Goal: Task Accomplishment & Management: Manage account settings

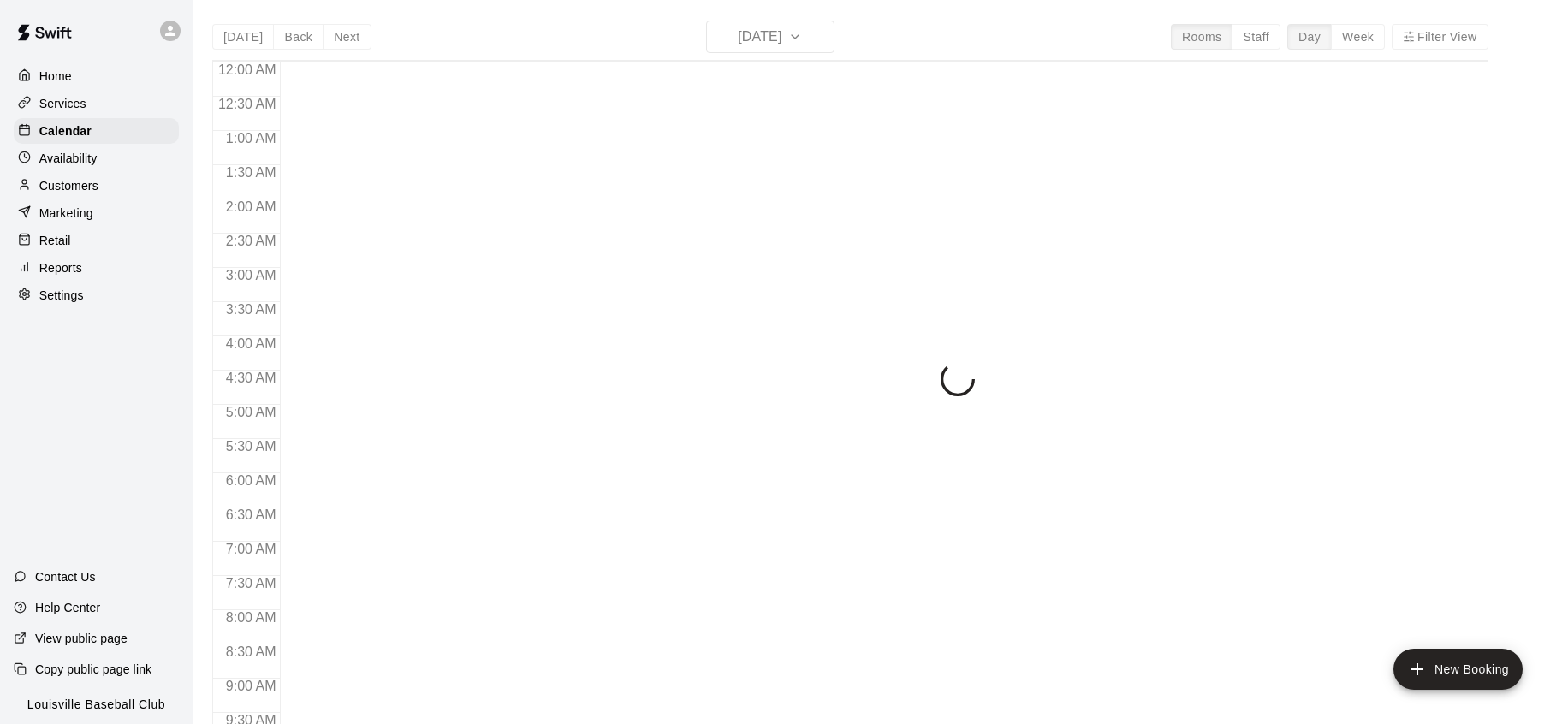
scroll to position [963, 0]
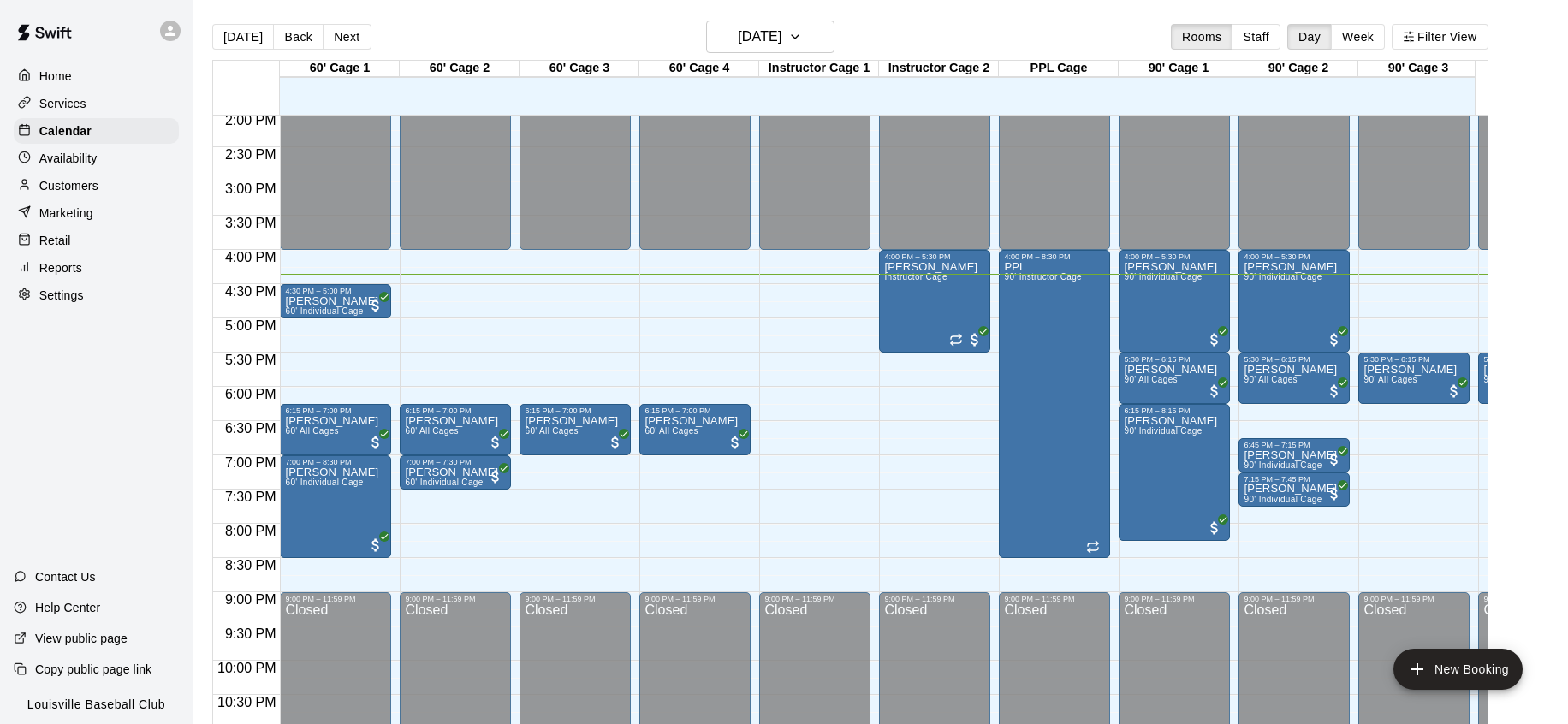
click at [107, 186] on div "Customers" at bounding box center [96, 186] width 165 height 25
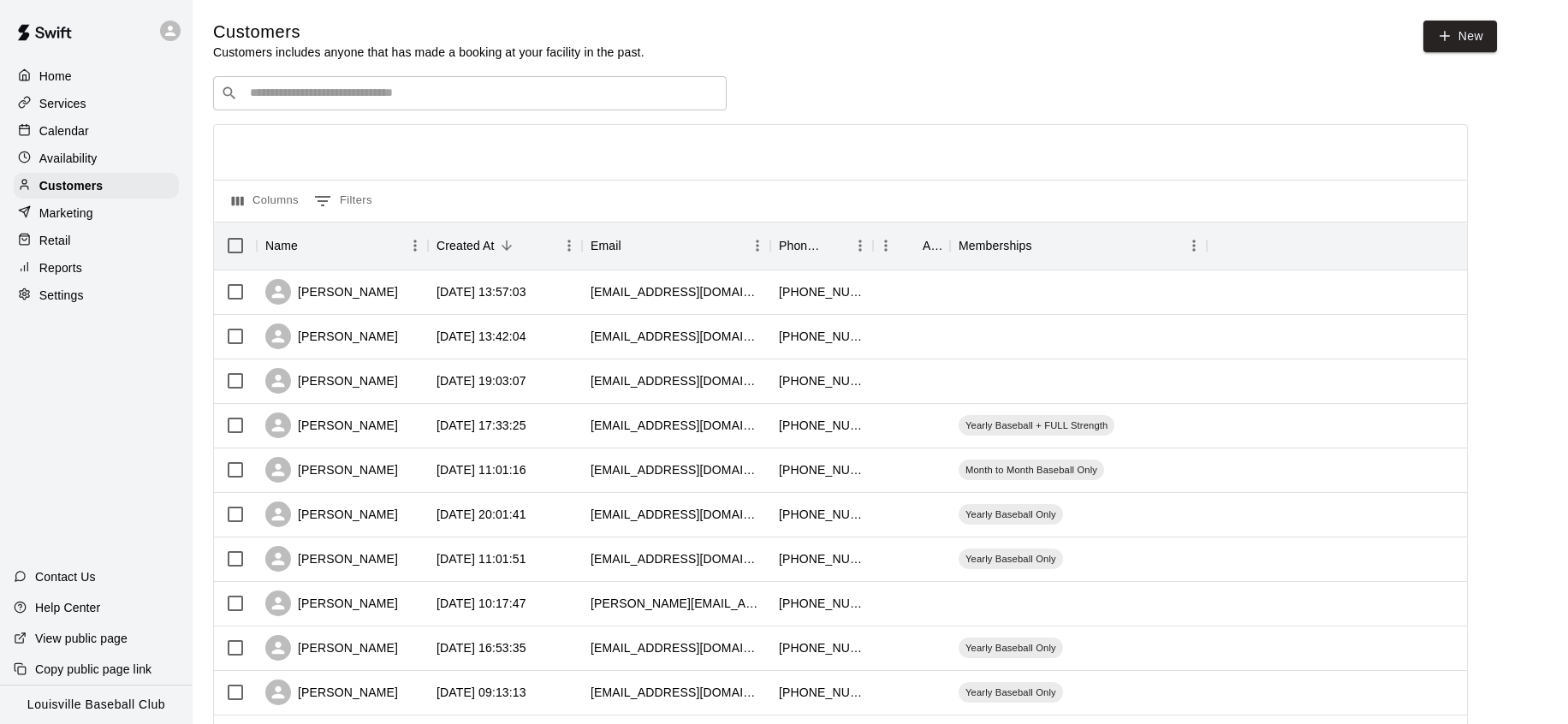
click at [381, 90] on input "Search customers by name or email" at bounding box center [481, 94] width 474 height 18
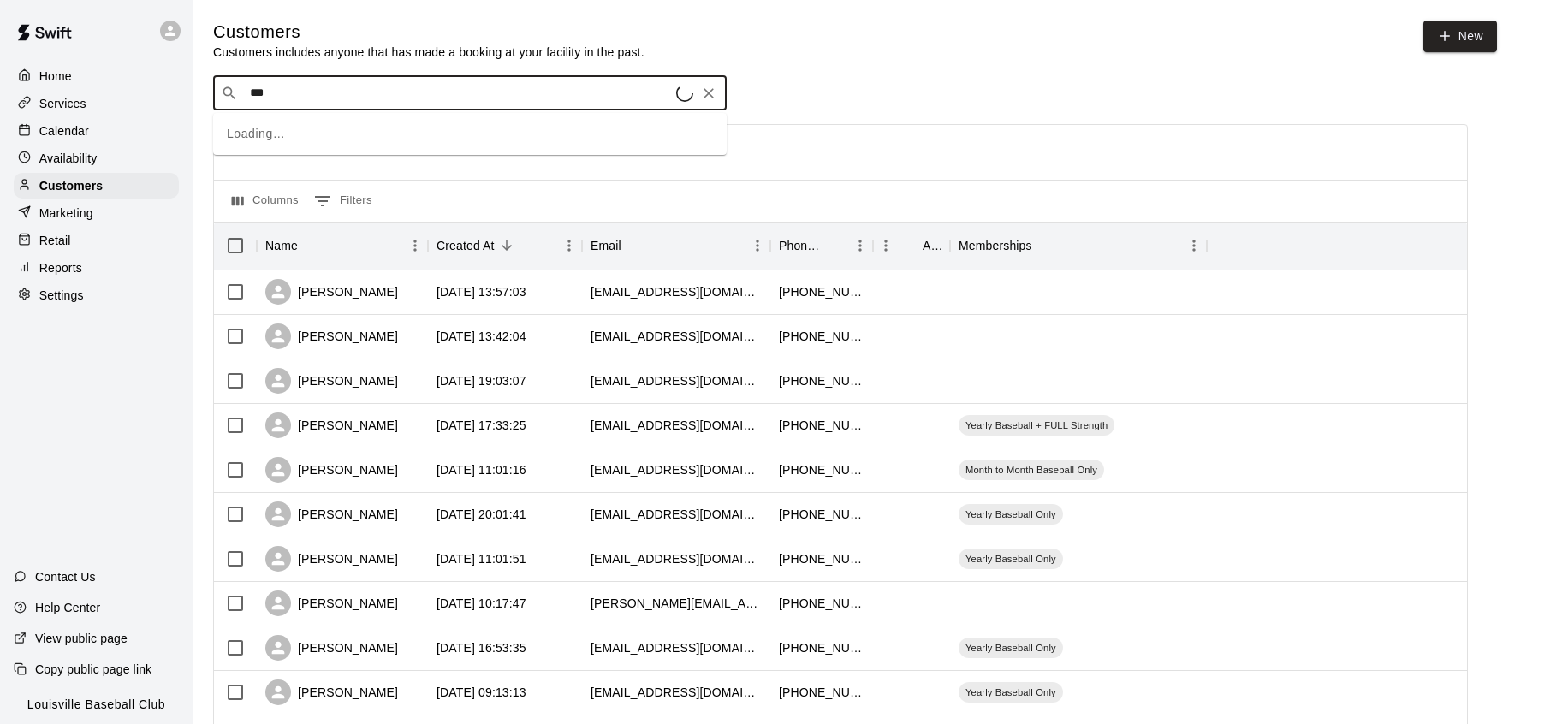
type input "****"
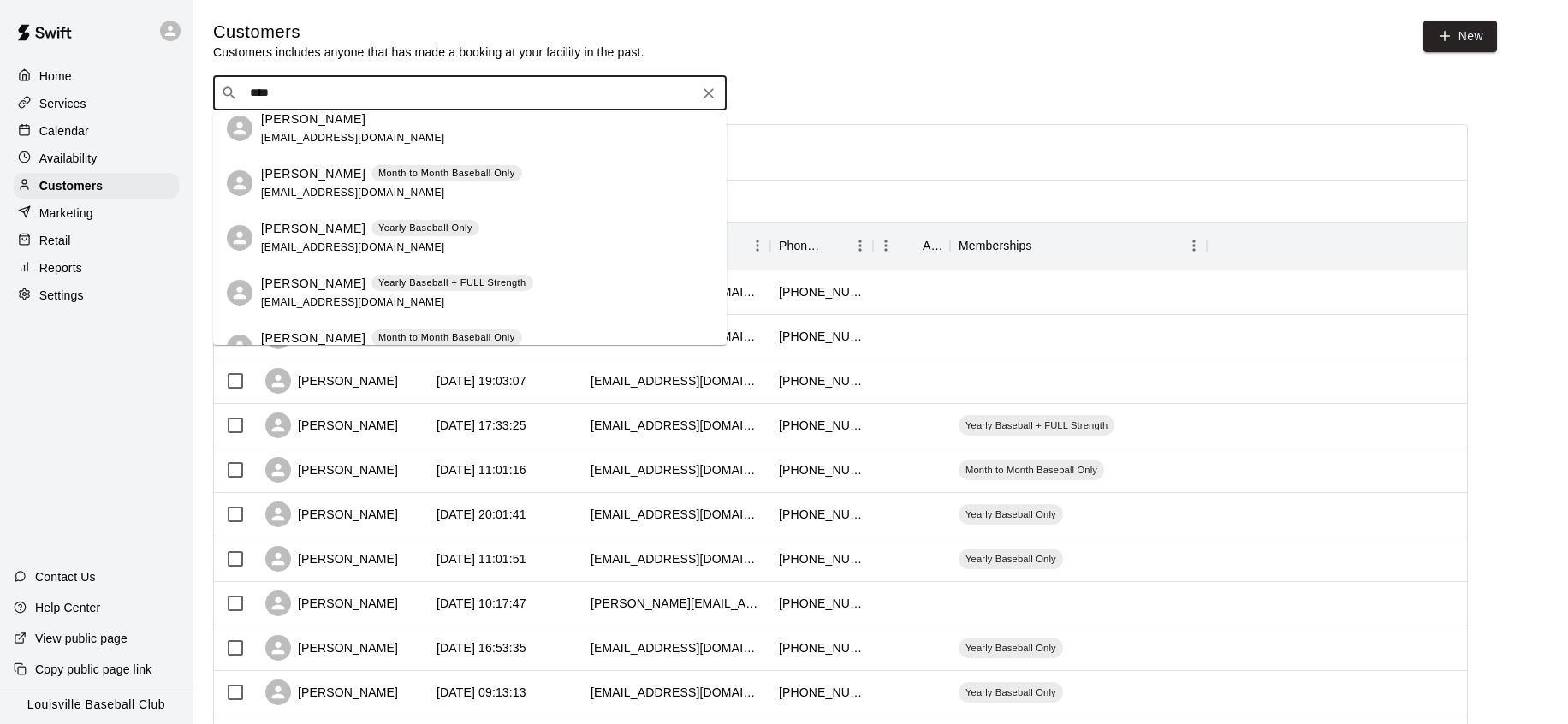
scroll to position [288, 0]
click at [471, 283] on p "Yearly Baseball + FULL Strength" at bounding box center [452, 281] width 148 height 15
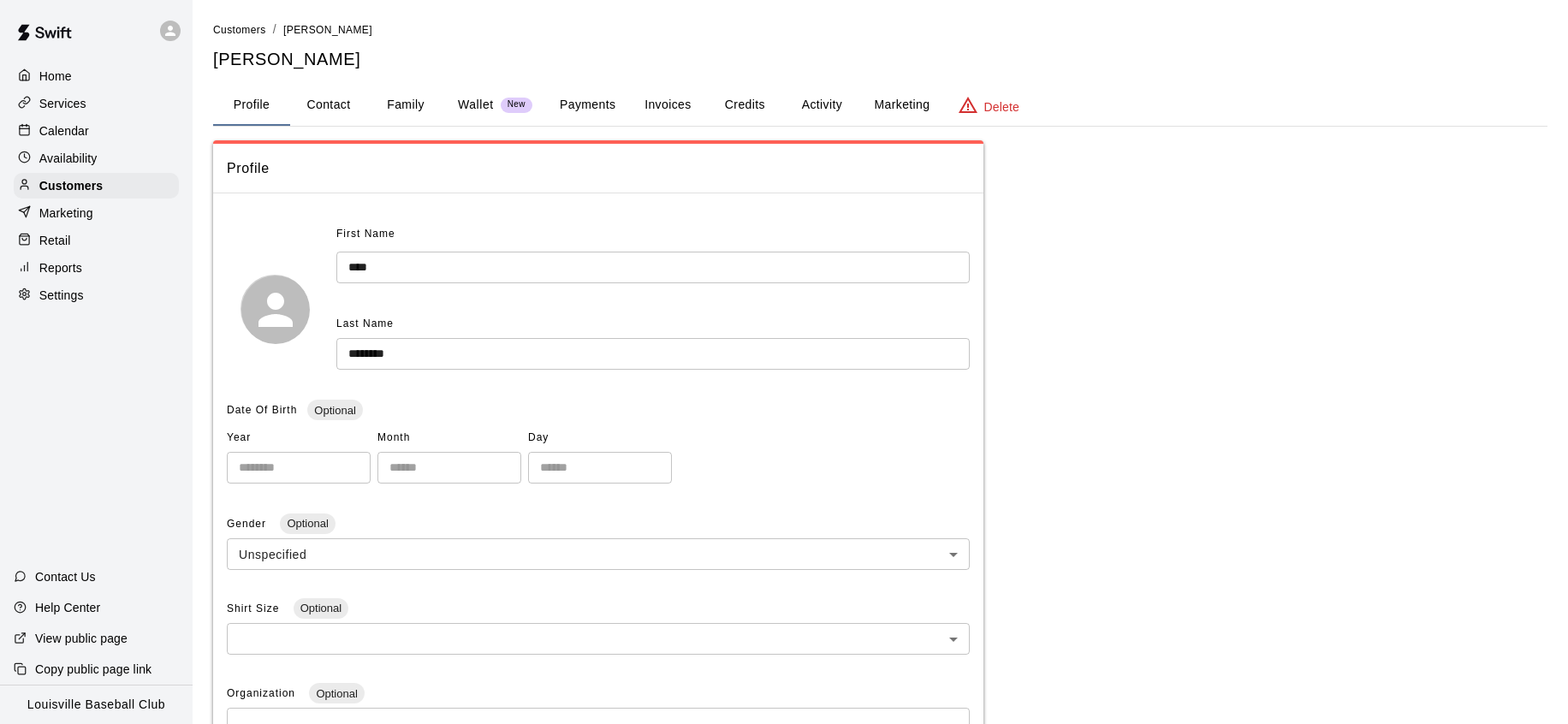
click at [813, 110] on button "Activity" at bounding box center [822, 106] width 77 height 41
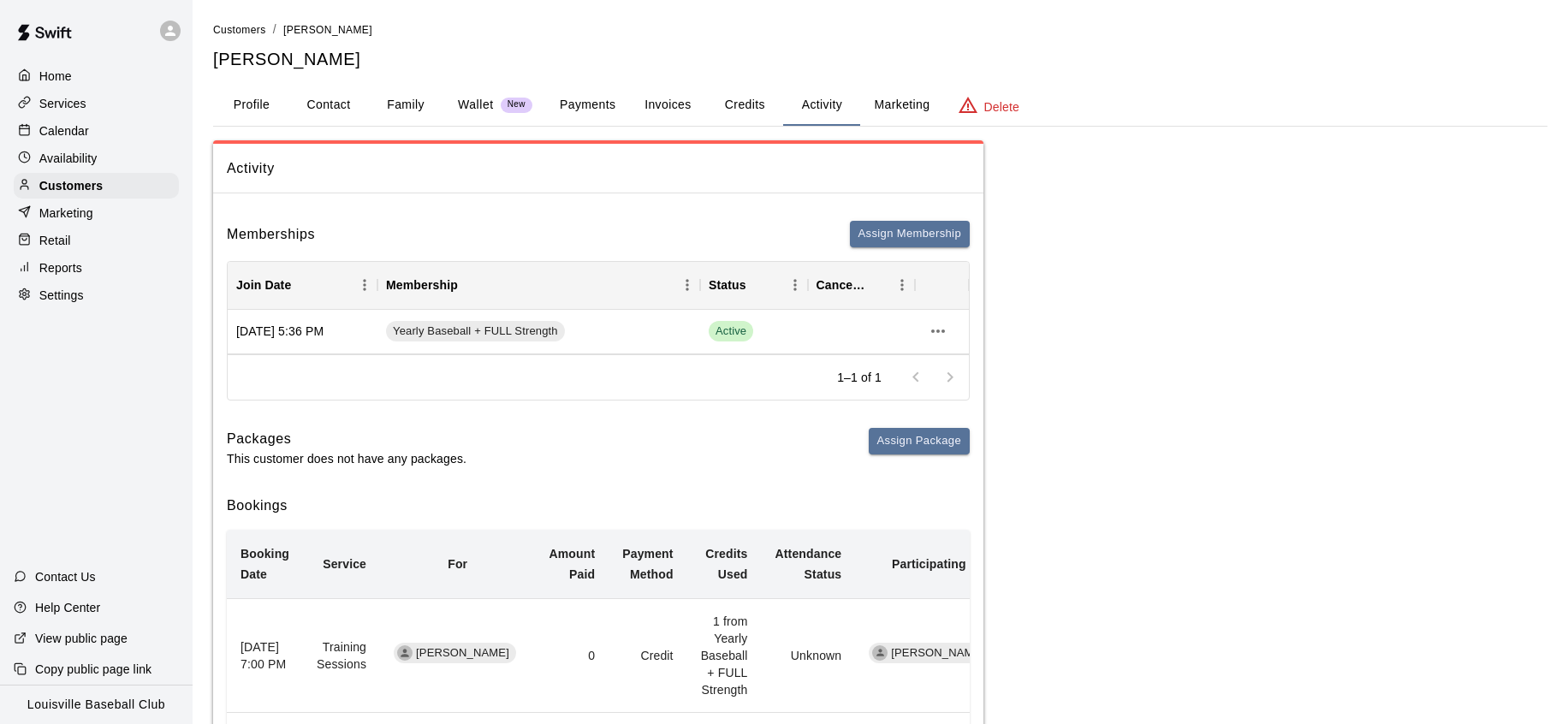
click at [99, 122] on div "Calendar" at bounding box center [96, 131] width 165 height 25
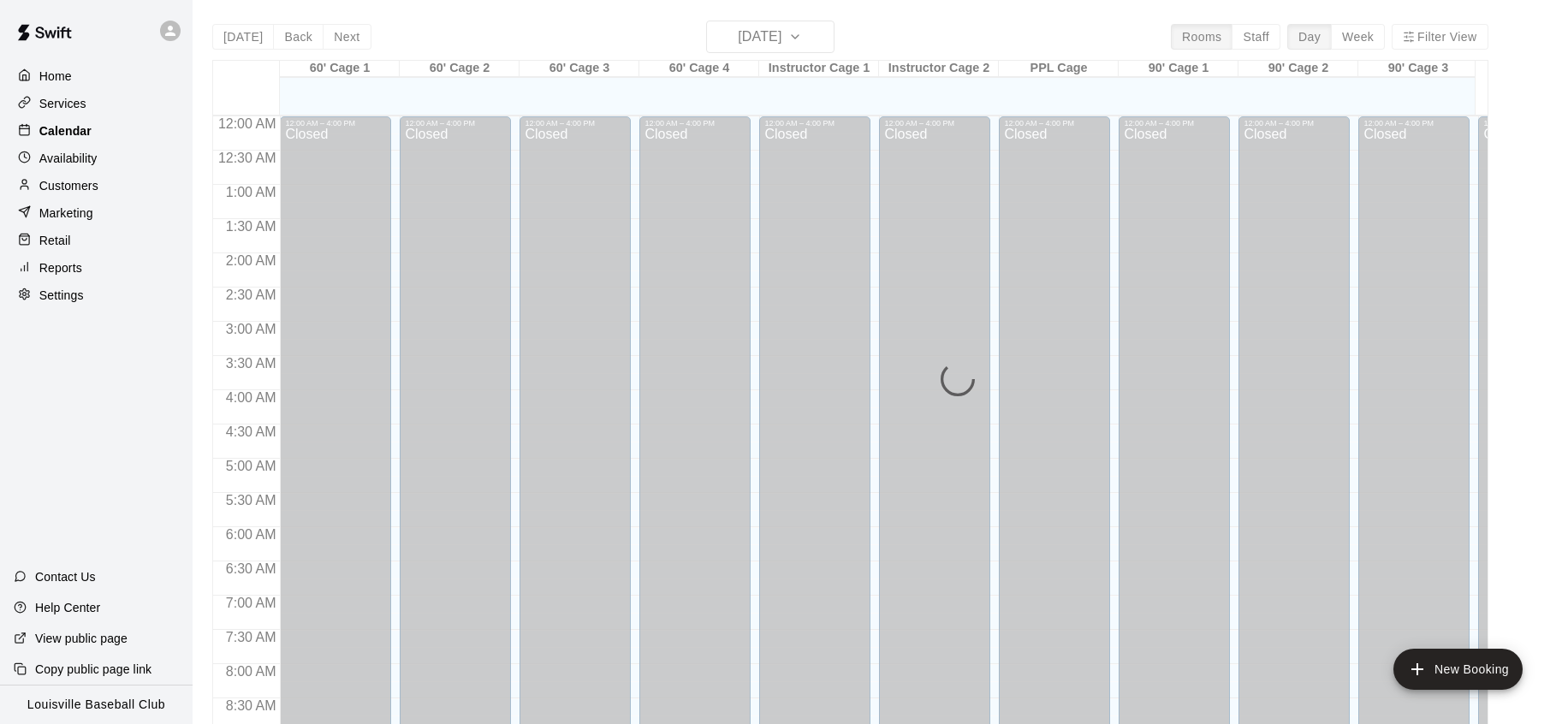
scroll to position [963, 0]
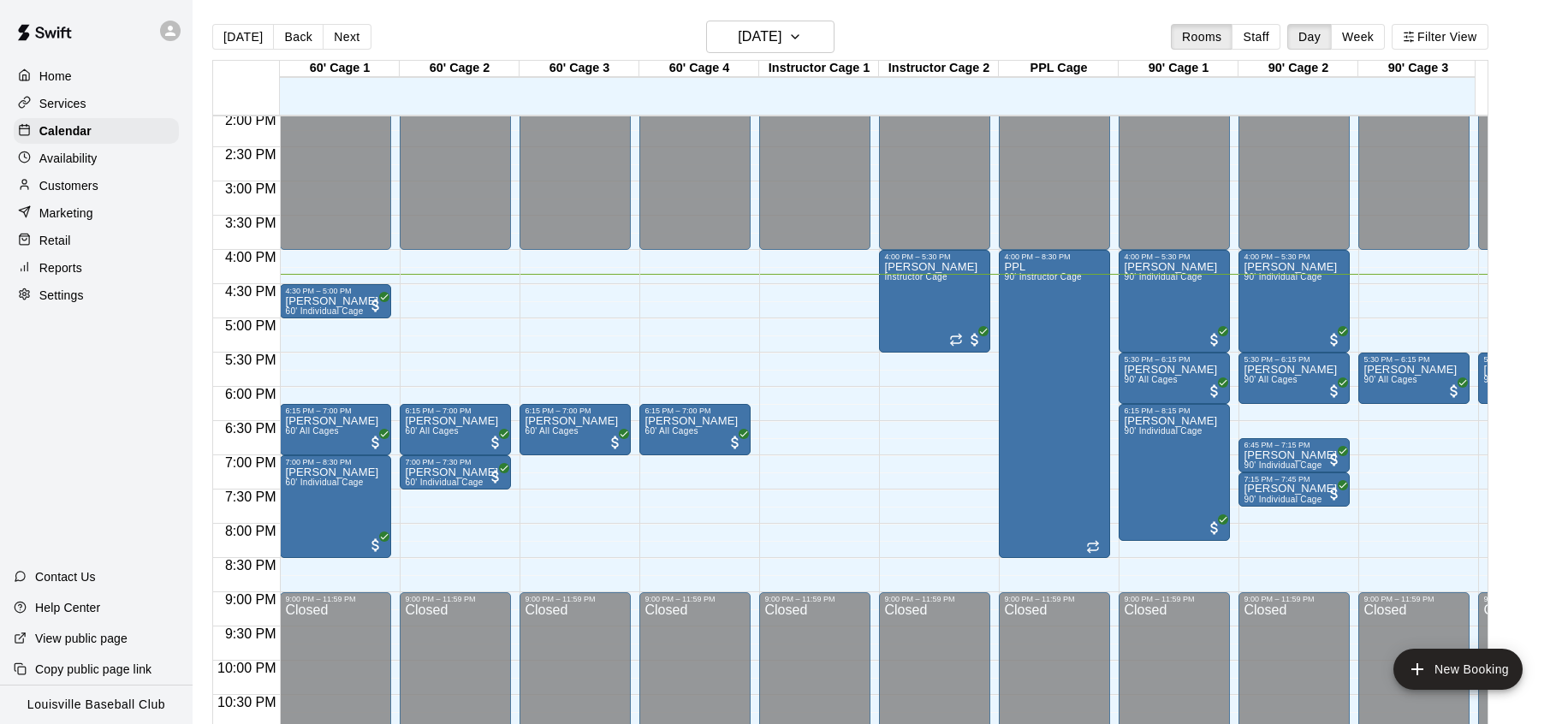
click at [104, 195] on div "Customers" at bounding box center [96, 186] width 165 height 25
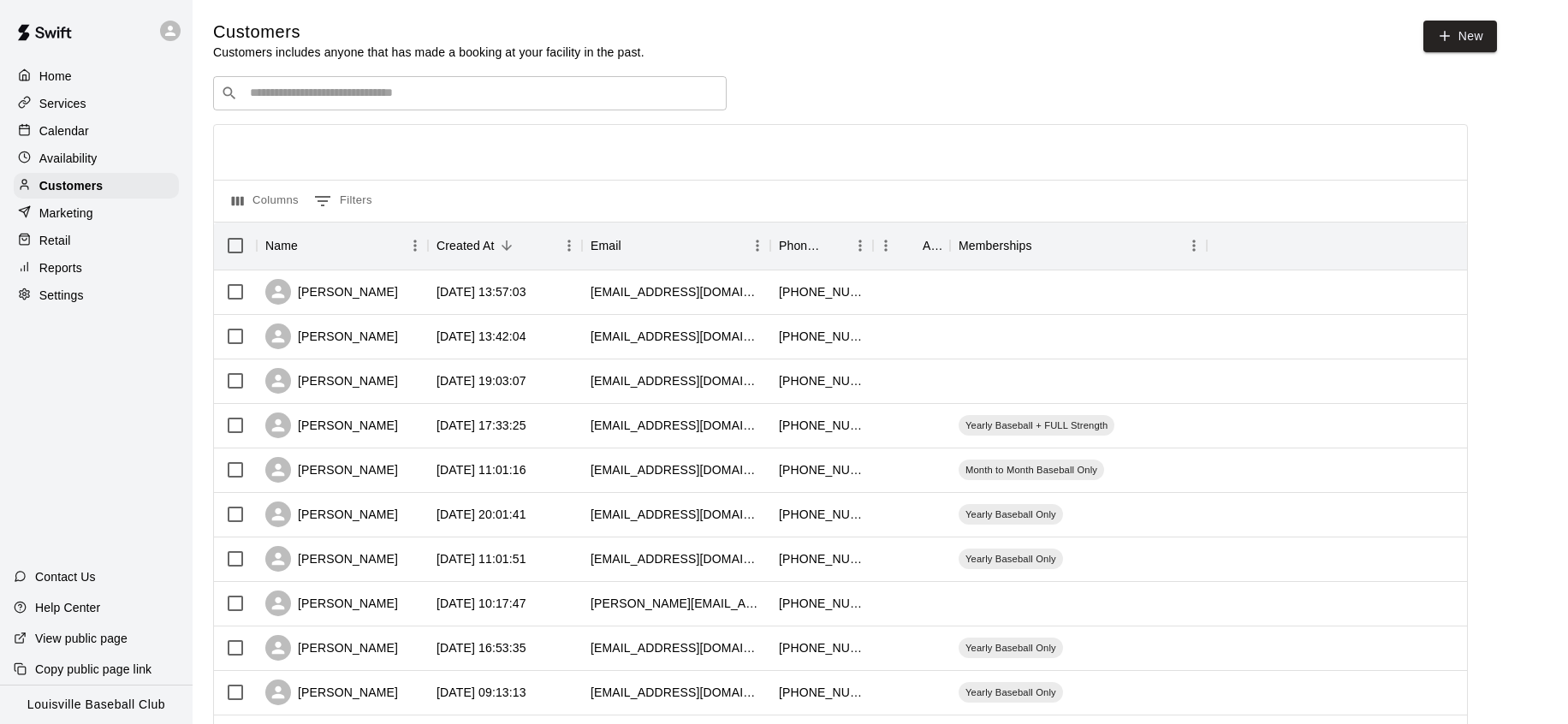
click at [339, 102] on input "Search customers by name or email" at bounding box center [481, 94] width 474 height 18
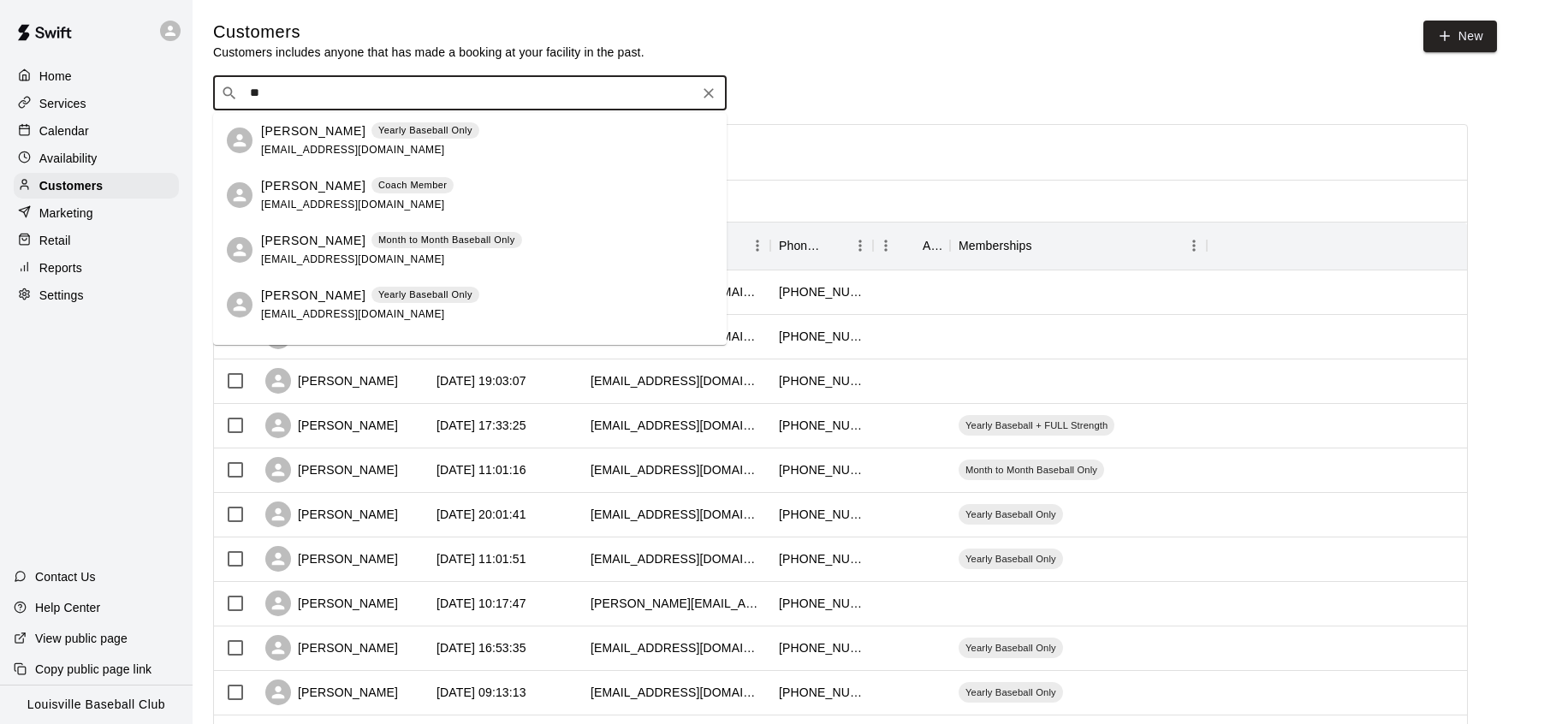
type input "***"
click at [415, 129] on p "Yearly Baseball Only" at bounding box center [426, 130] width 94 height 15
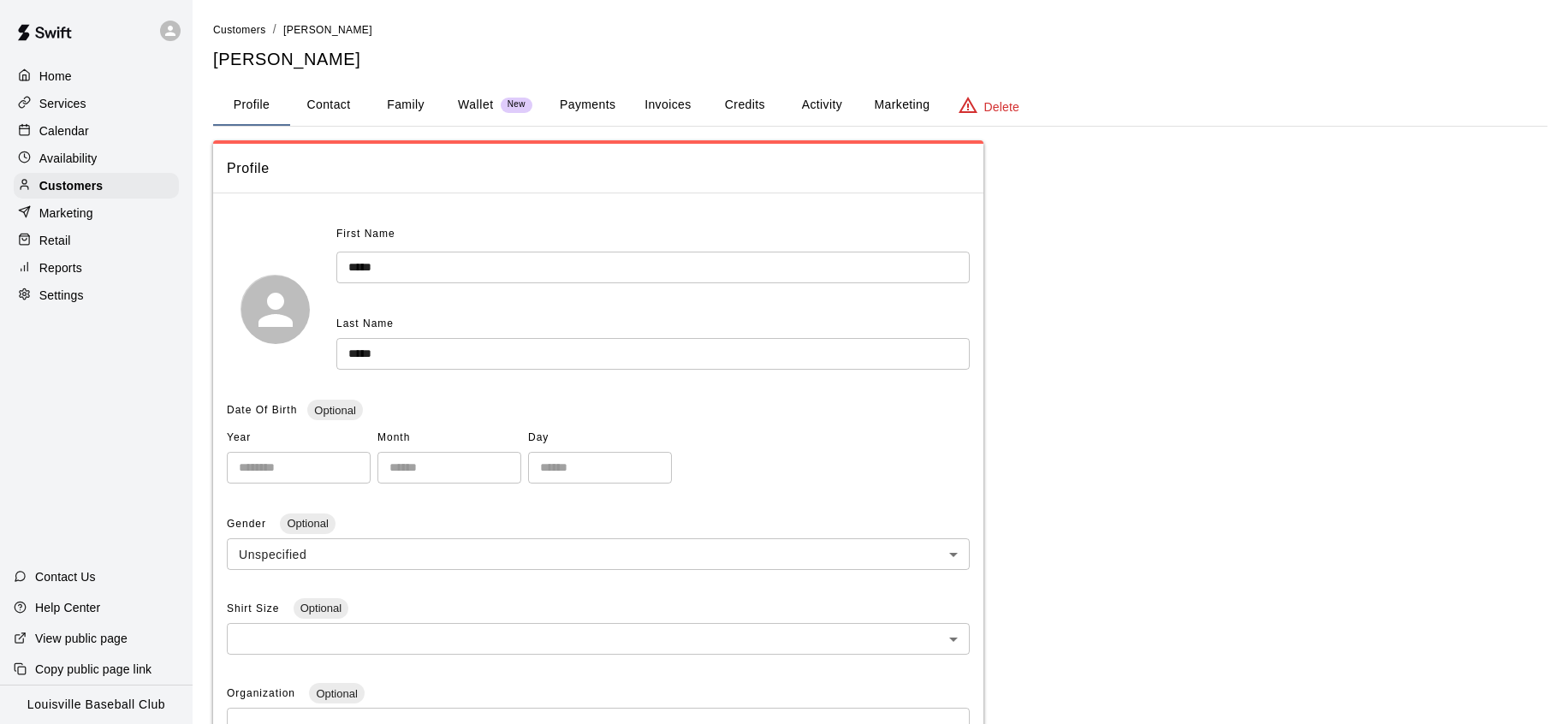
click at [387, 106] on button "Family" at bounding box center [405, 106] width 77 height 41
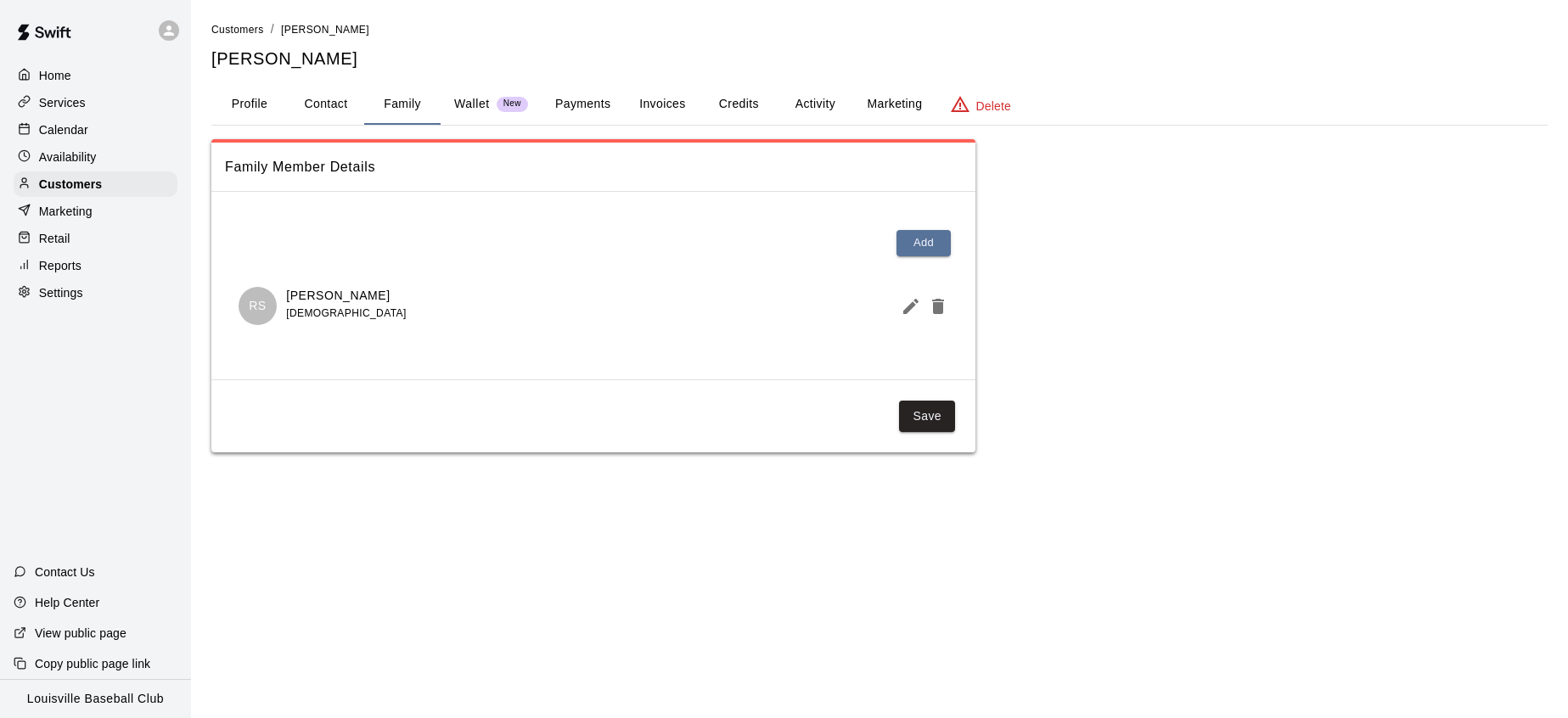
click at [806, 96] on button "Activity" at bounding box center [815, 105] width 77 height 41
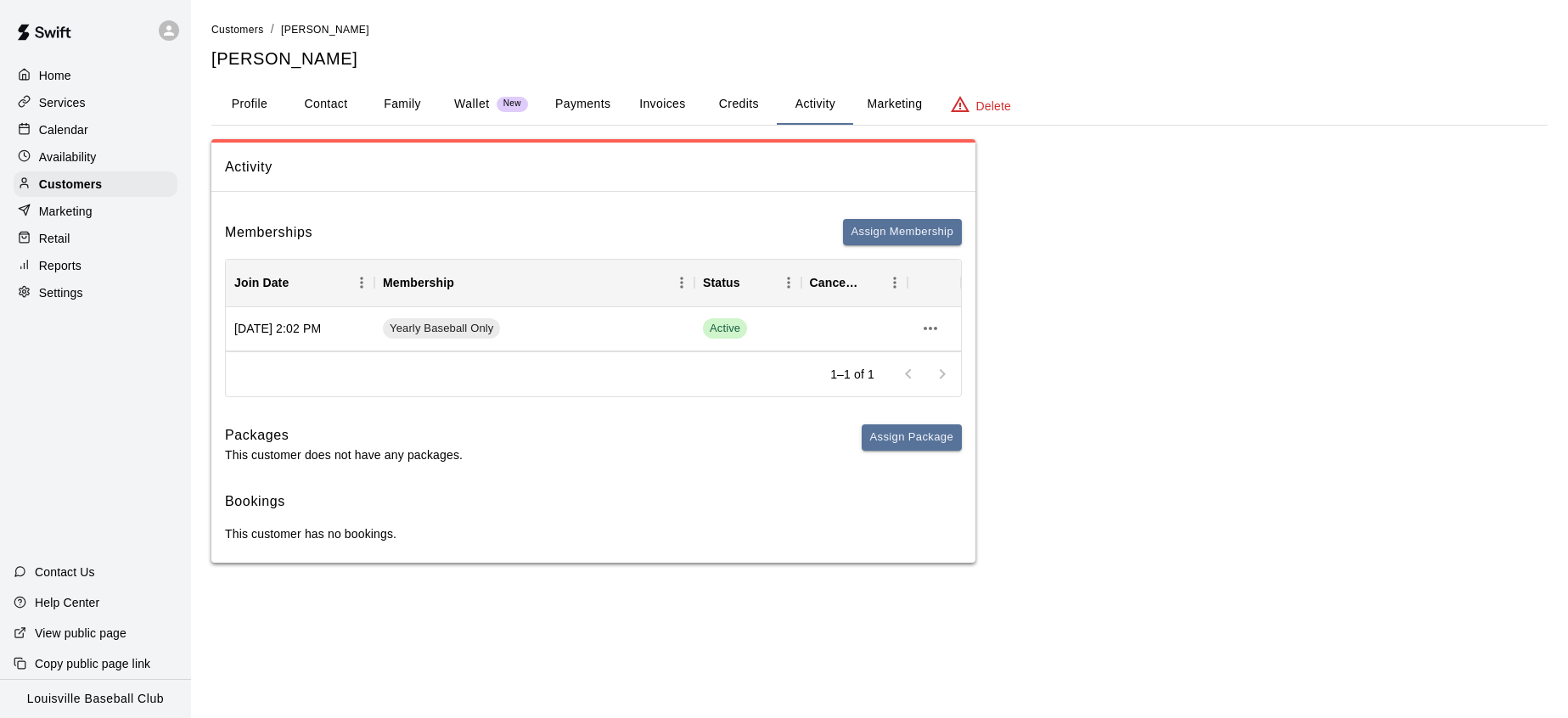
click at [97, 128] on div "Calendar" at bounding box center [95, 130] width 164 height 25
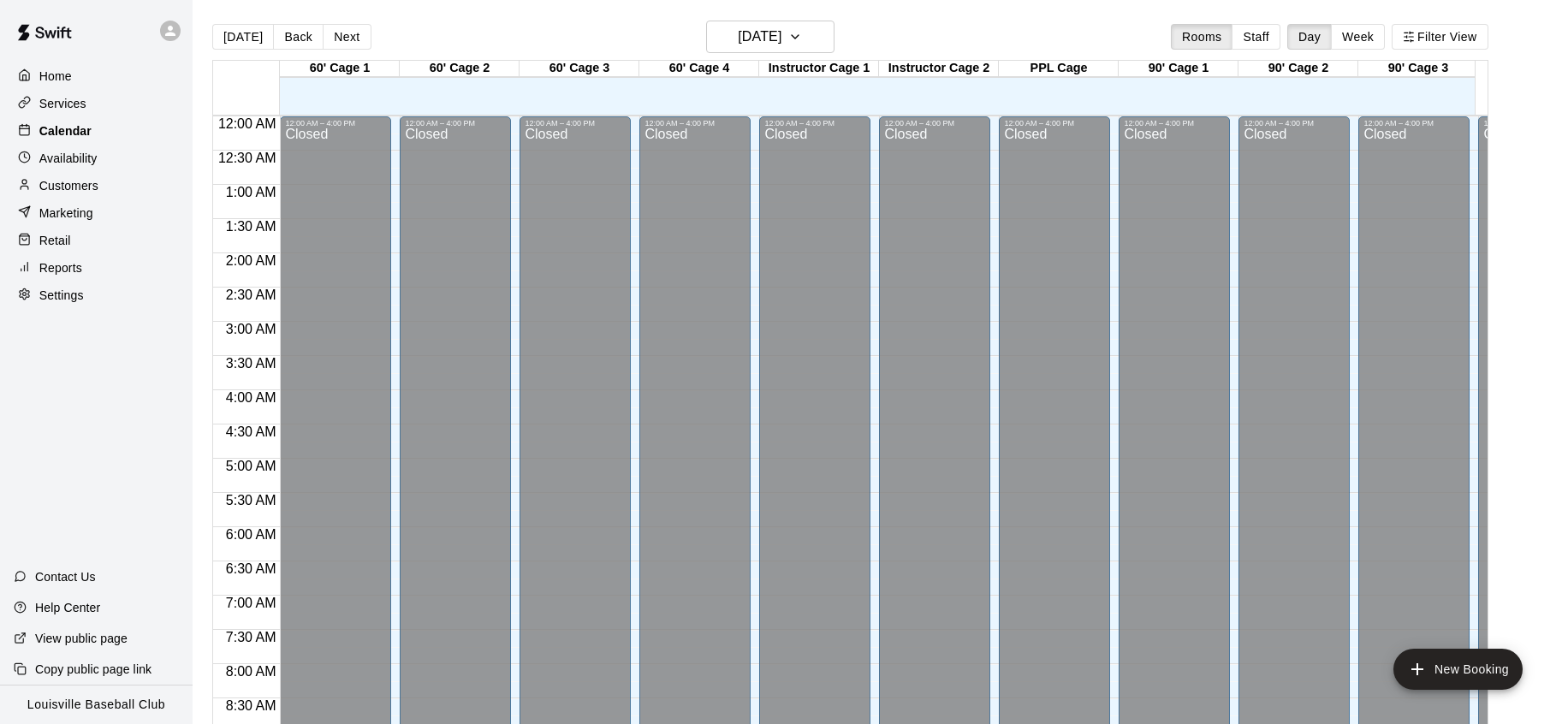
scroll to position [963, 0]
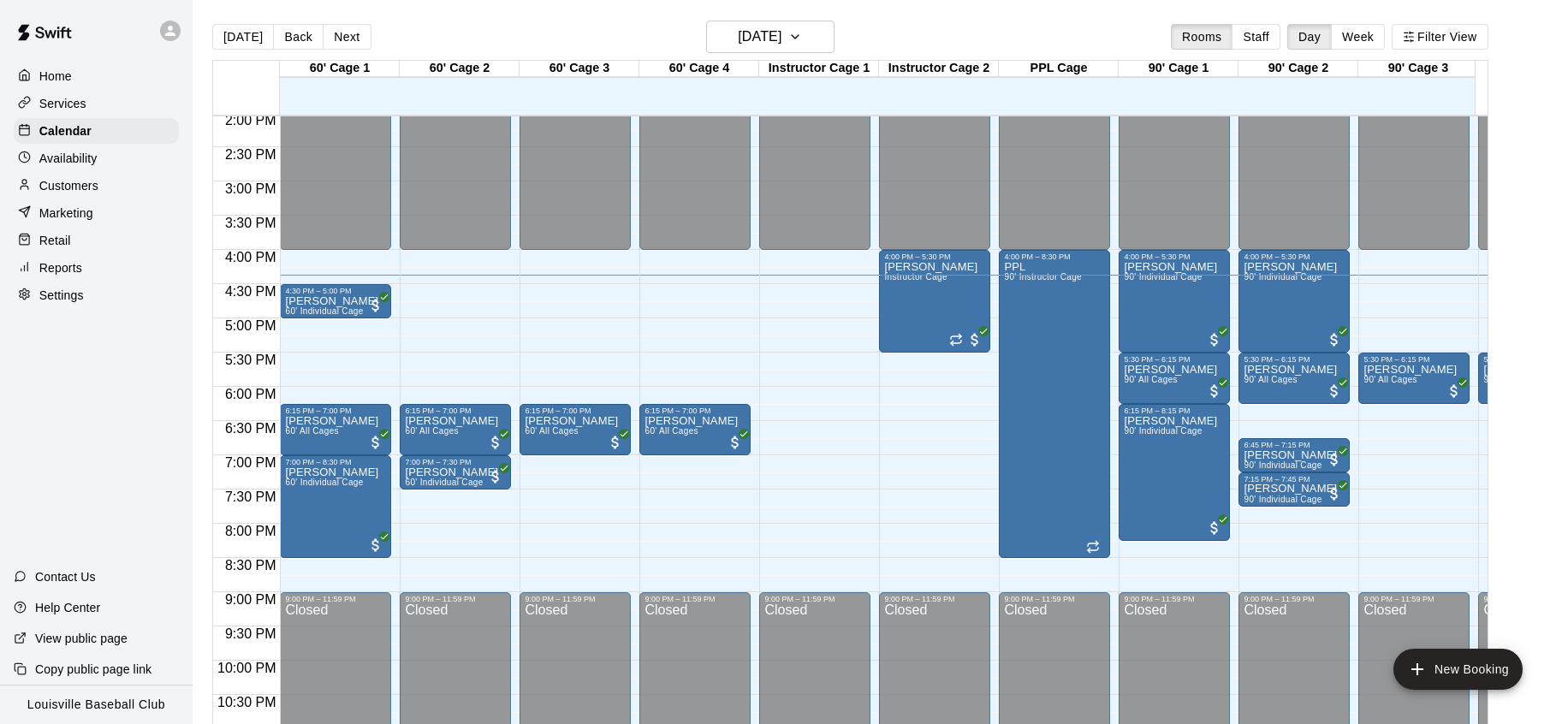
click at [93, 187] on p "Customers" at bounding box center [68, 186] width 59 height 18
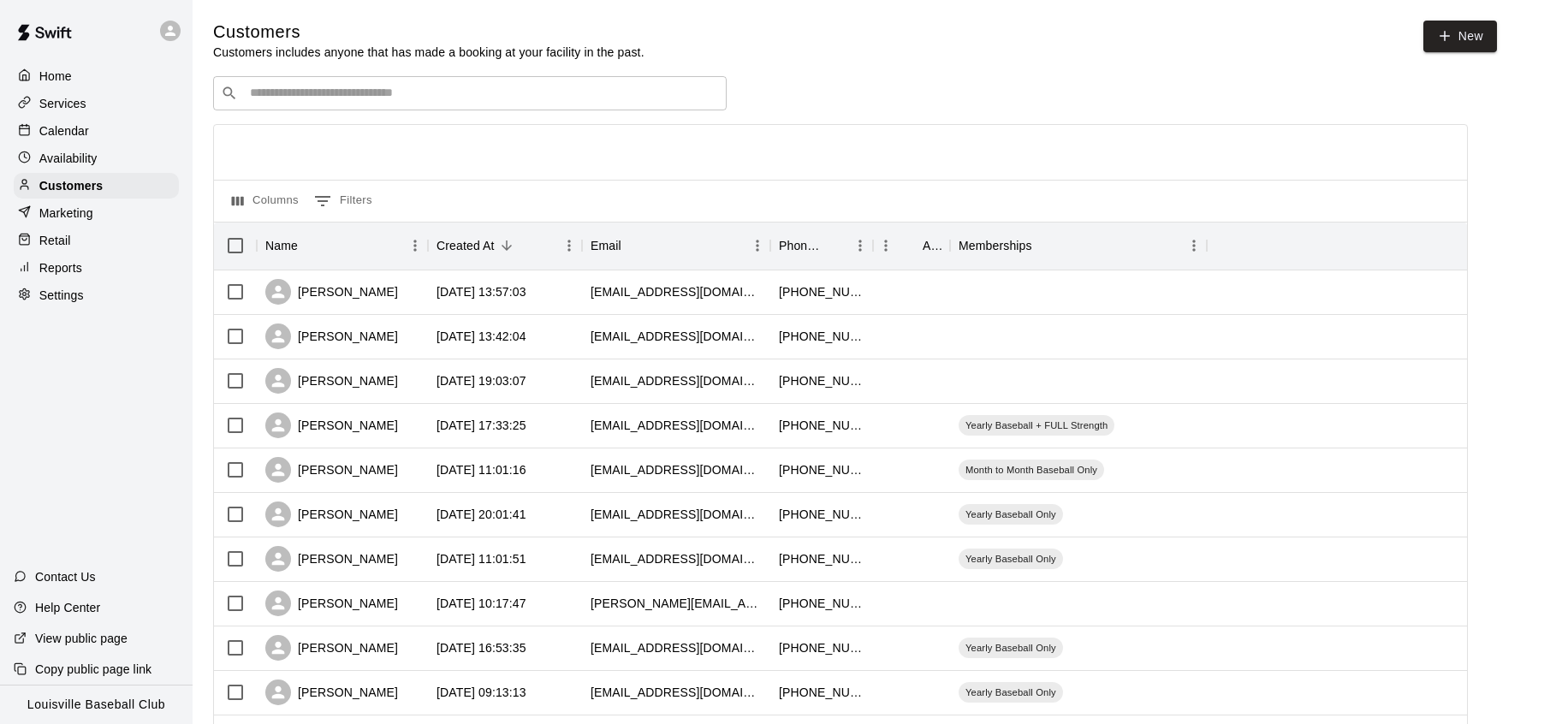
click at [357, 100] on input "Search customers by name or email" at bounding box center [481, 94] width 474 height 18
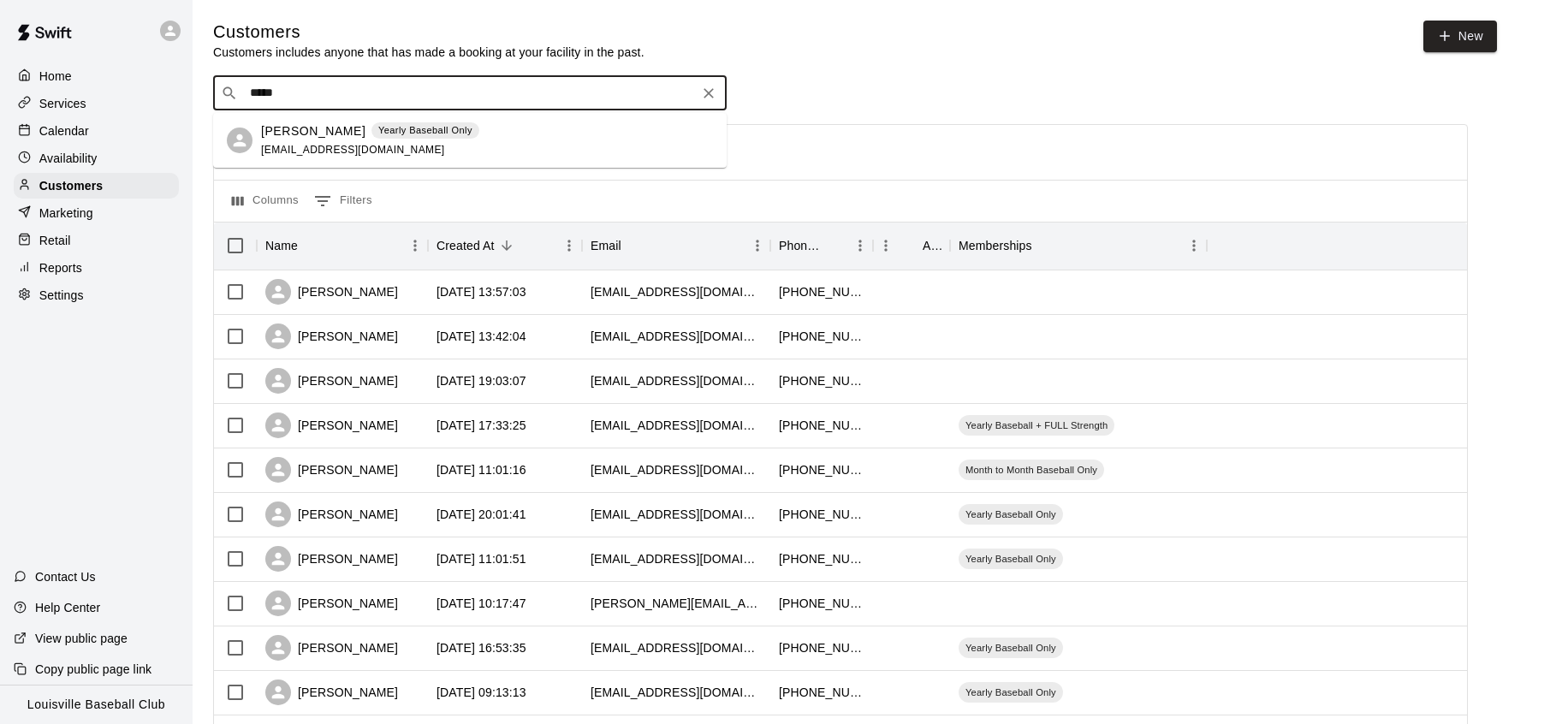
type input "******"
click at [503, 122] on div "[PERSON_NAME] Yearly Baseball Only [EMAIL_ADDRESS][DOMAIN_NAME]" at bounding box center [487, 141] width 452 height 37
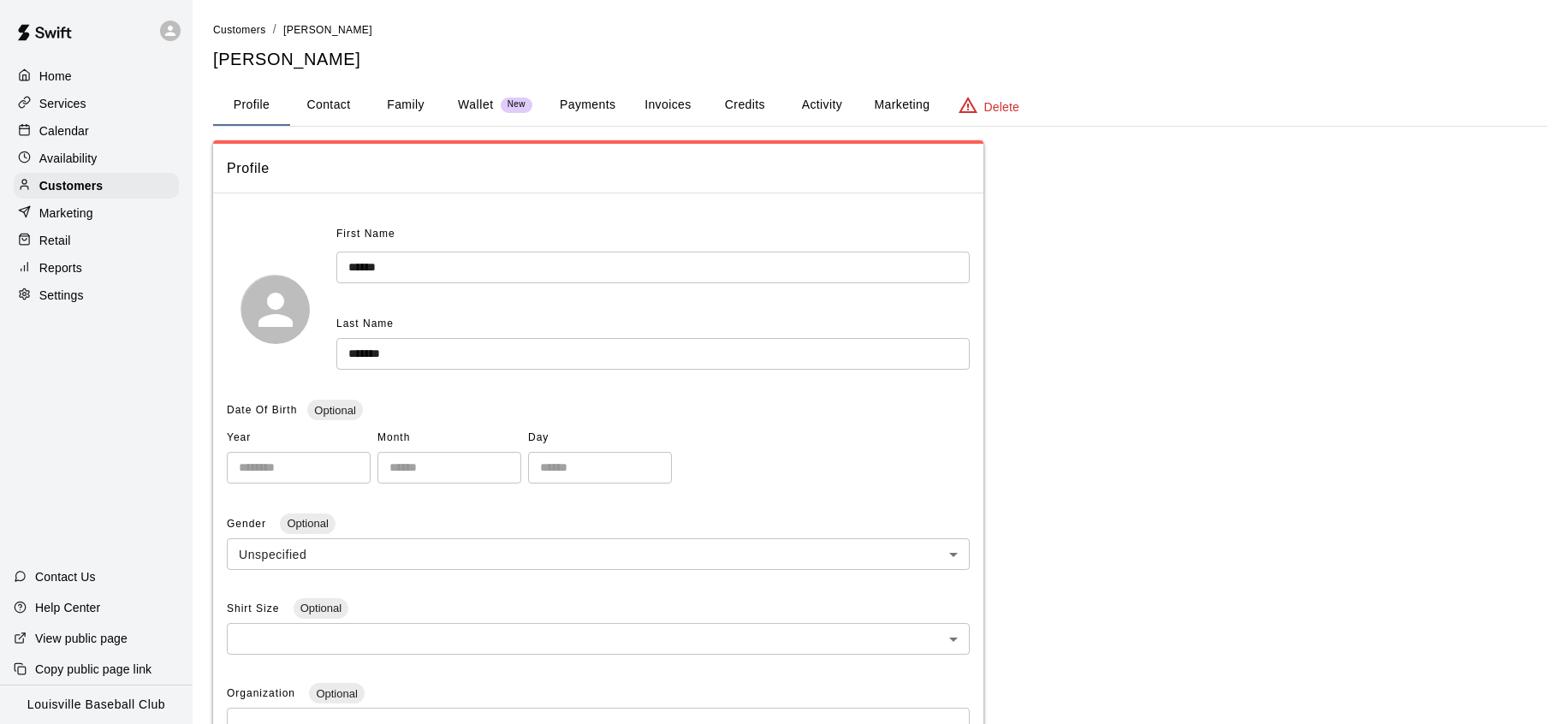
click at [780, 106] on button "Credits" at bounding box center [744, 106] width 77 height 41
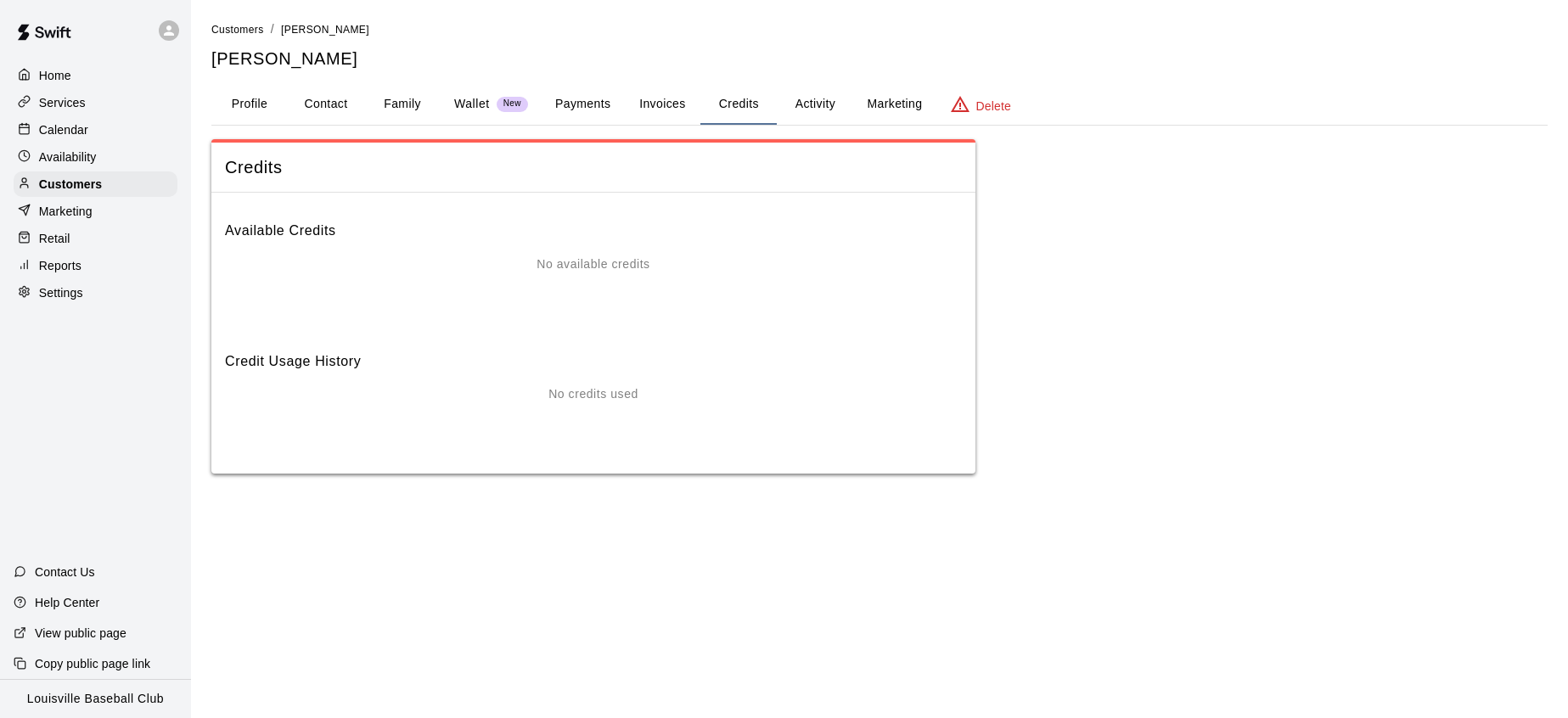
click at [835, 122] on button "Activity" at bounding box center [815, 105] width 77 height 41
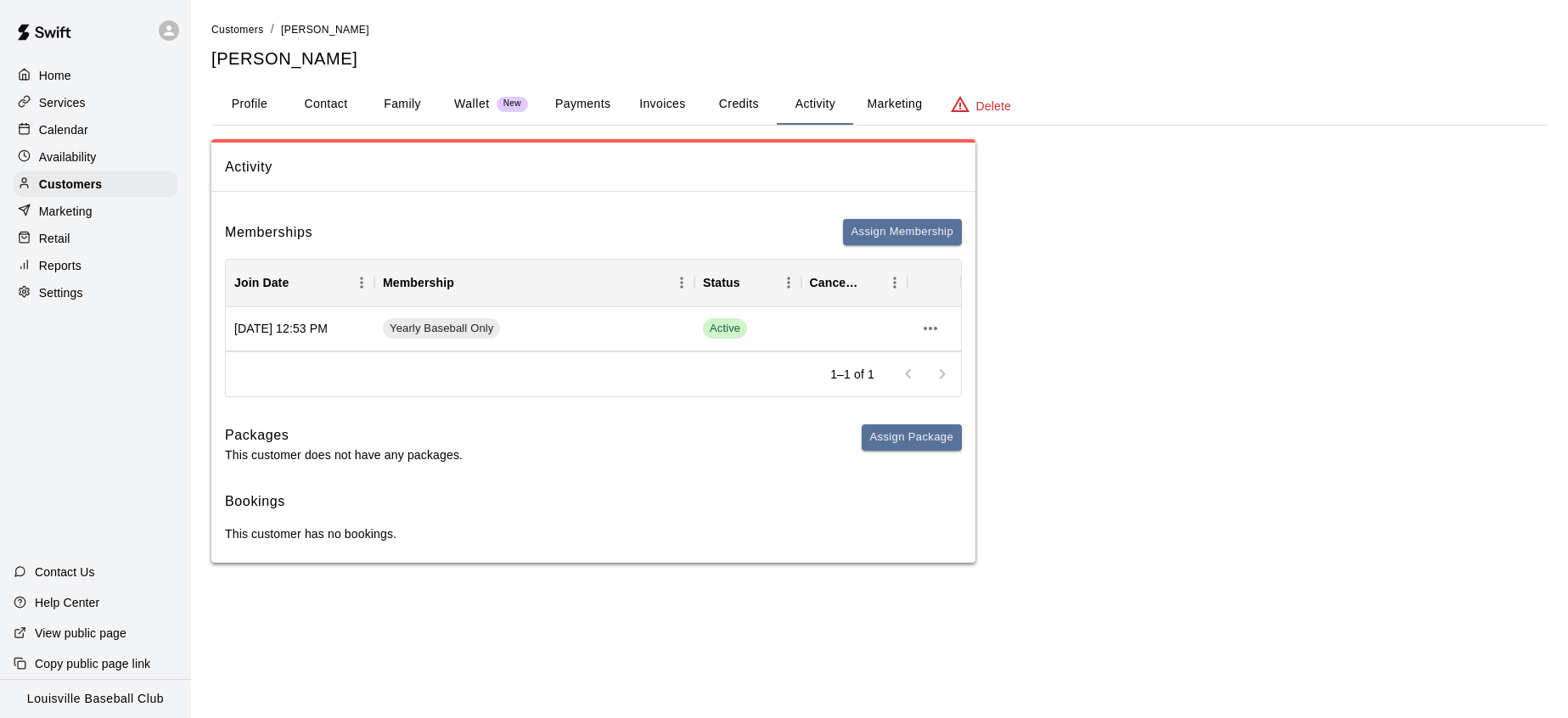
click at [113, 133] on div "Calendar" at bounding box center [95, 130] width 164 height 25
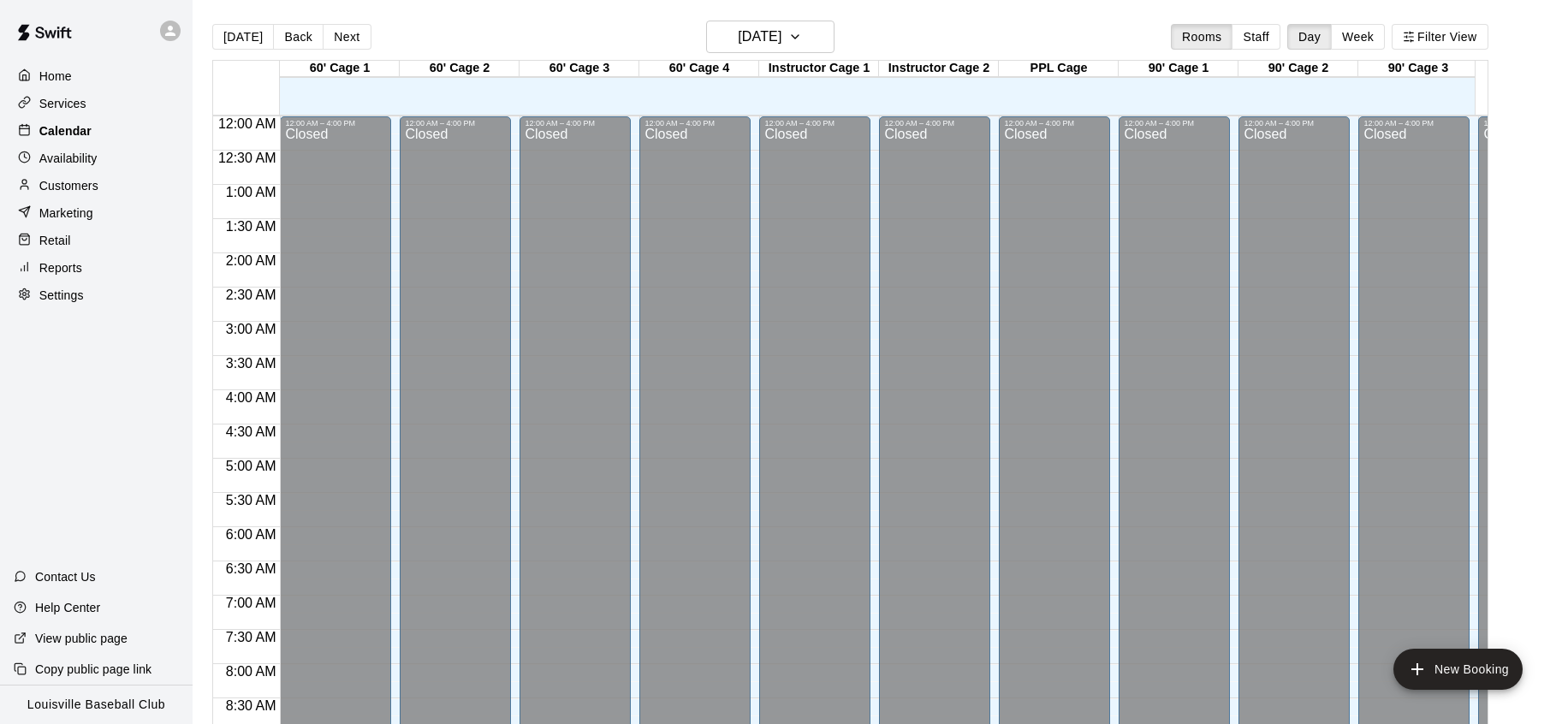
scroll to position [963, 0]
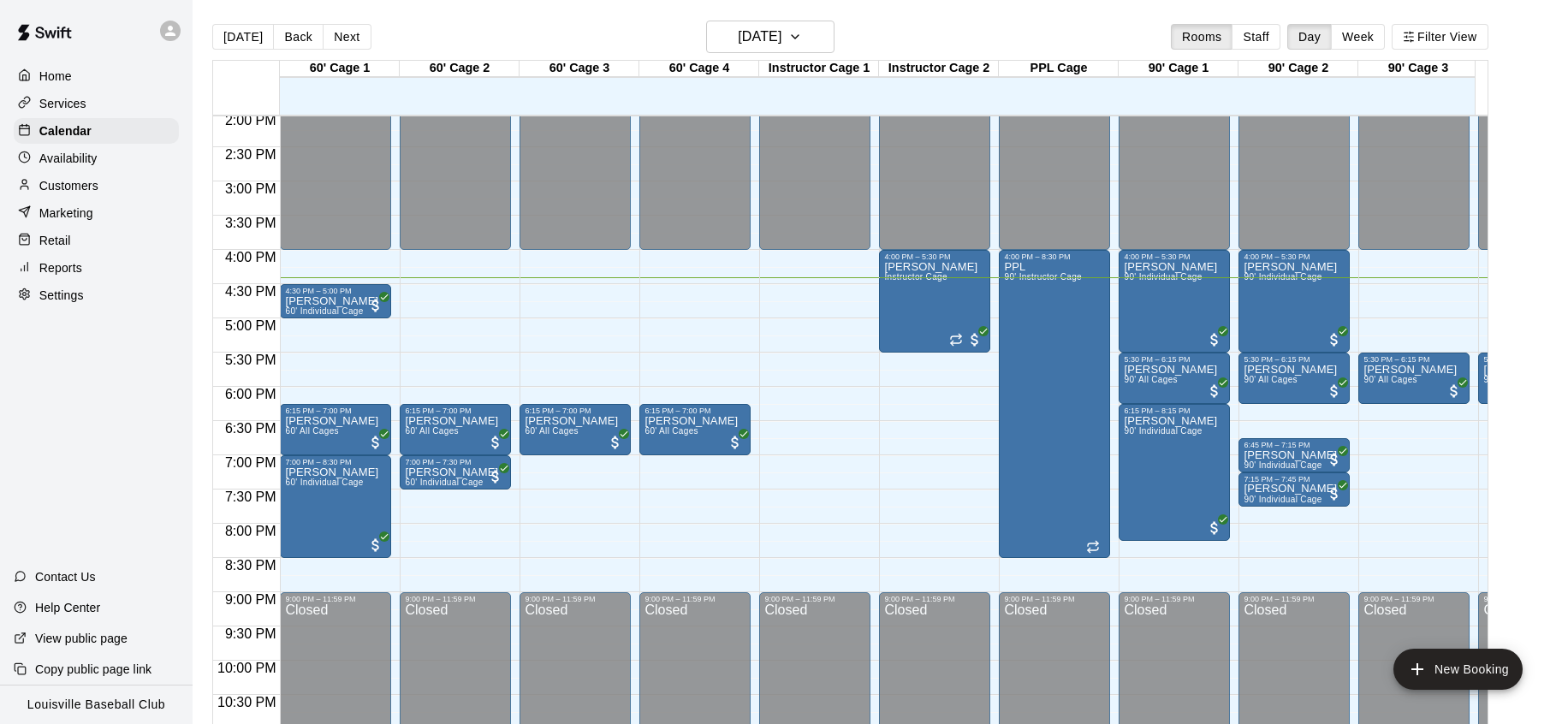
click at [98, 185] on p "Customers" at bounding box center [68, 186] width 59 height 18
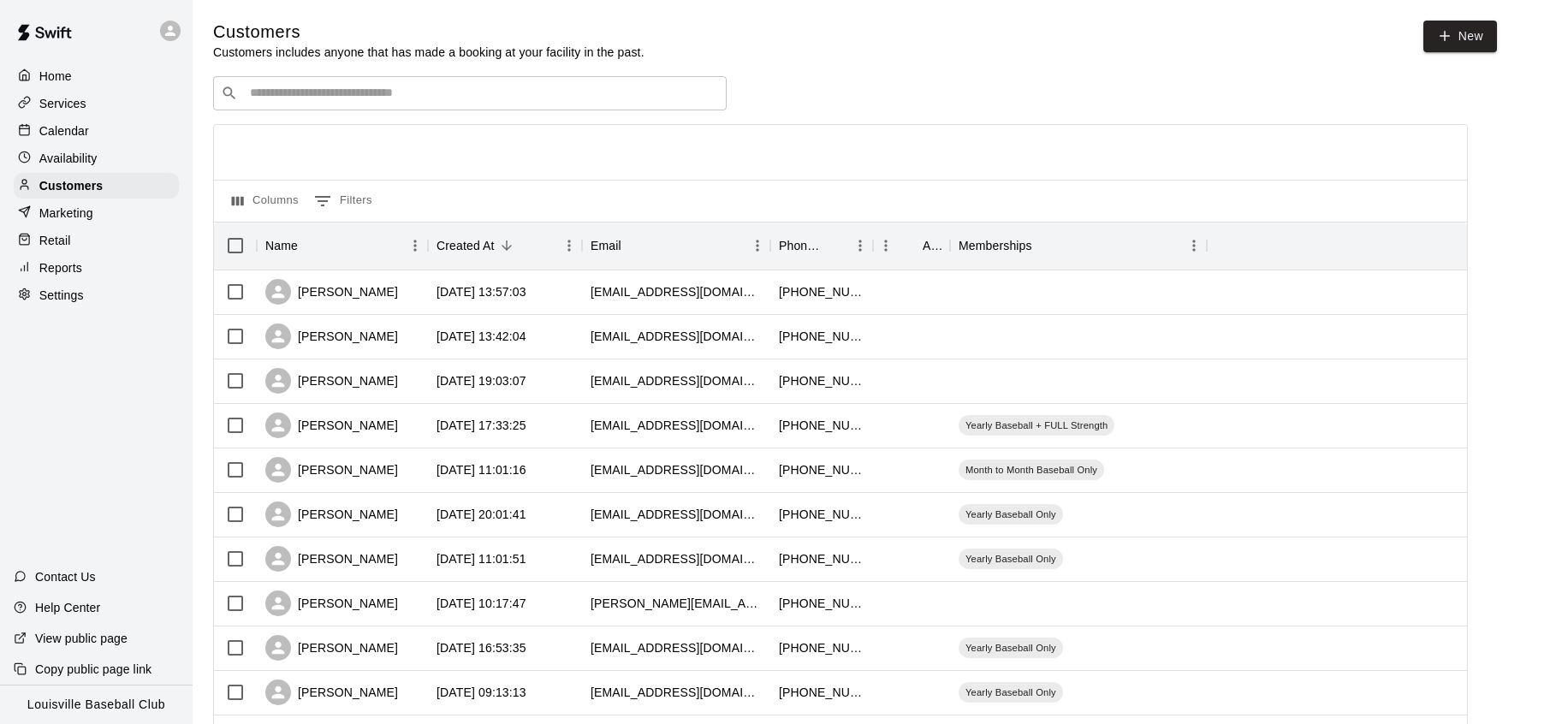
click at [409, 102] on input "Search customers by name or email" at bounding box center [481, 94] width 474 height 18
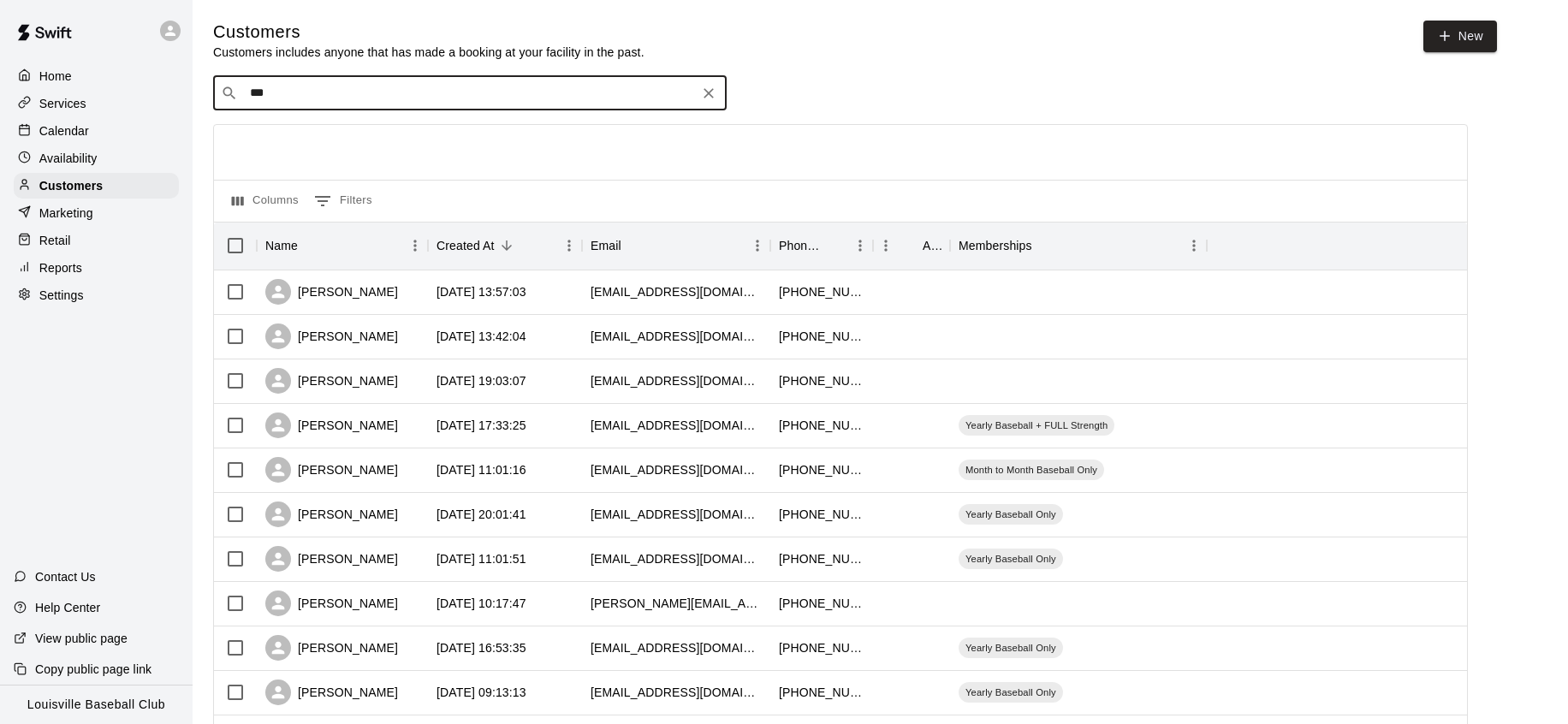
type input "****"
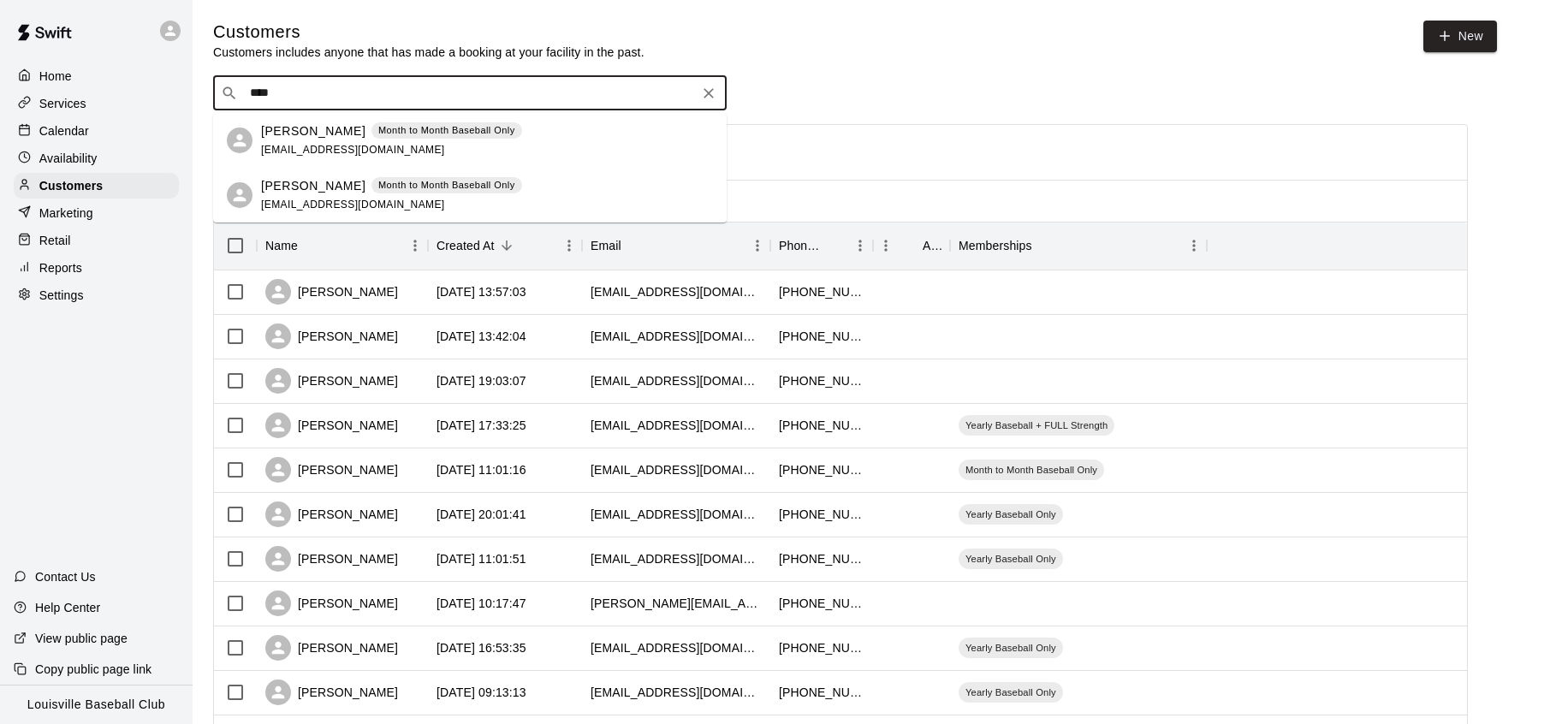
click at [506, 145] on div "[PERSON_NAME] Month to Month Baseball Only [EMAIL_ADDRESS][DOMAIN_NAME]" at bounding box center [487, 141] width 452 height 37
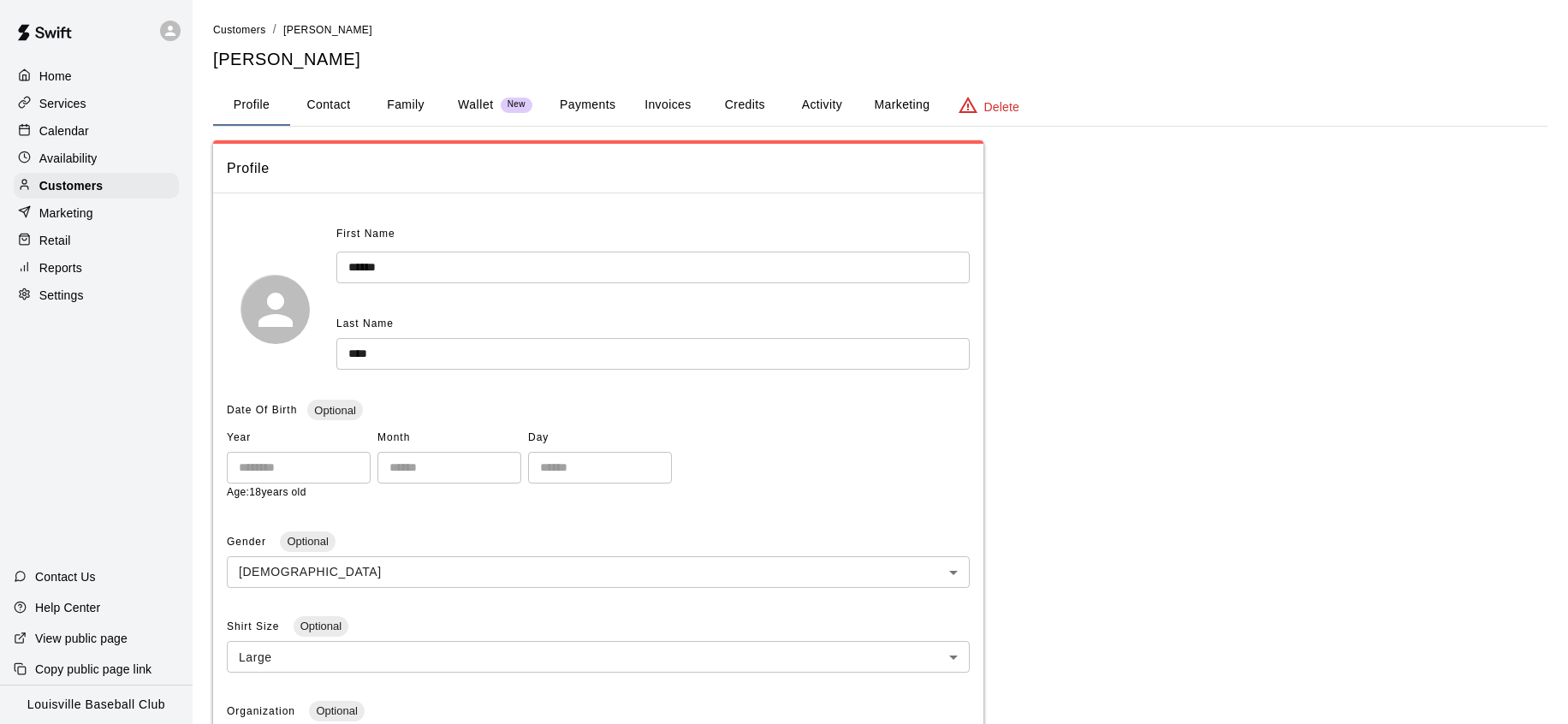
click at [820, 103] on button "Activity" at bounding box center [822, 106] width 77 height 41
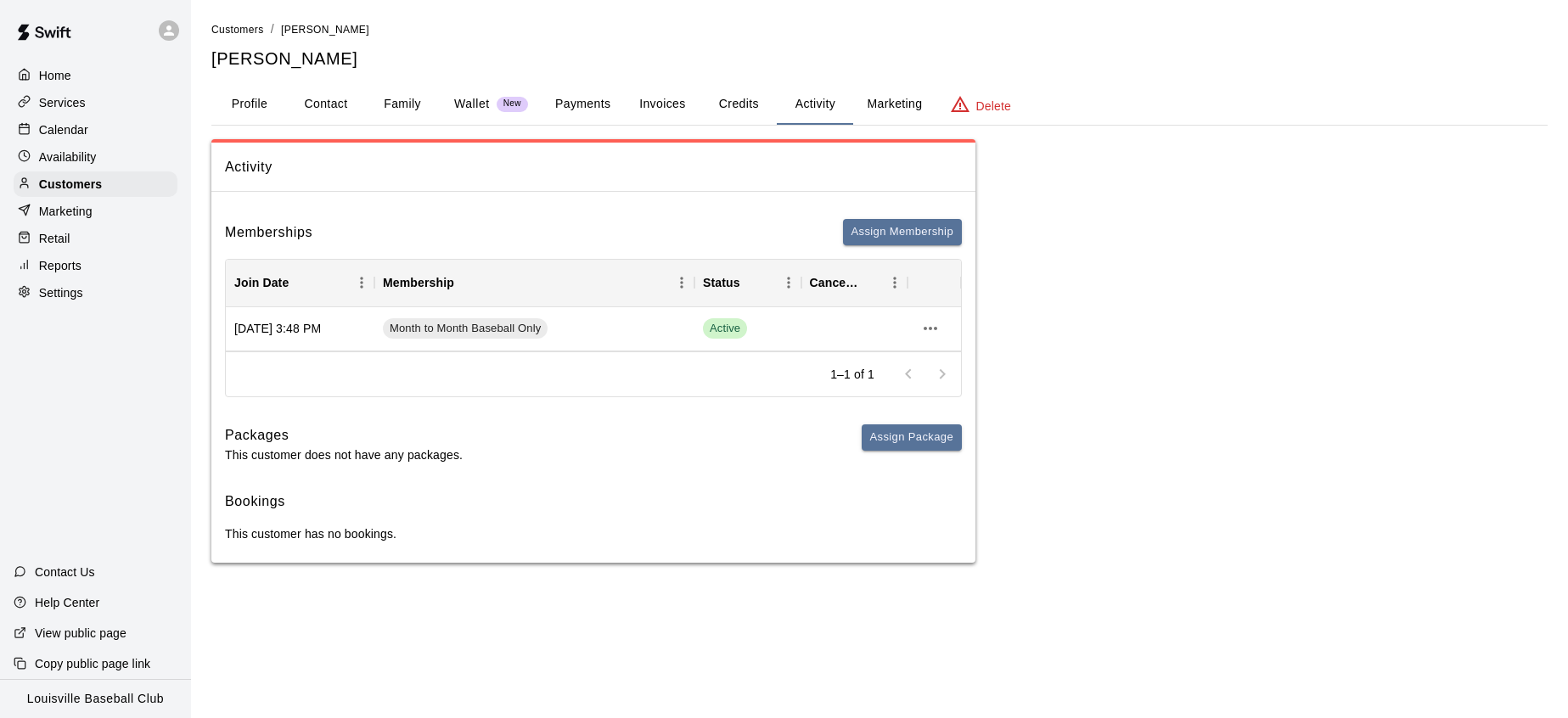
click at [97, 224] on div "Marketing" at bounding box center [95, 212] width 164 height 25
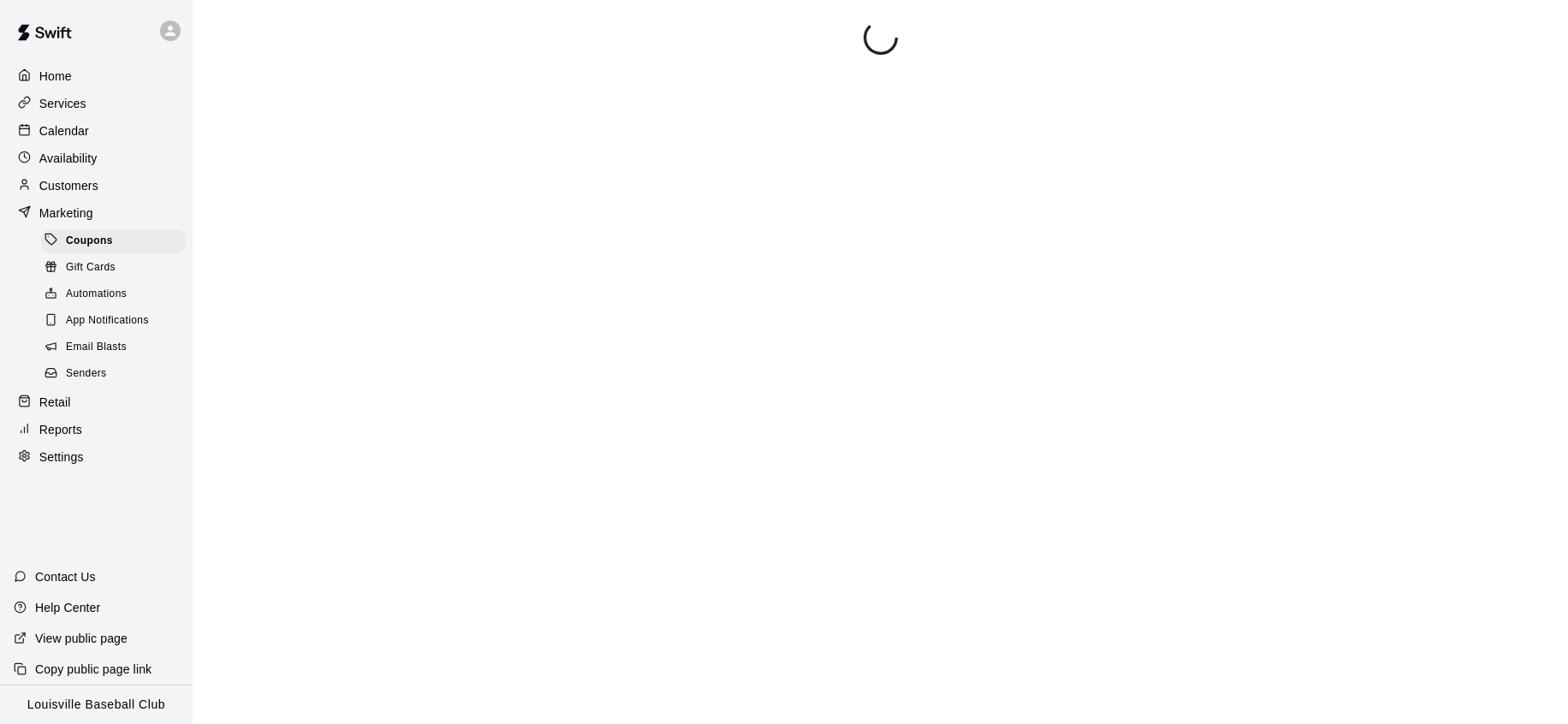
click at [130, 185] on div "Customers" at bounding box center [96, 186] width 165 height 25
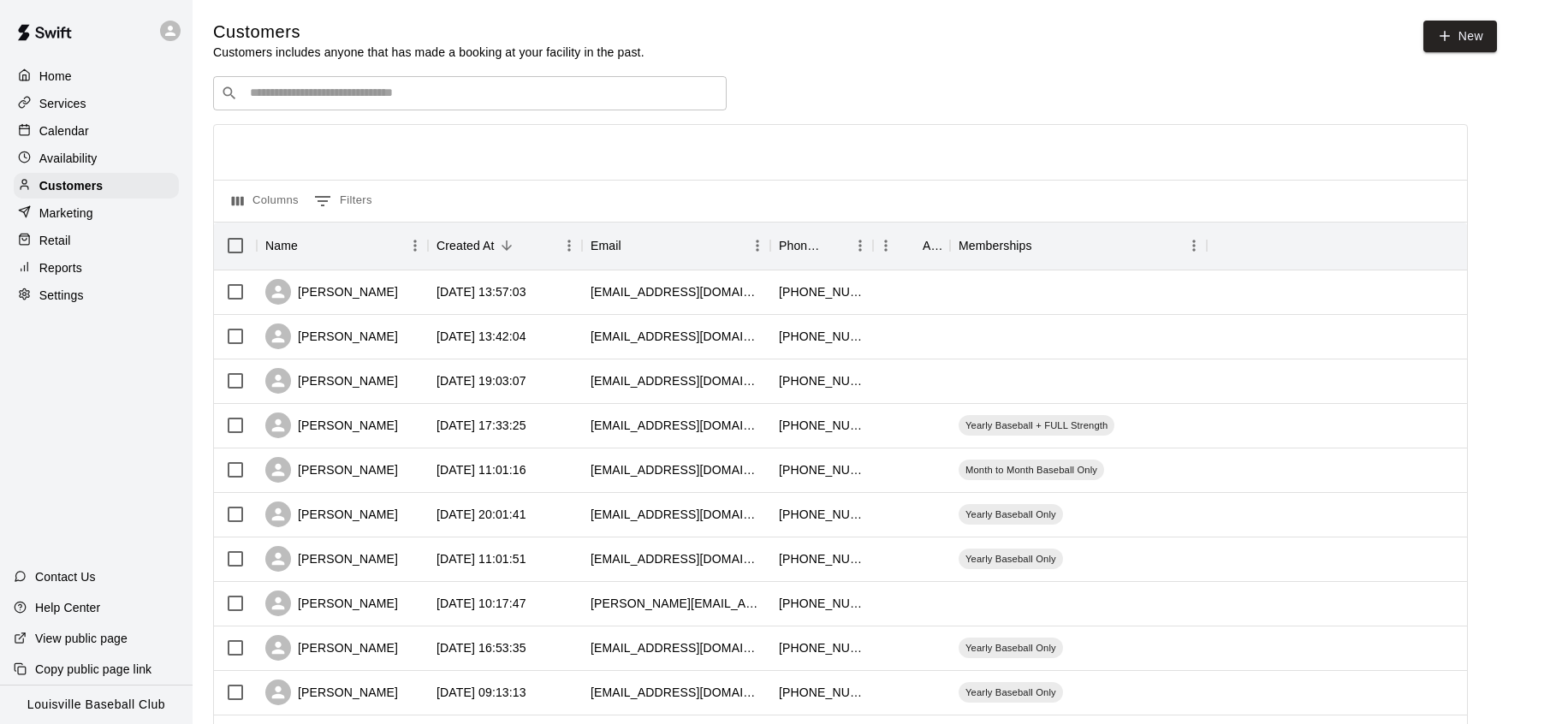
click at [607, 100] on input "Search customers by name or email" at bounding box center [481, 94] width 474 height 18
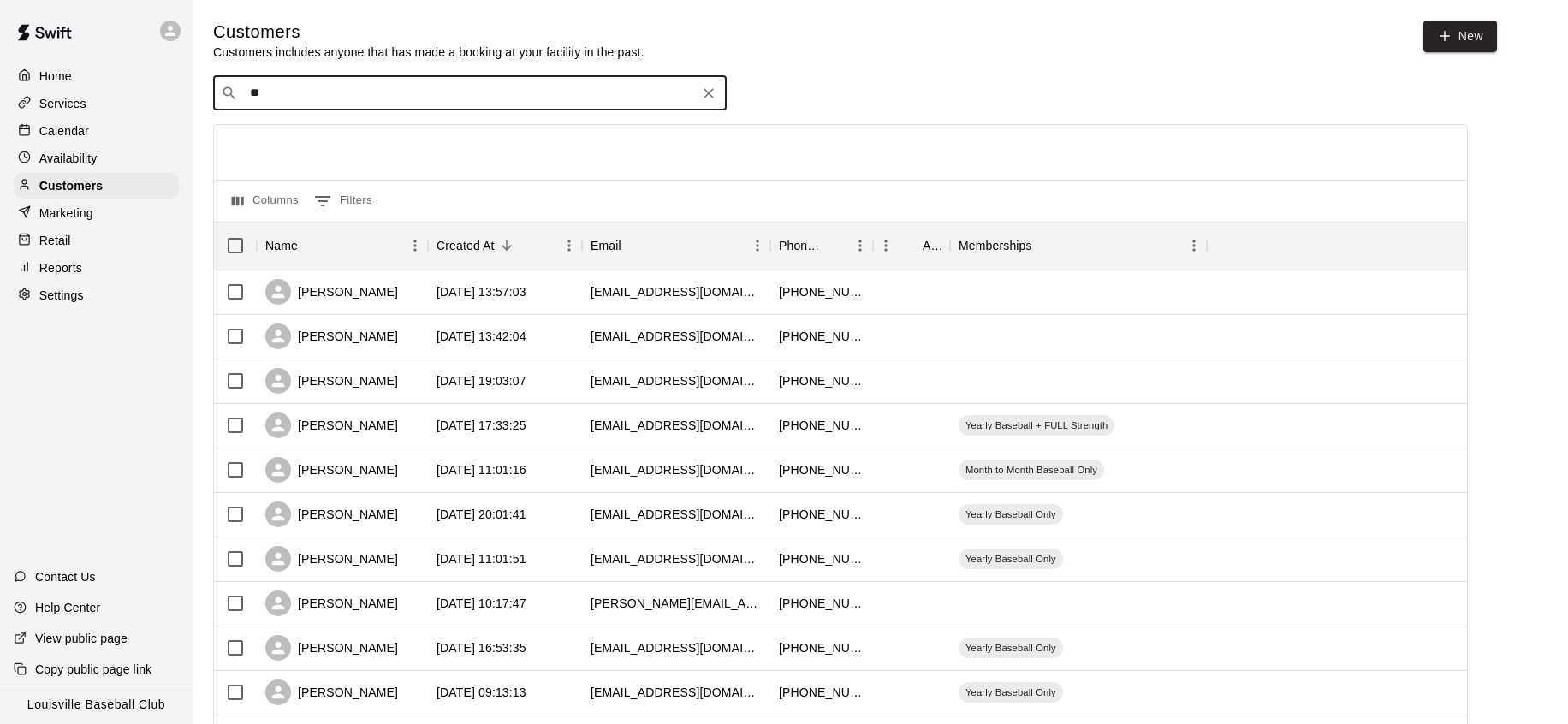
type input "***"
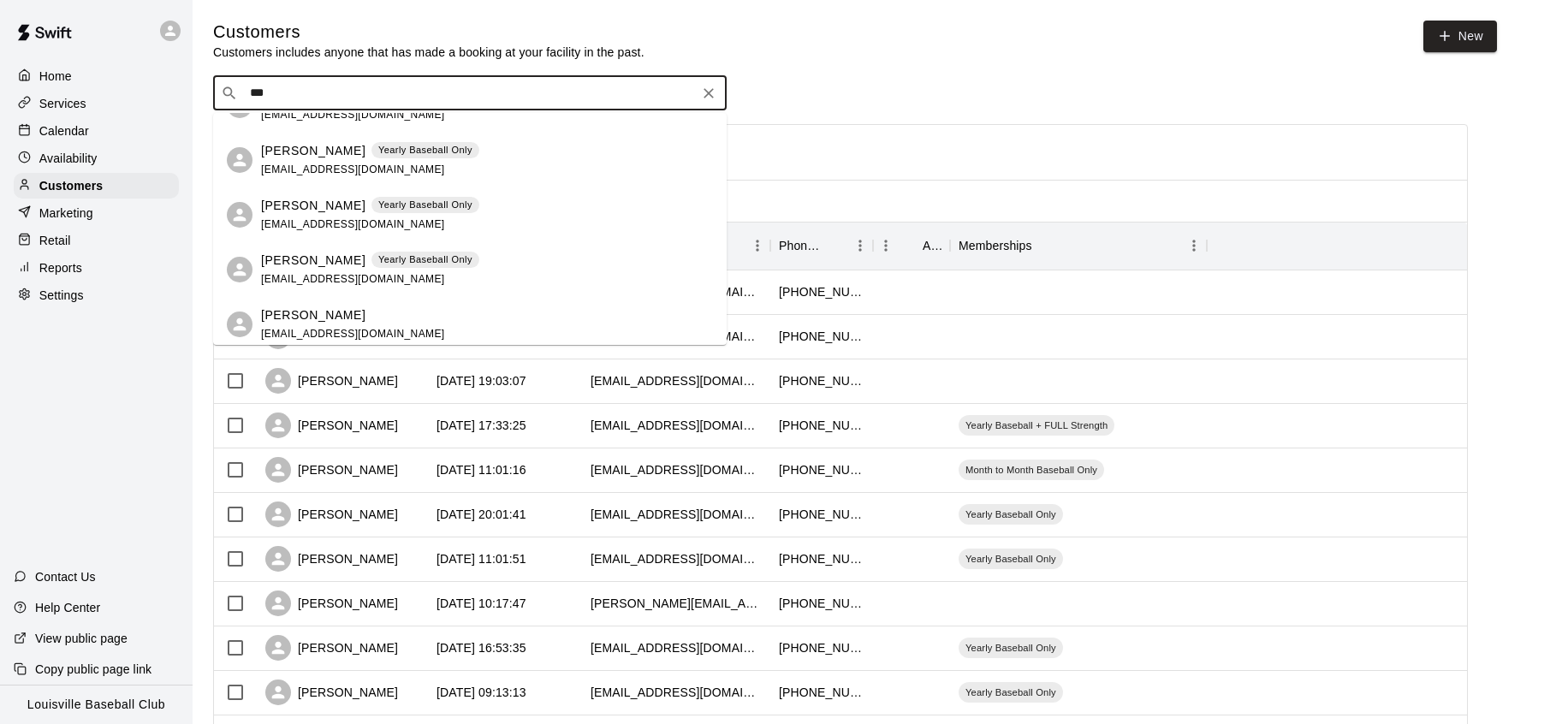
scroll to position [143, 0]
click at [476, 163] on div "[PERSON_NAME] Yearly Baseball Only [EMAIL_ADDRESS][DOMAIN_NAME]" at bounding box center [487, 162] width 452 height 37
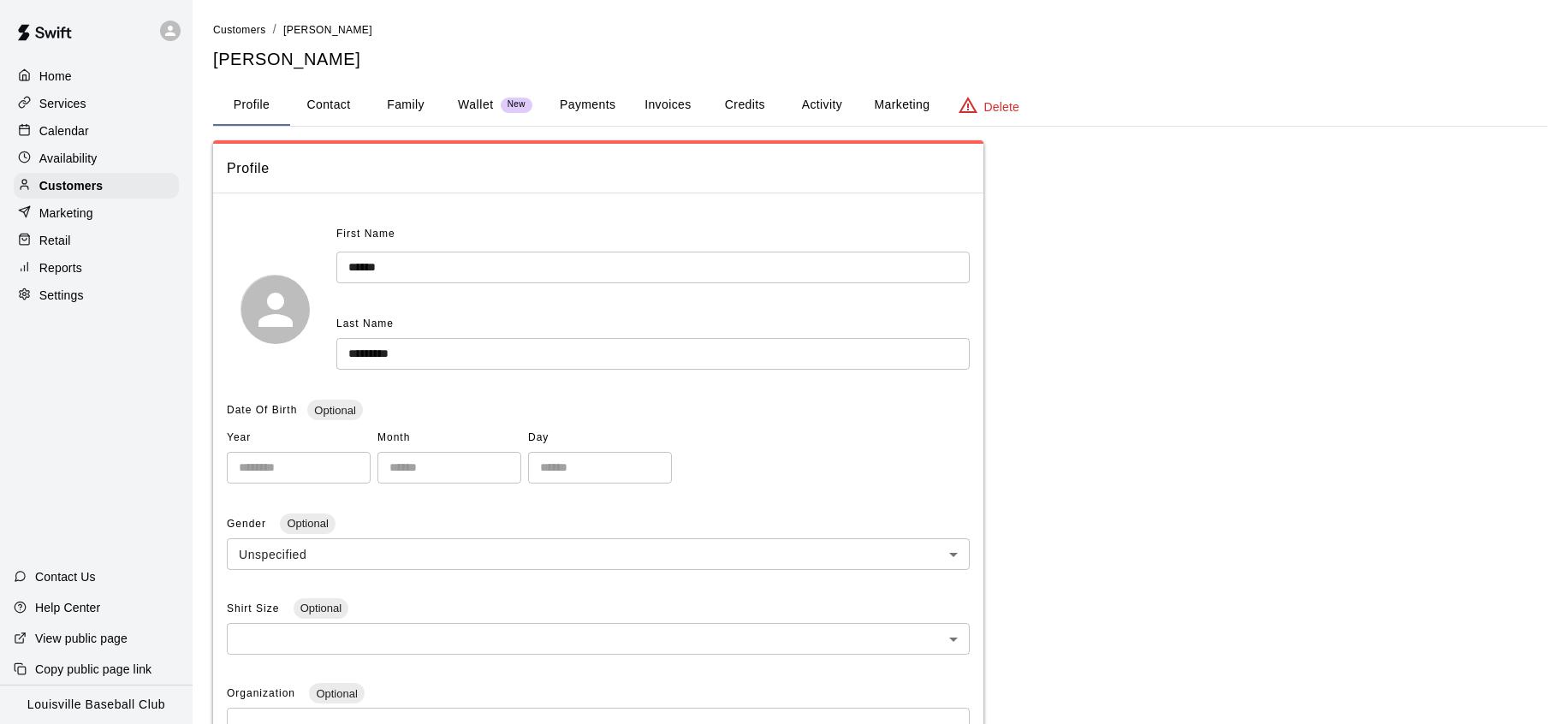
click at [814, 120] on button "Activity" at bounding box center [822, 106] width 77 height 41
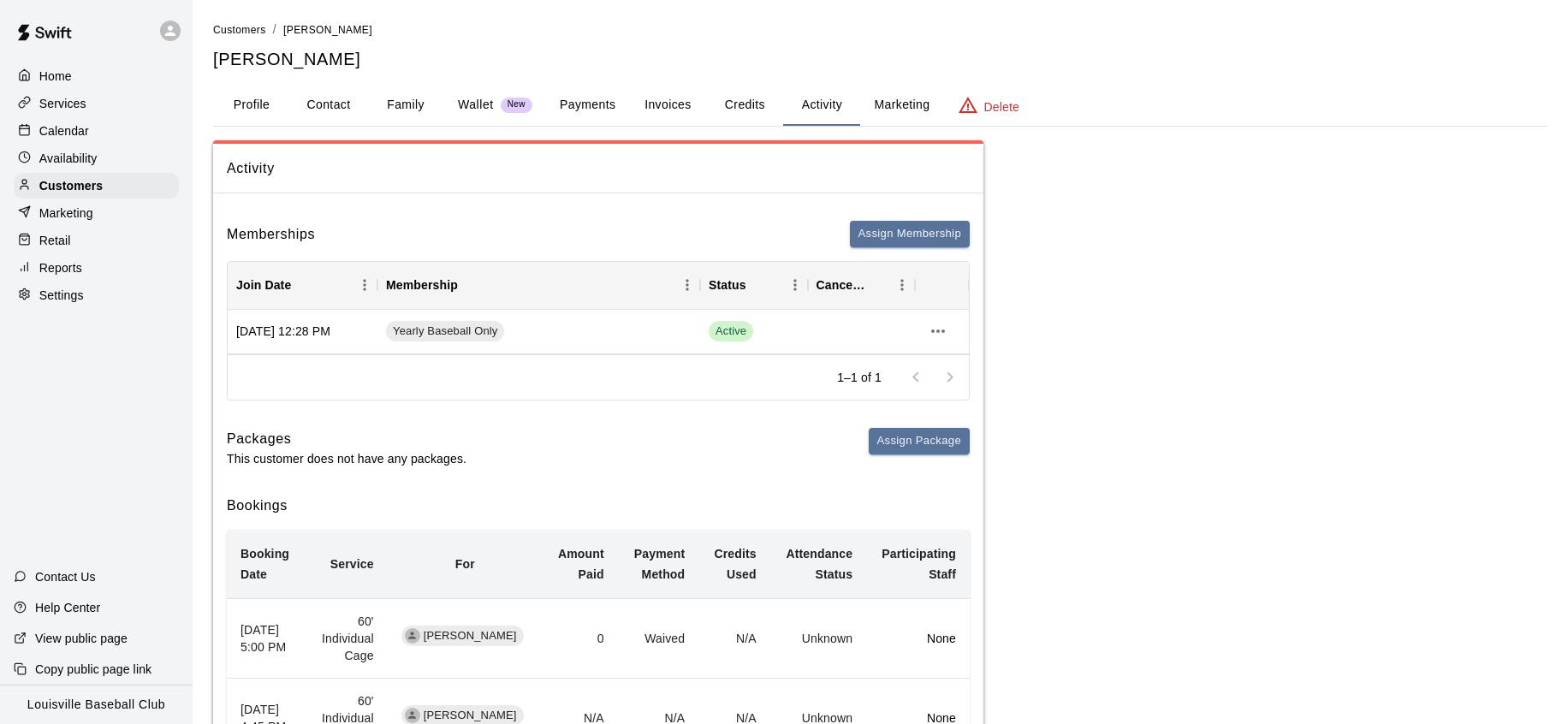
click at [88, 136] on div "Calendar" at bounding box center [96, 131] width 165 height 25
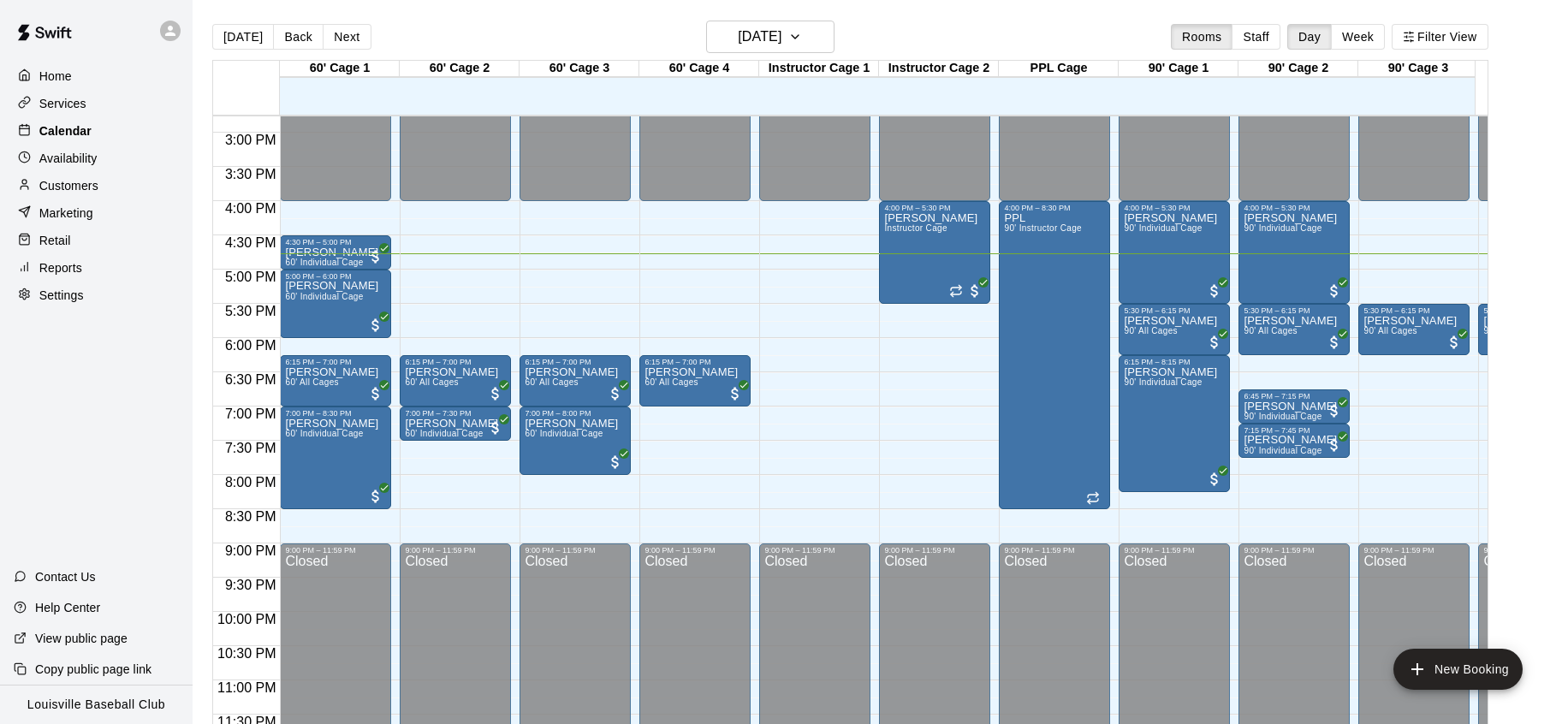
scroll to position [1013, 0]
click at [106, 194] on div "Customers" at bounding box center [96, 186] width 165 height 25
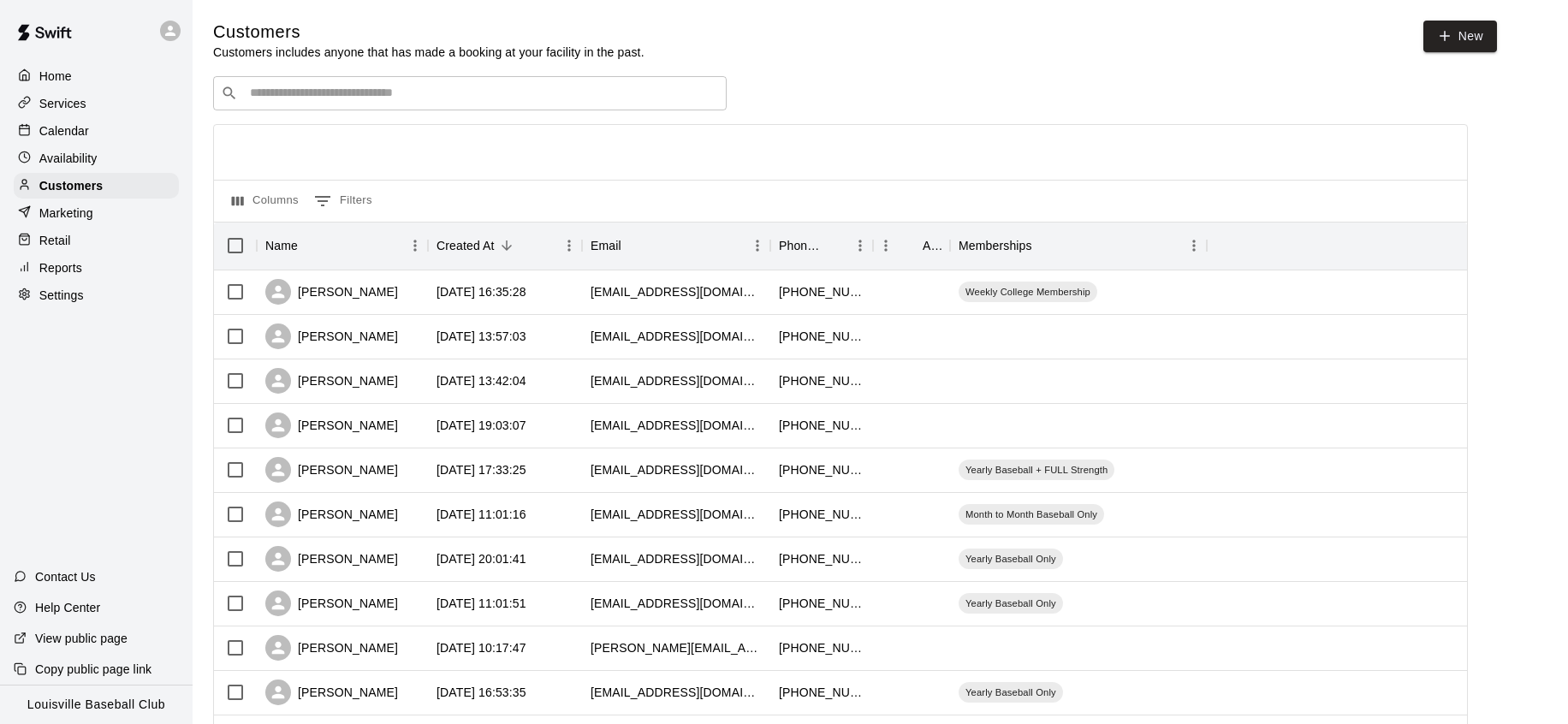
click at [107, 134] on div "Calendar" at bounding box center [96, 131] width 165 height 25
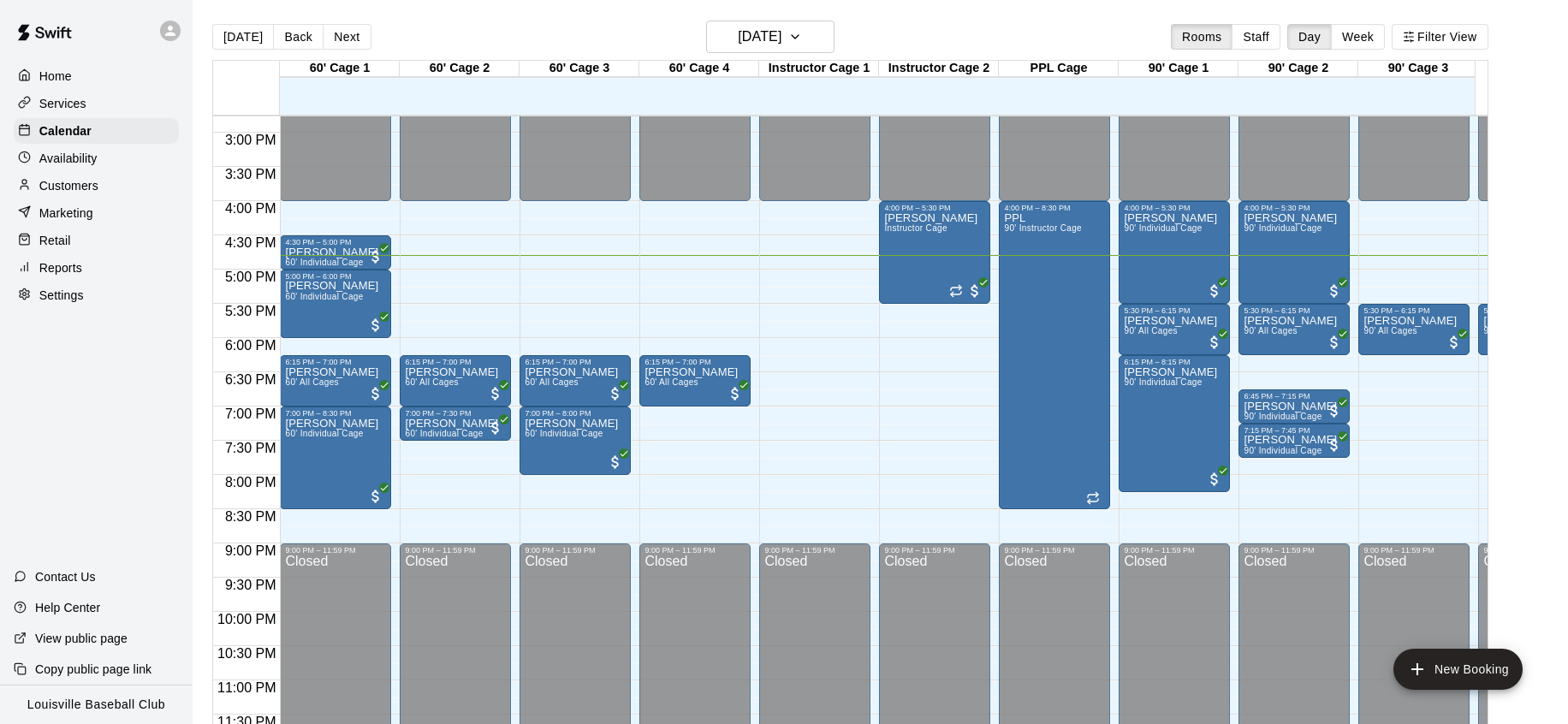
click at [55, 182] on p "Customers" at bounding box center [68, 186] width 59 height 18
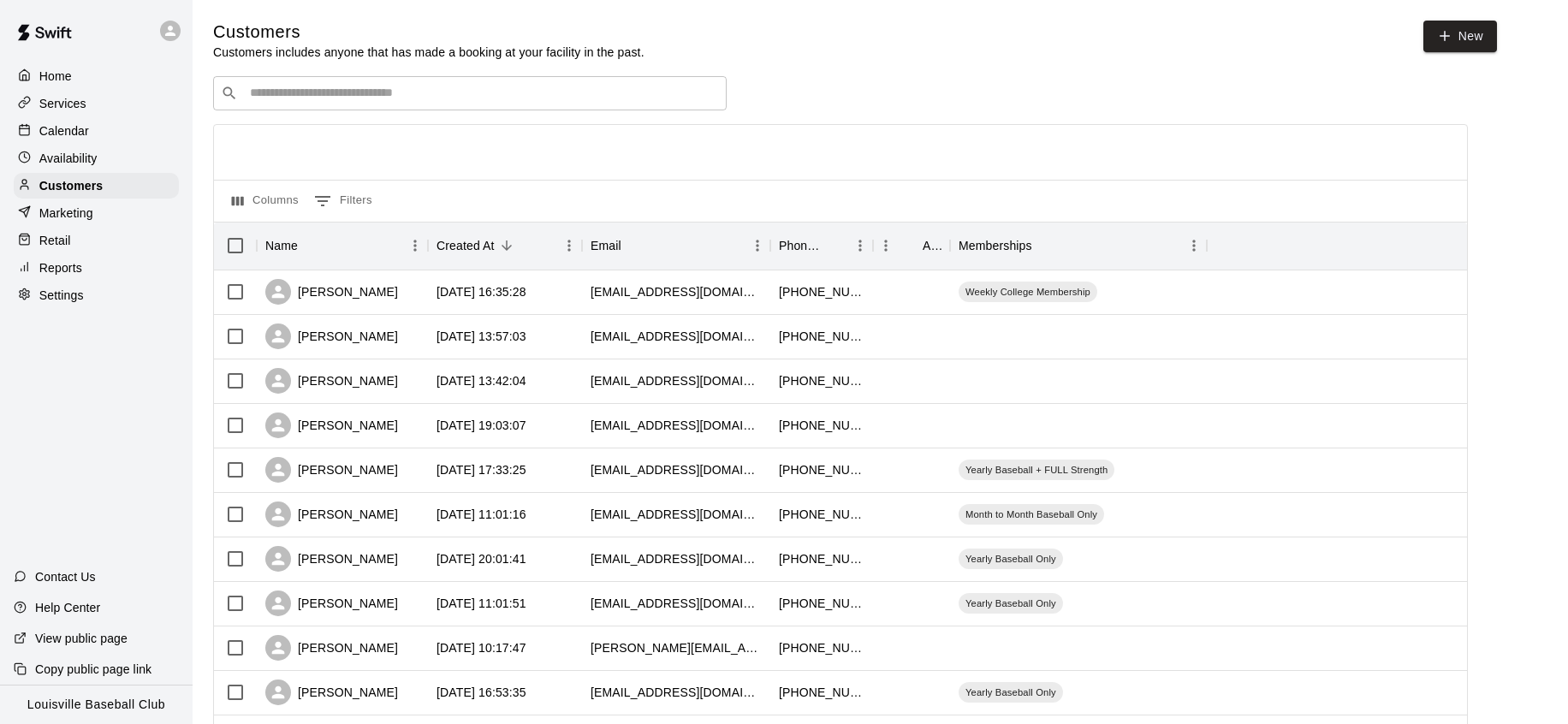
click at [263, 97] on input "Search customers by name or email" at bounding box center [481, 94] width 474 height 18
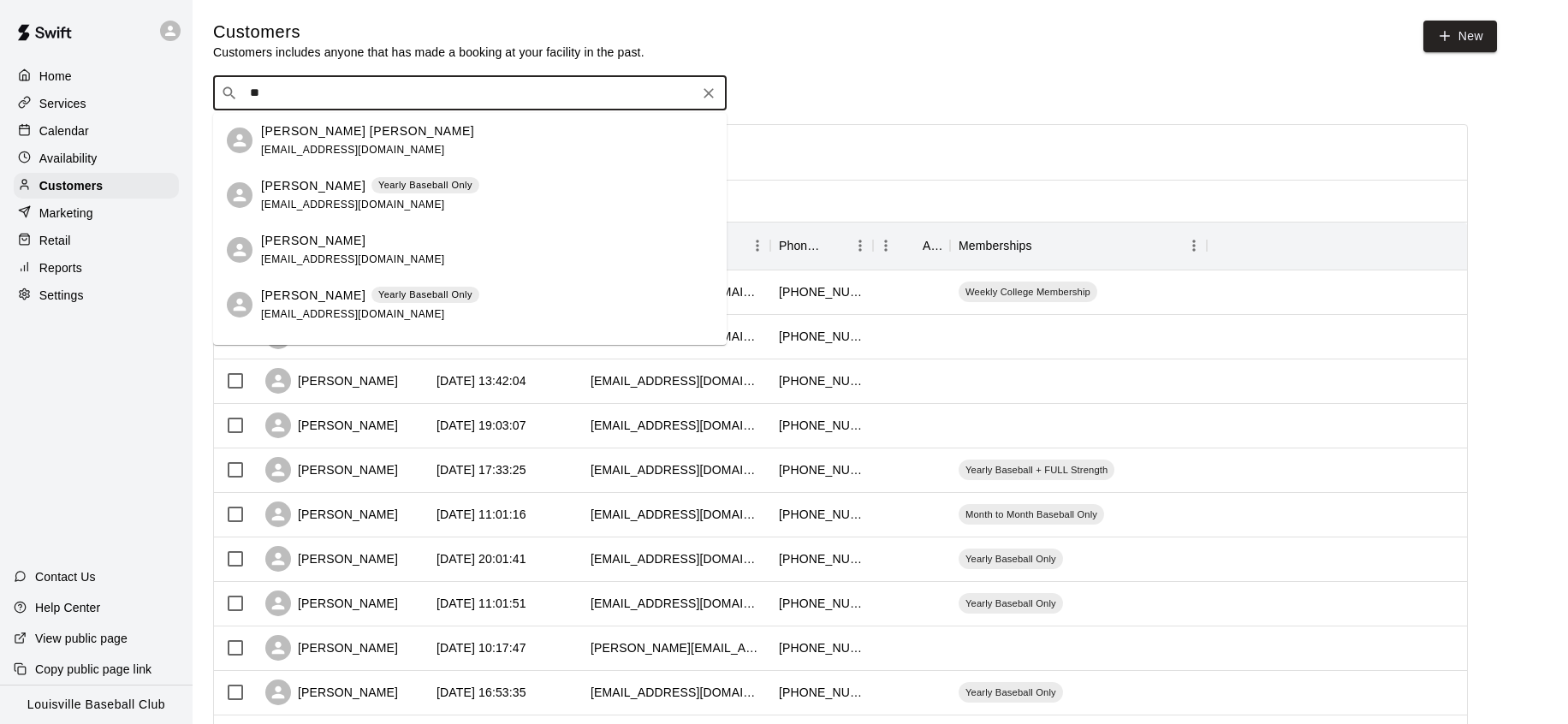
type input "*"
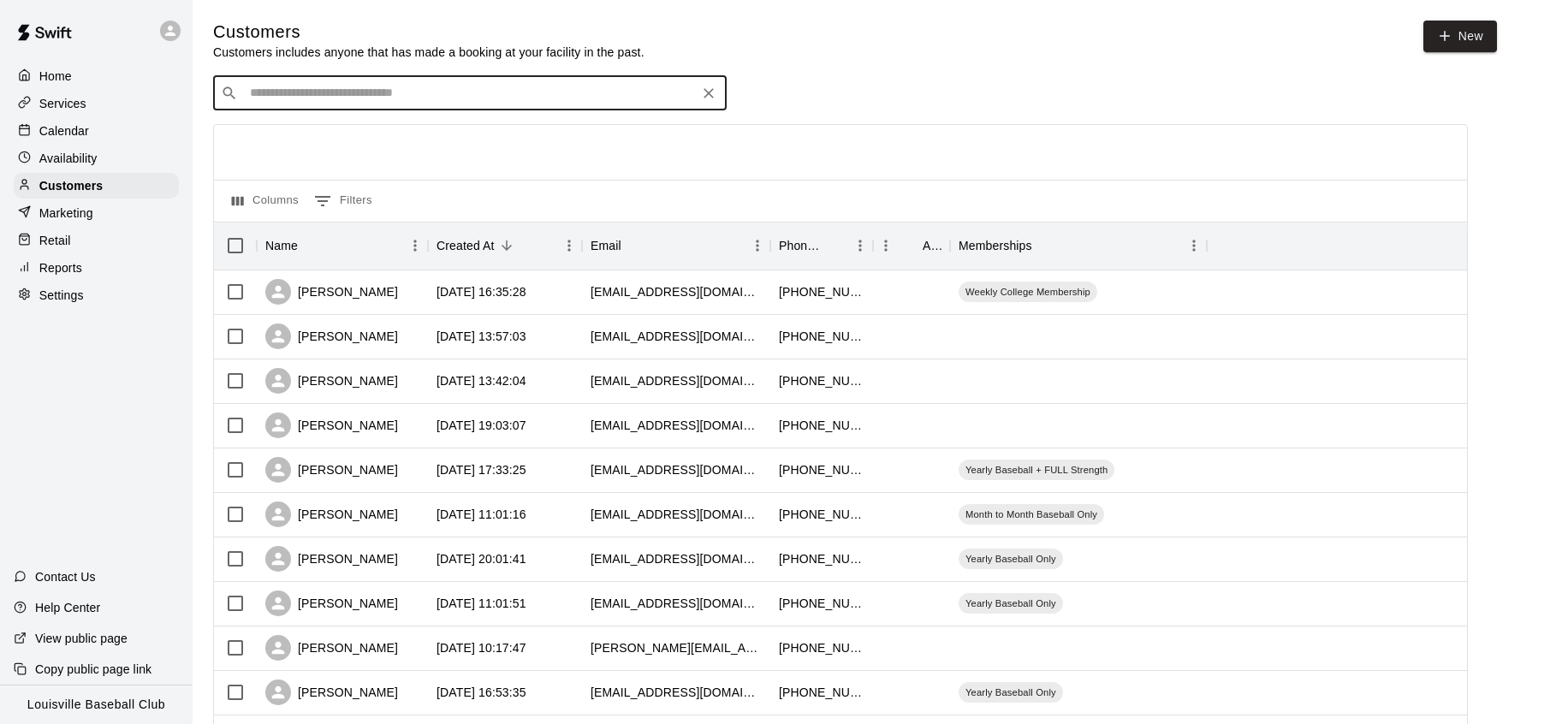
type input "*"
click at [90, 112] on div "Services" at bounding box center [96, 104] width 165 height 25
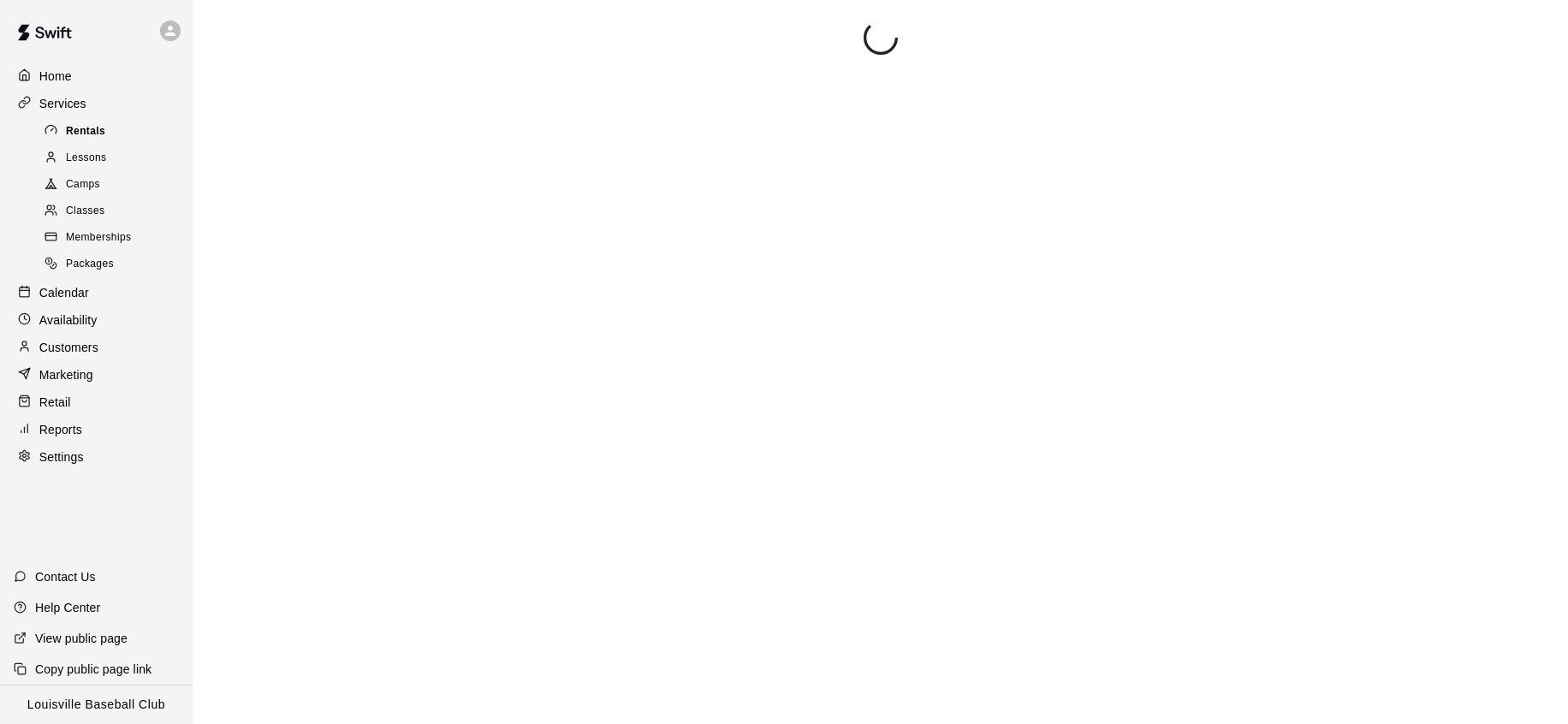
click at [93, 134] on span "Rentals" at bounding box center [85, 132] width 39 height 18
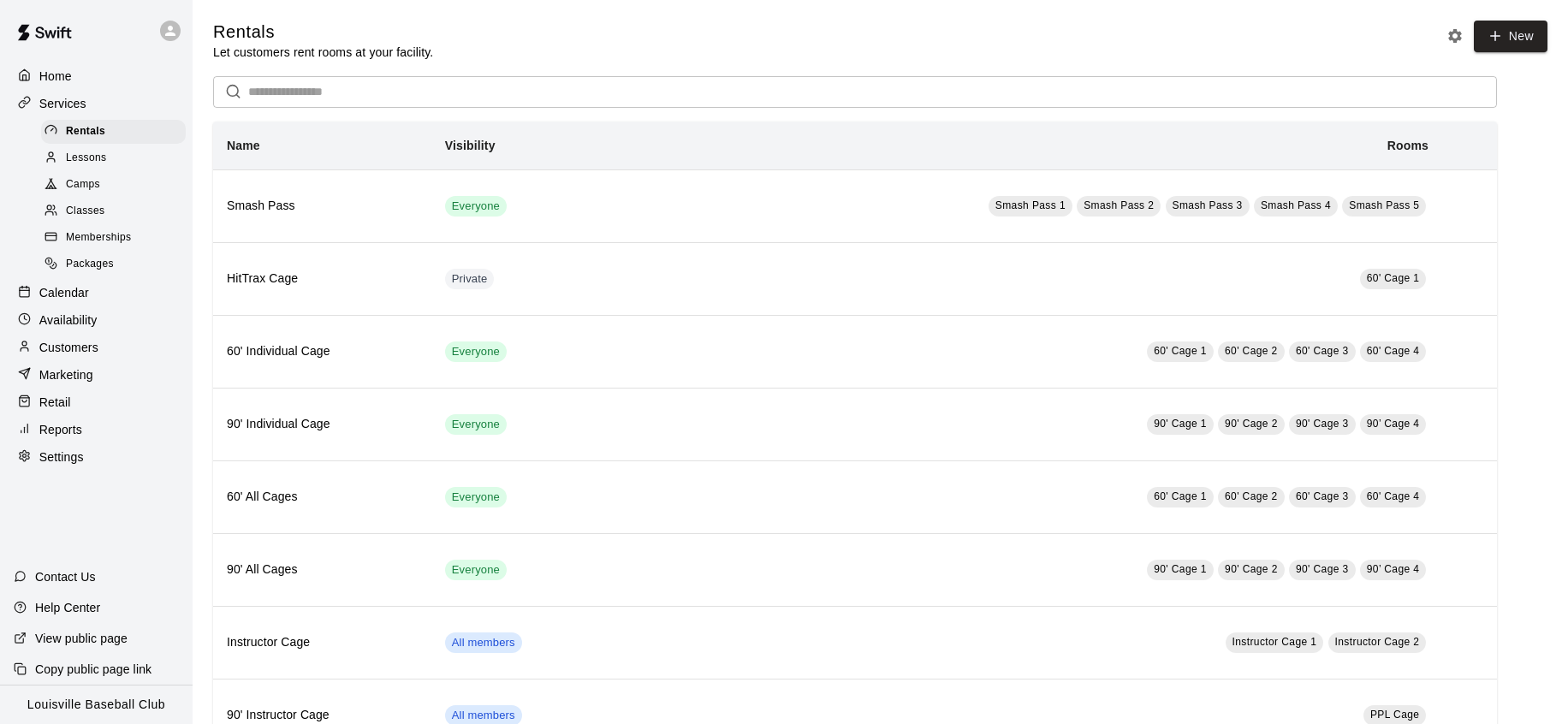
click at [104, 305] on div "Calendar" at bounding box center [96, 293] width 165 height 25
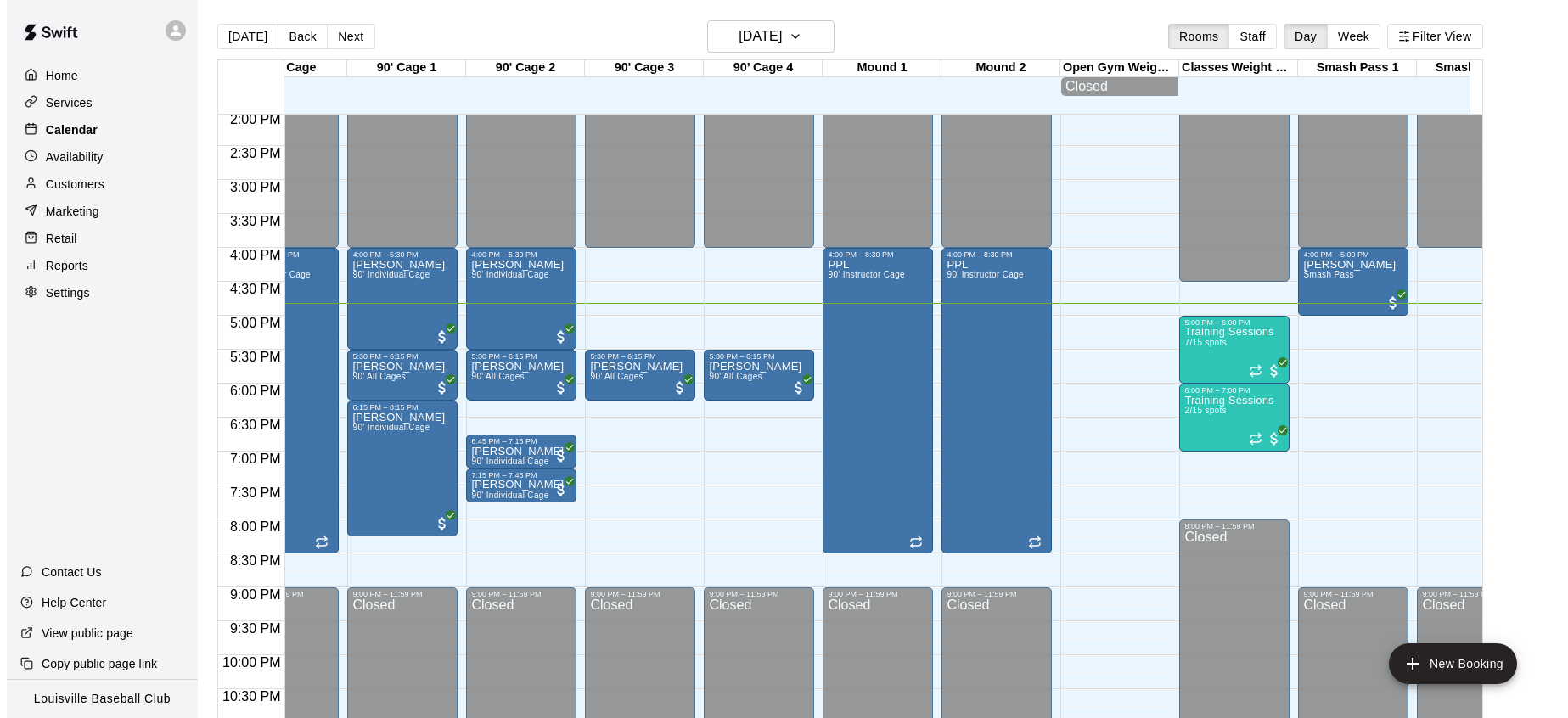
scroll to position [0, 1130]
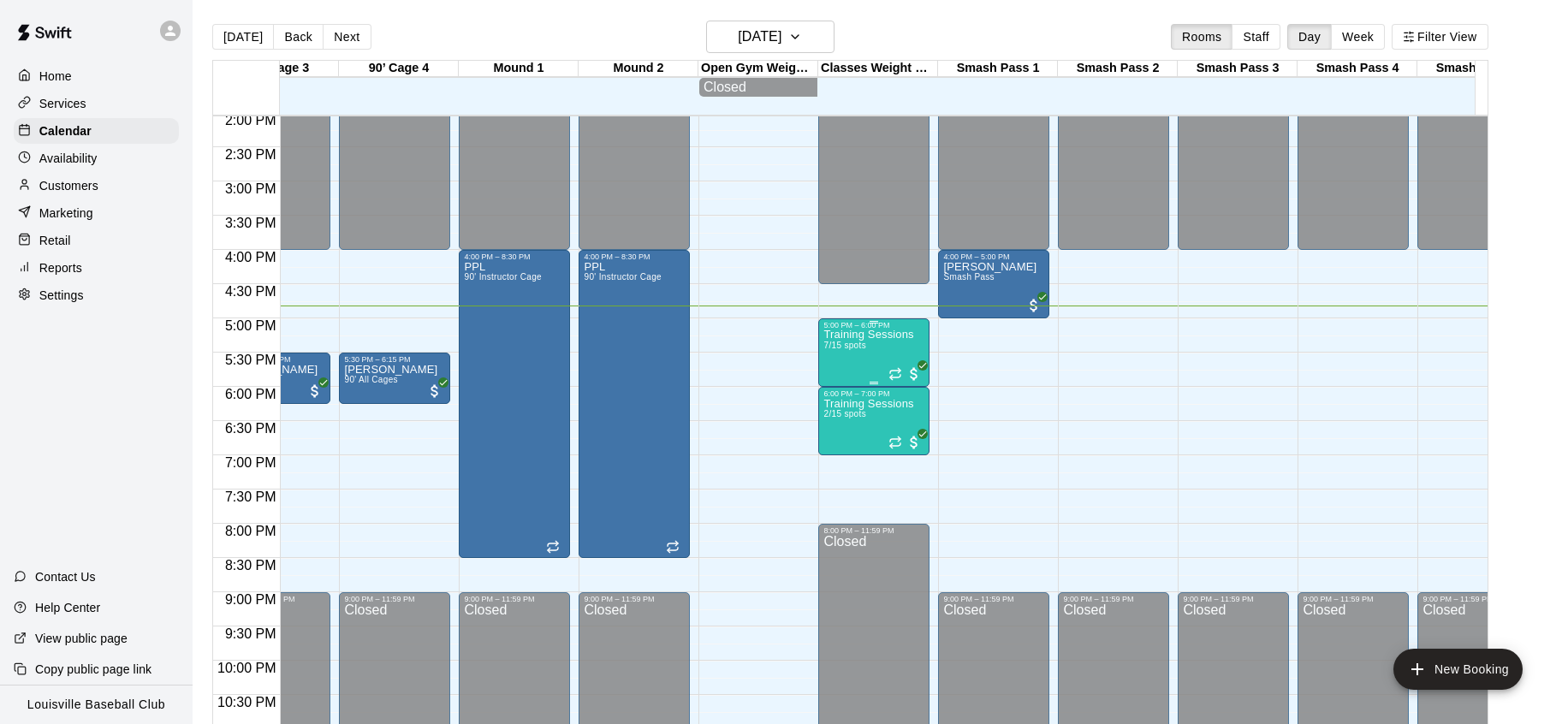
click at [876, 362] on div "Training Sessions 7/15 spots" at bounding box center [869, 692] width 90 height 724
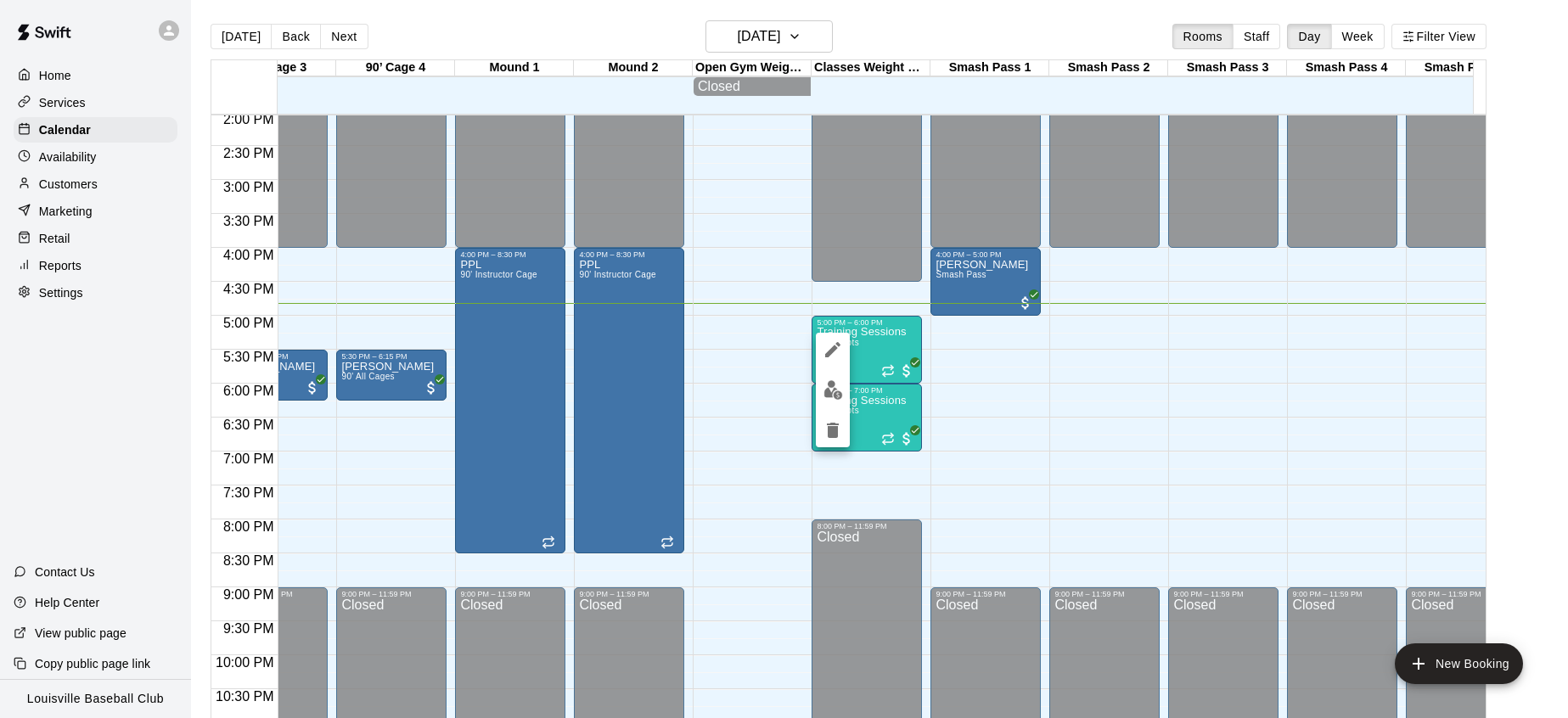
click at [827, 392] on img "edit" at bounding box center [833, 390] width 19 height 19
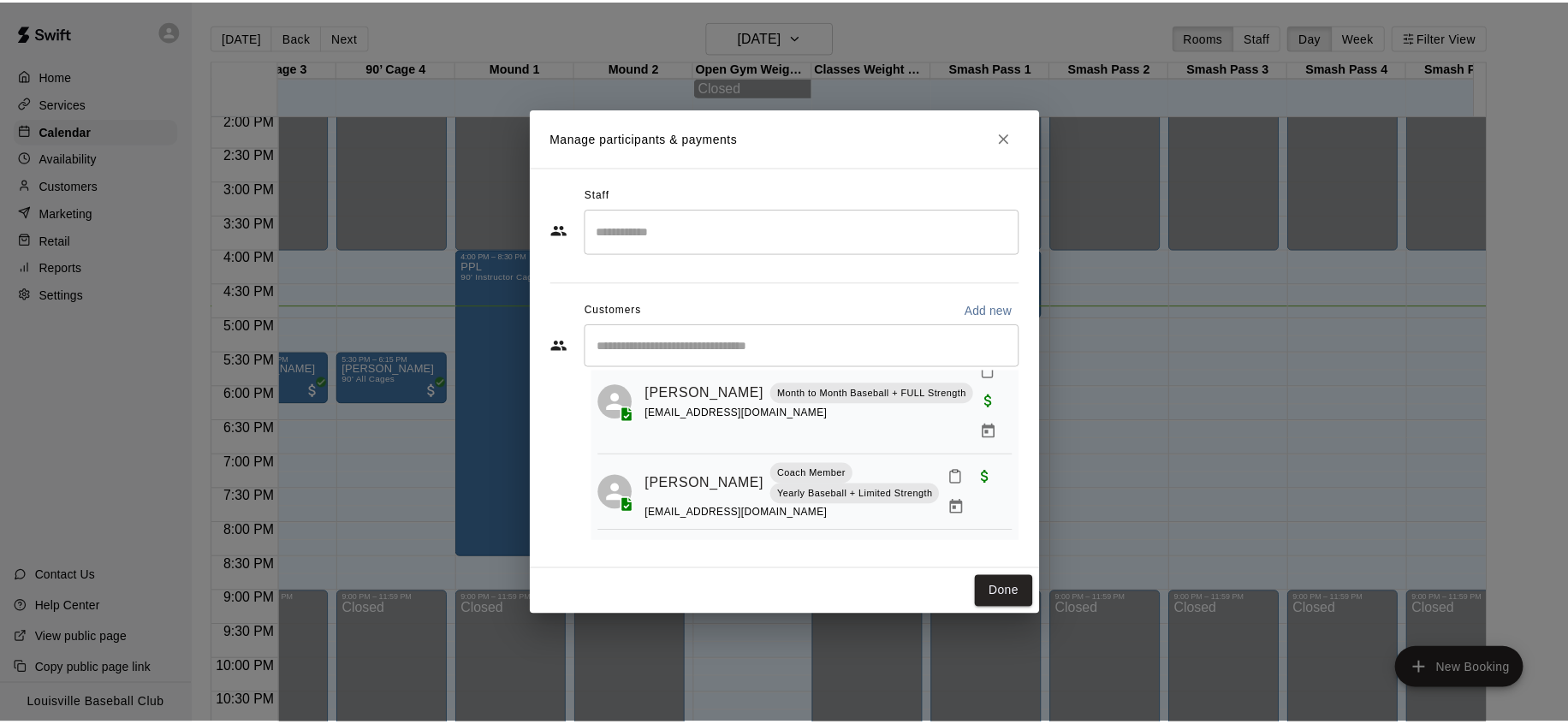
scroll to position [407, 0]
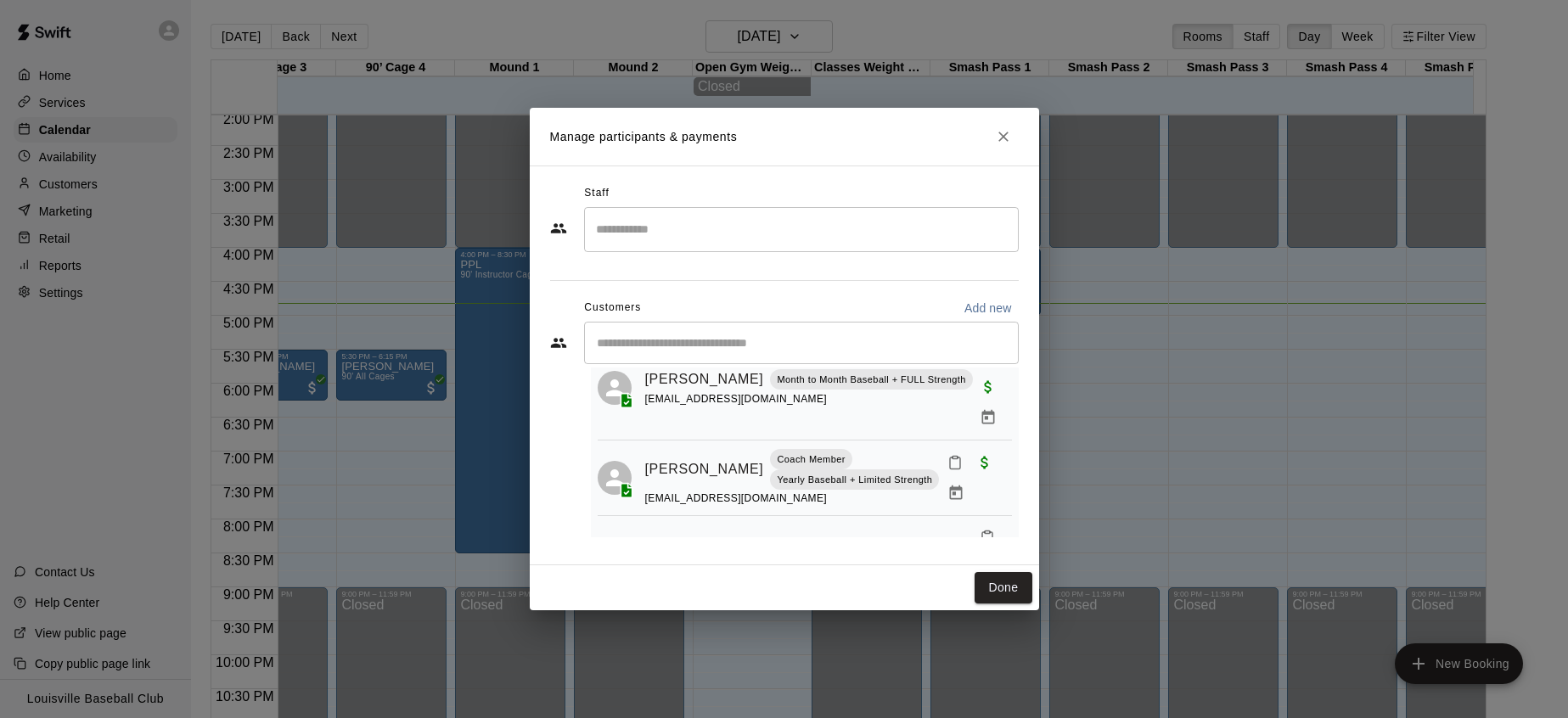
click at [998, 134] on icon "Close" at bounding box center [1004, 137] width 17 height 17
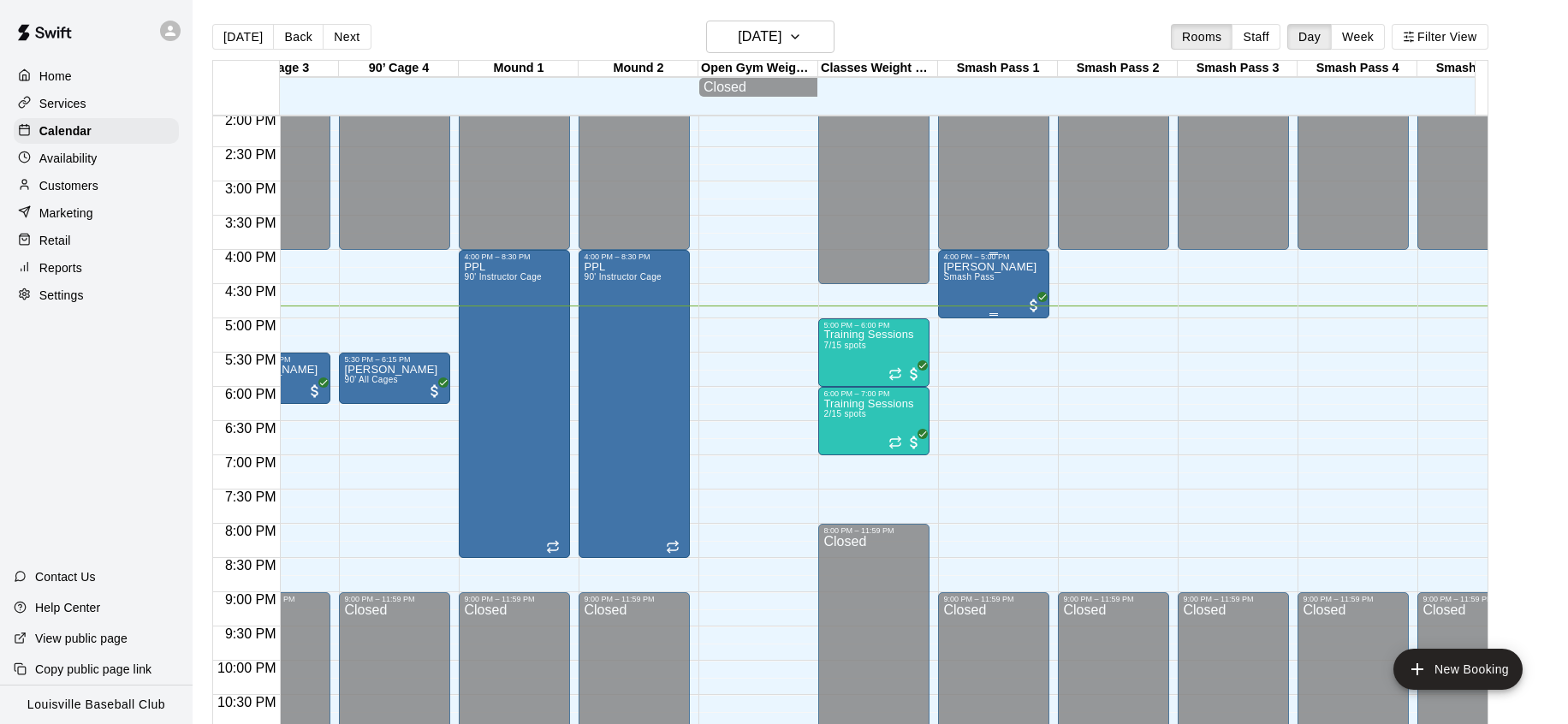
click at [972, 279] on span "Smash Pass" at bounding box center [969, 277] width 51 height 10
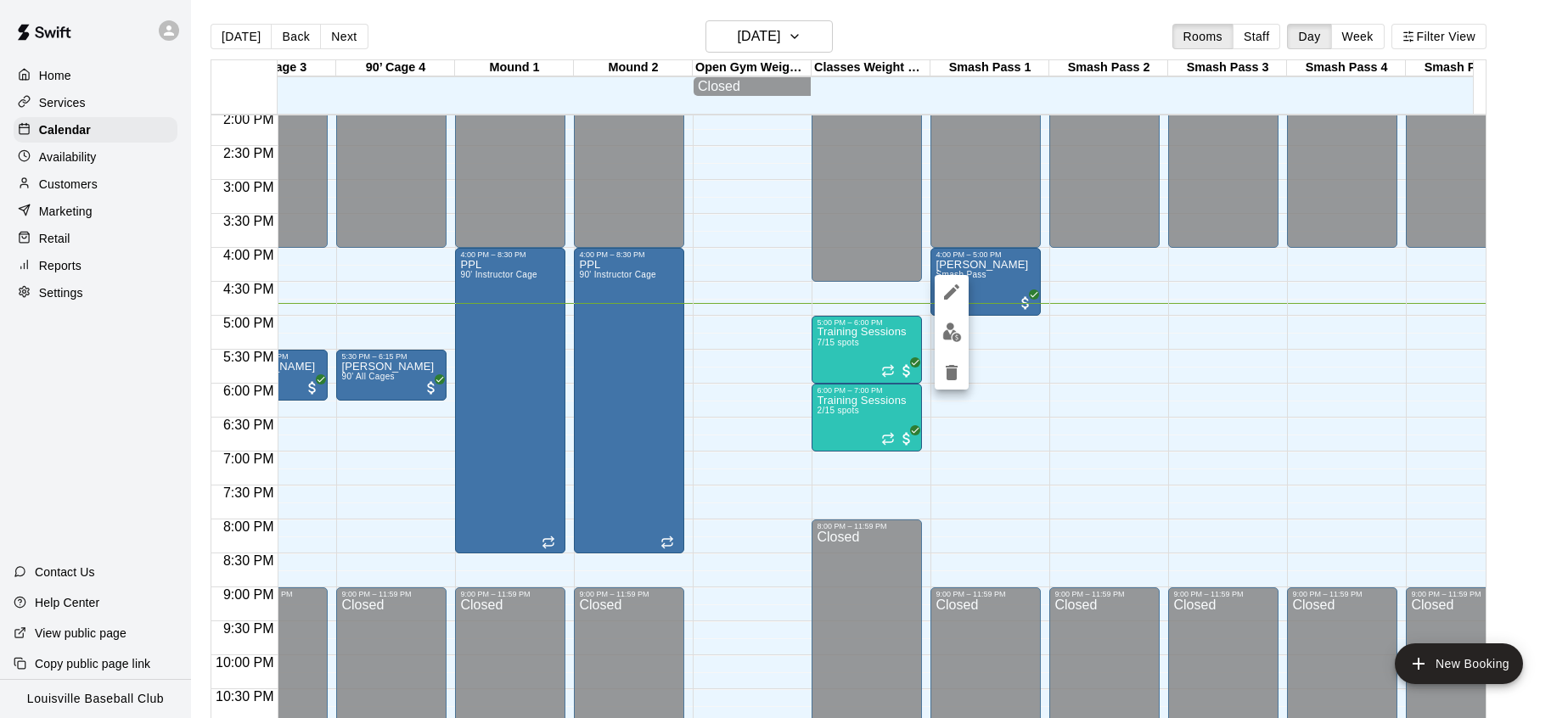
click at [1071, 327] on div at bounding box center [784, 359] width 1568 height 718
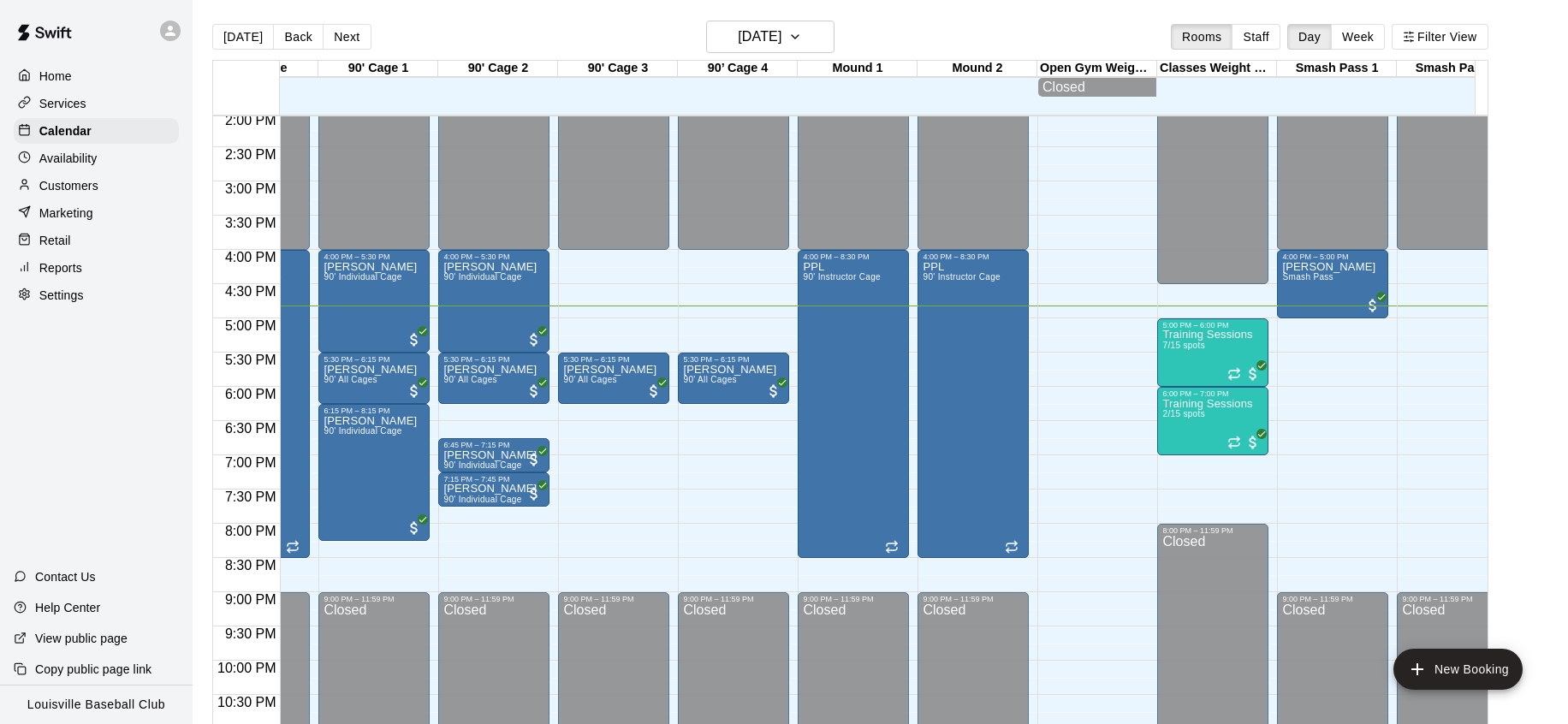
scroll to position [0, 0]
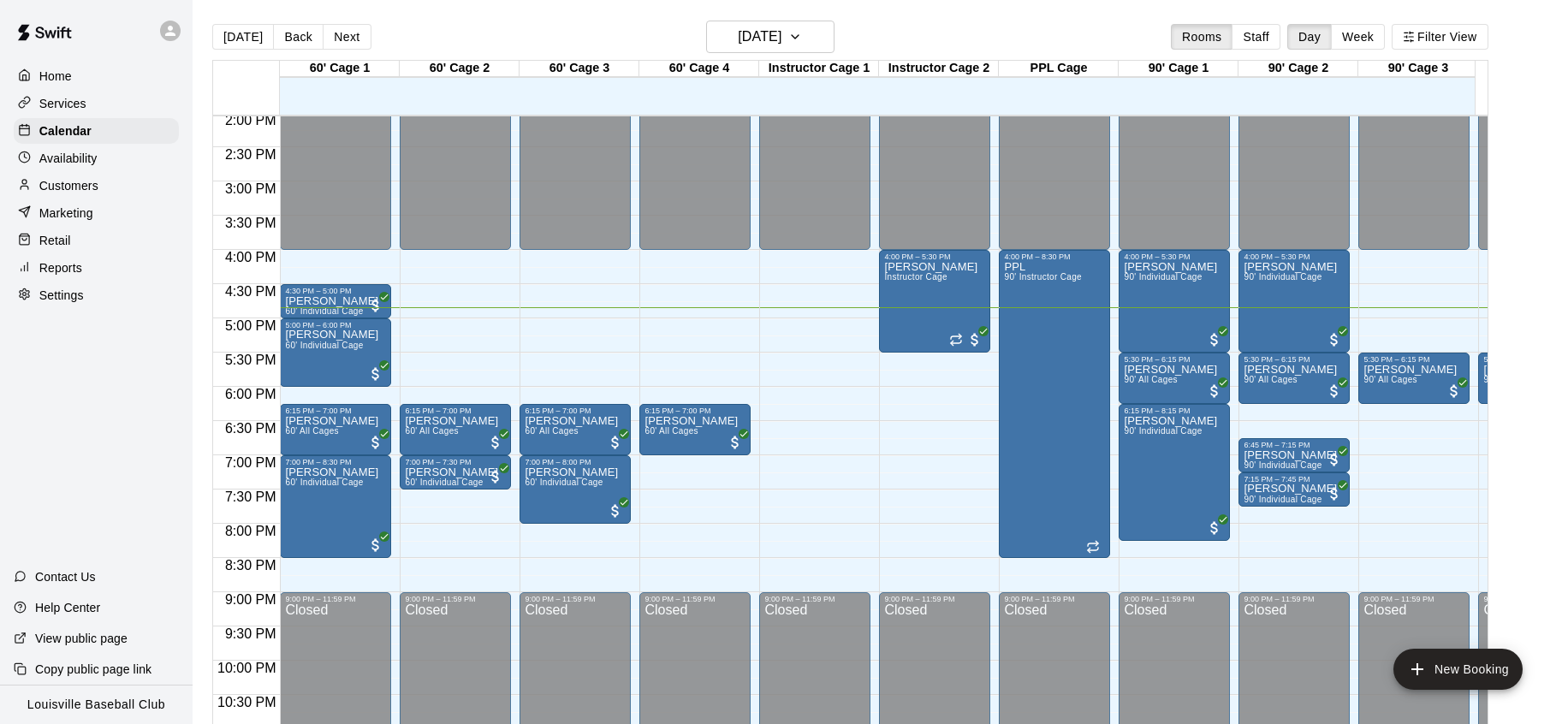
click at [129, 185] on div "Customers" at bounding box center [96, 186] width 165 height 25
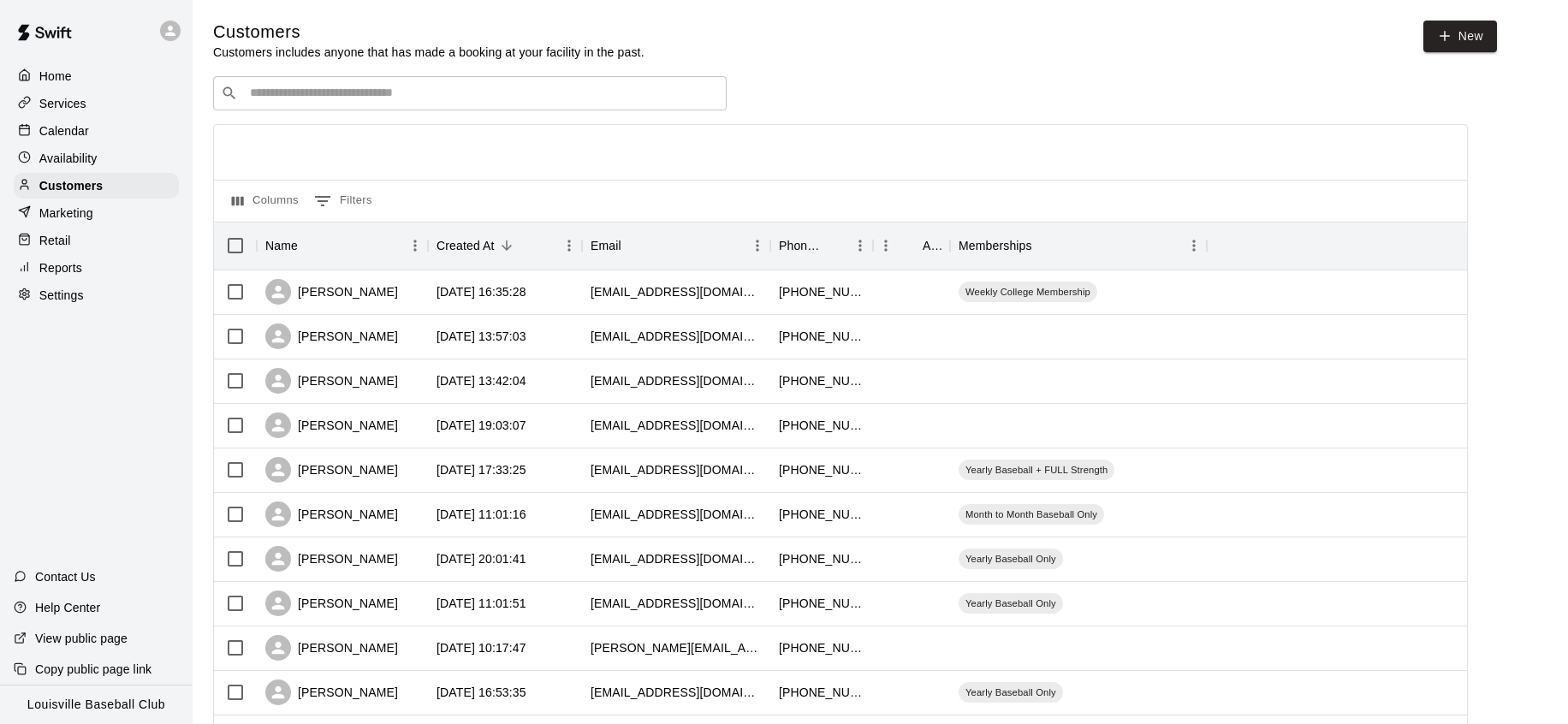
click at [112, 133] on div "Calendar" at bounding box center [96, 131] width 165 height 25
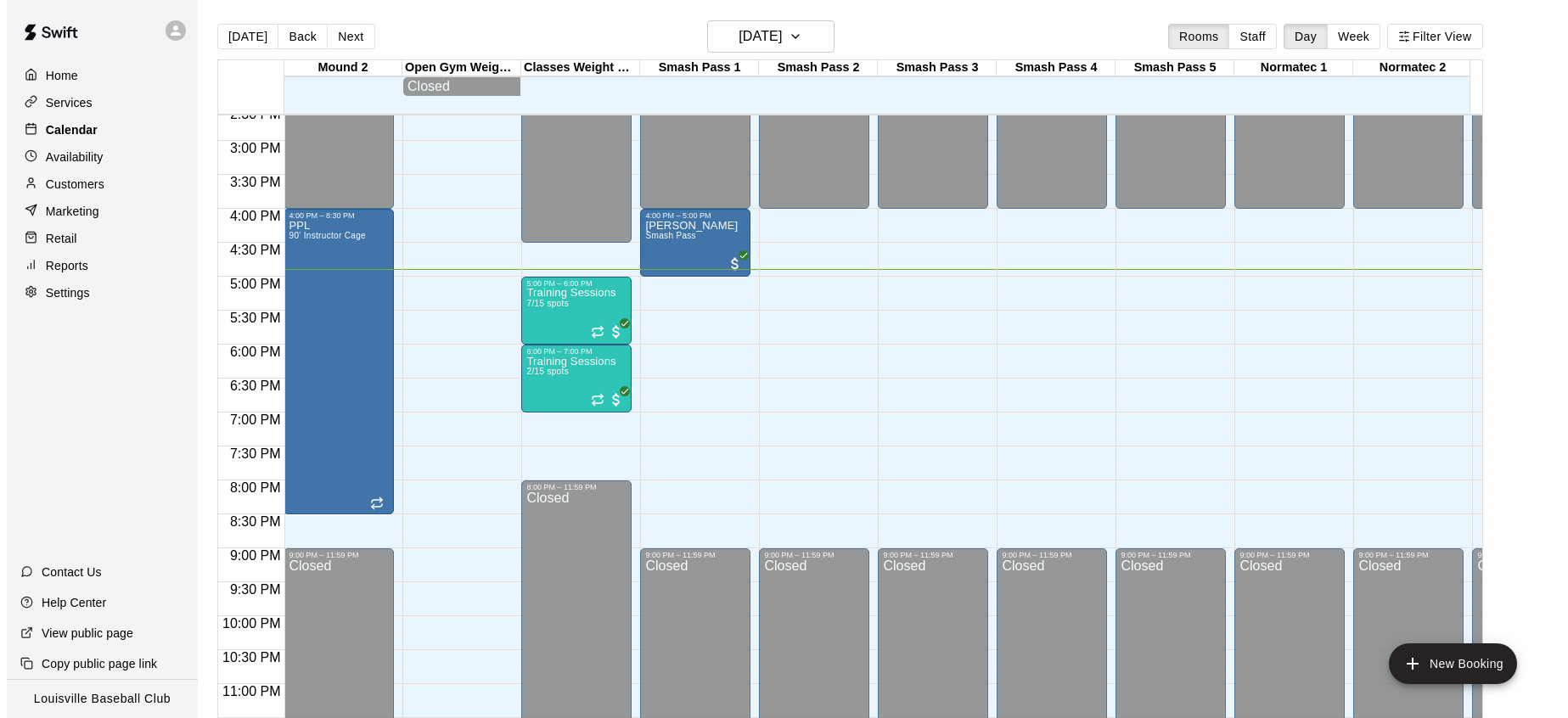
scroll to position [0, 1465]
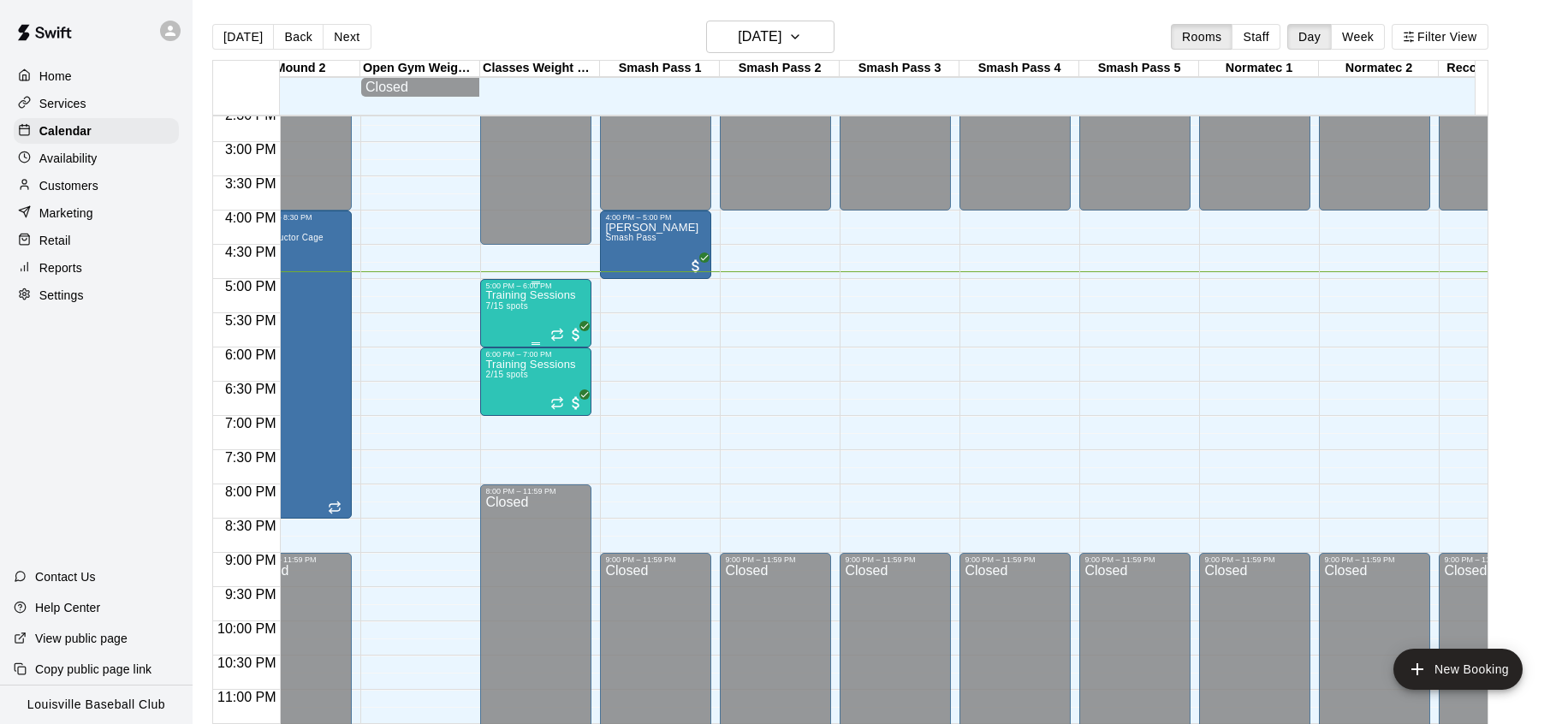
click at [544, 295] on p "Training Sessions" at bounding box center [530, 295] width 90 height 0
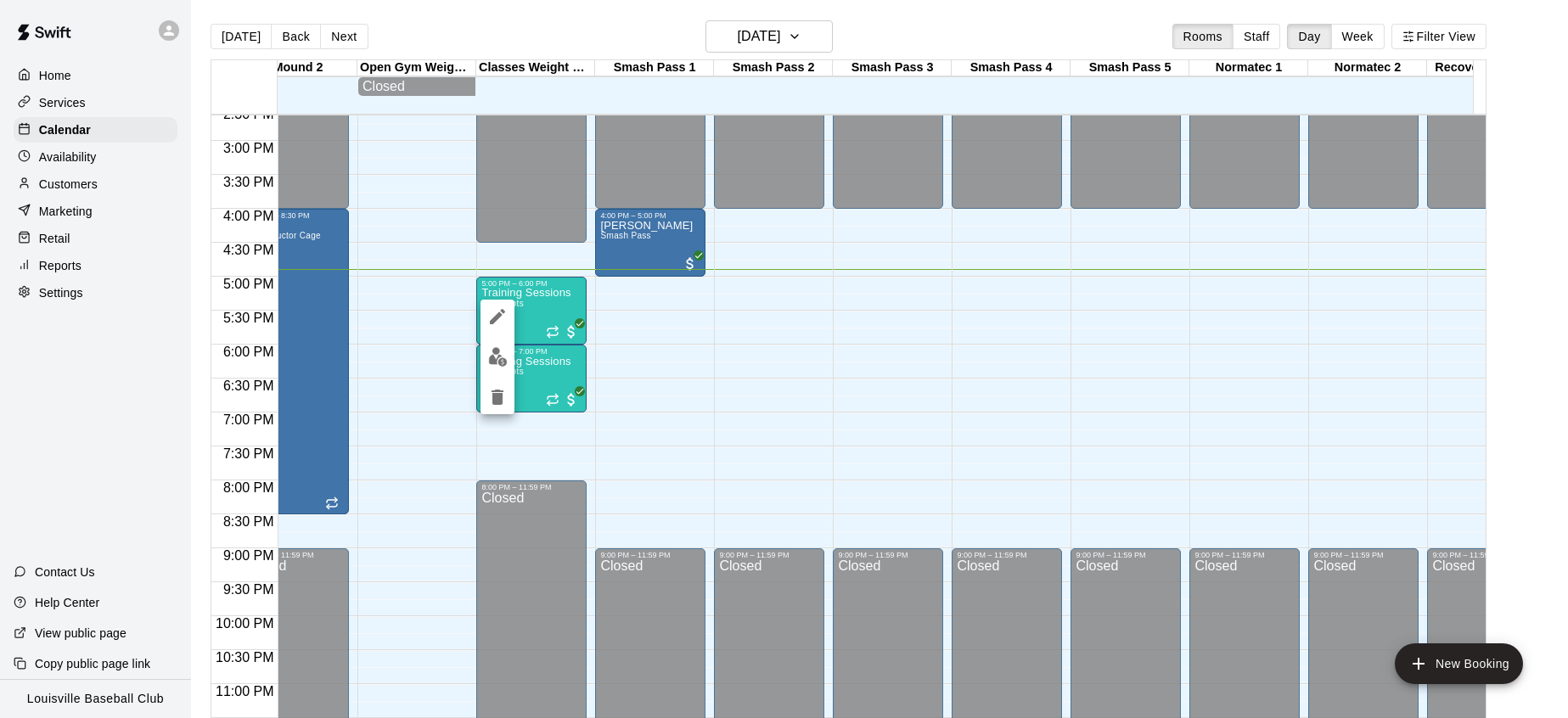
click at [487, 355] on button "edit" at bounding box center [496, 357] width 34 height 33
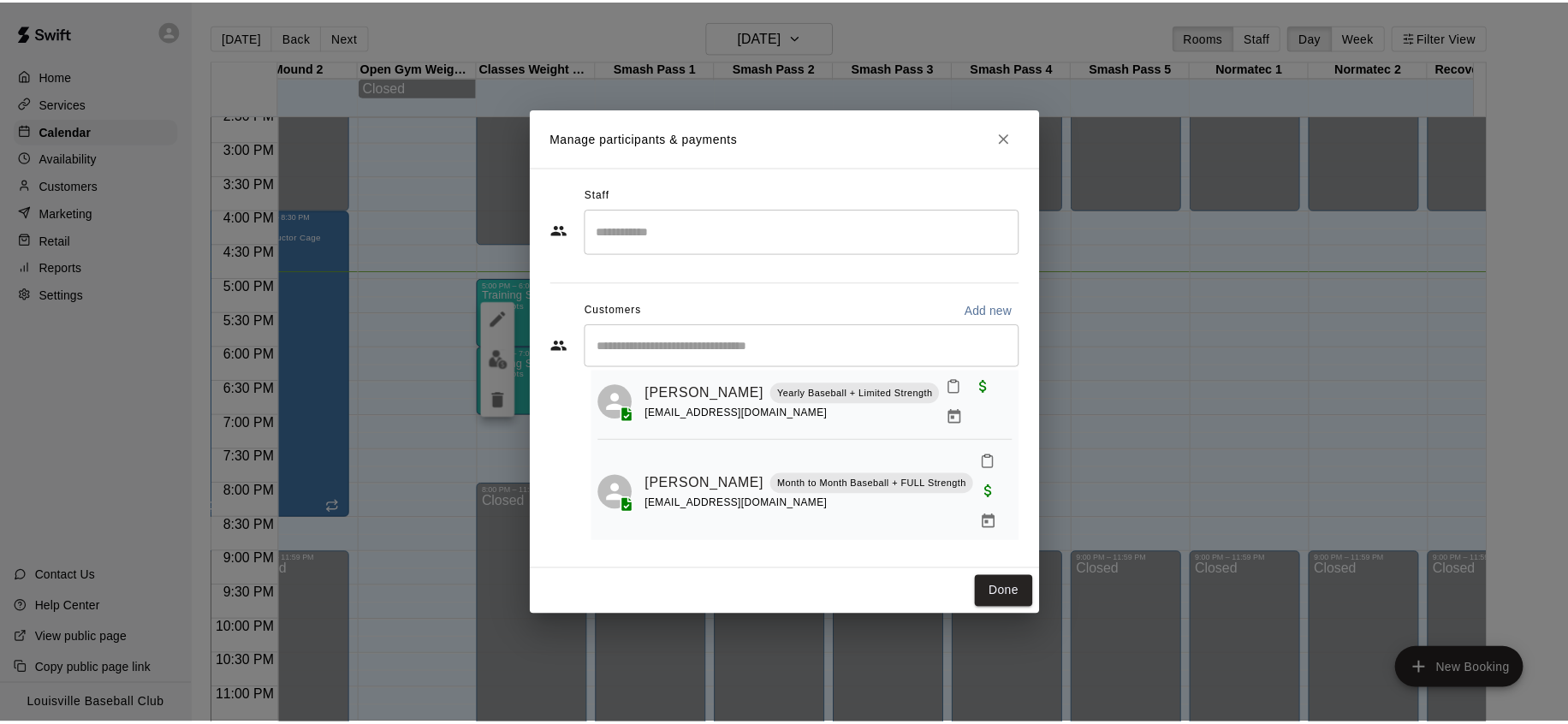
scroll to position [172, 0]
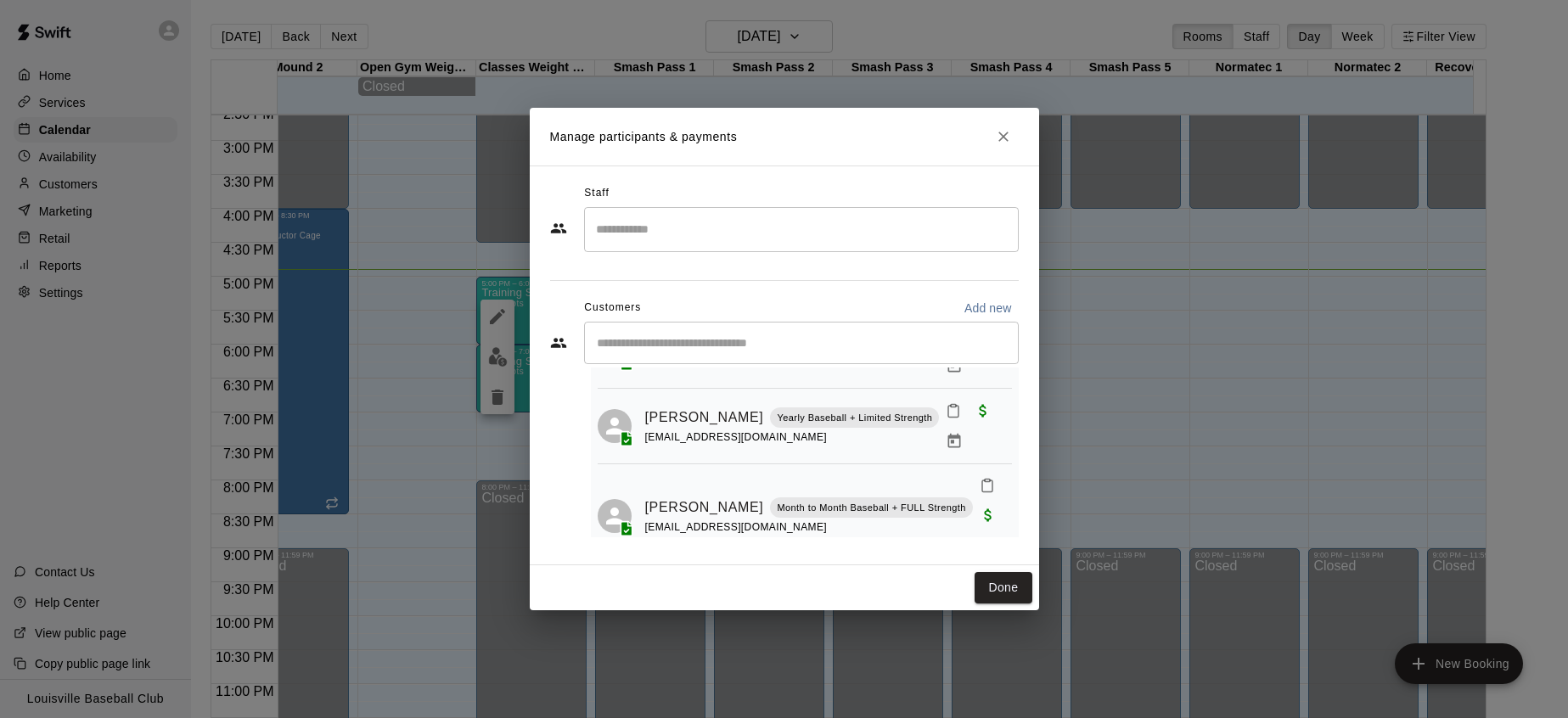
click at [1004, 134] on icon "Close" at bounding box center [1004, 137] width 17 height 17
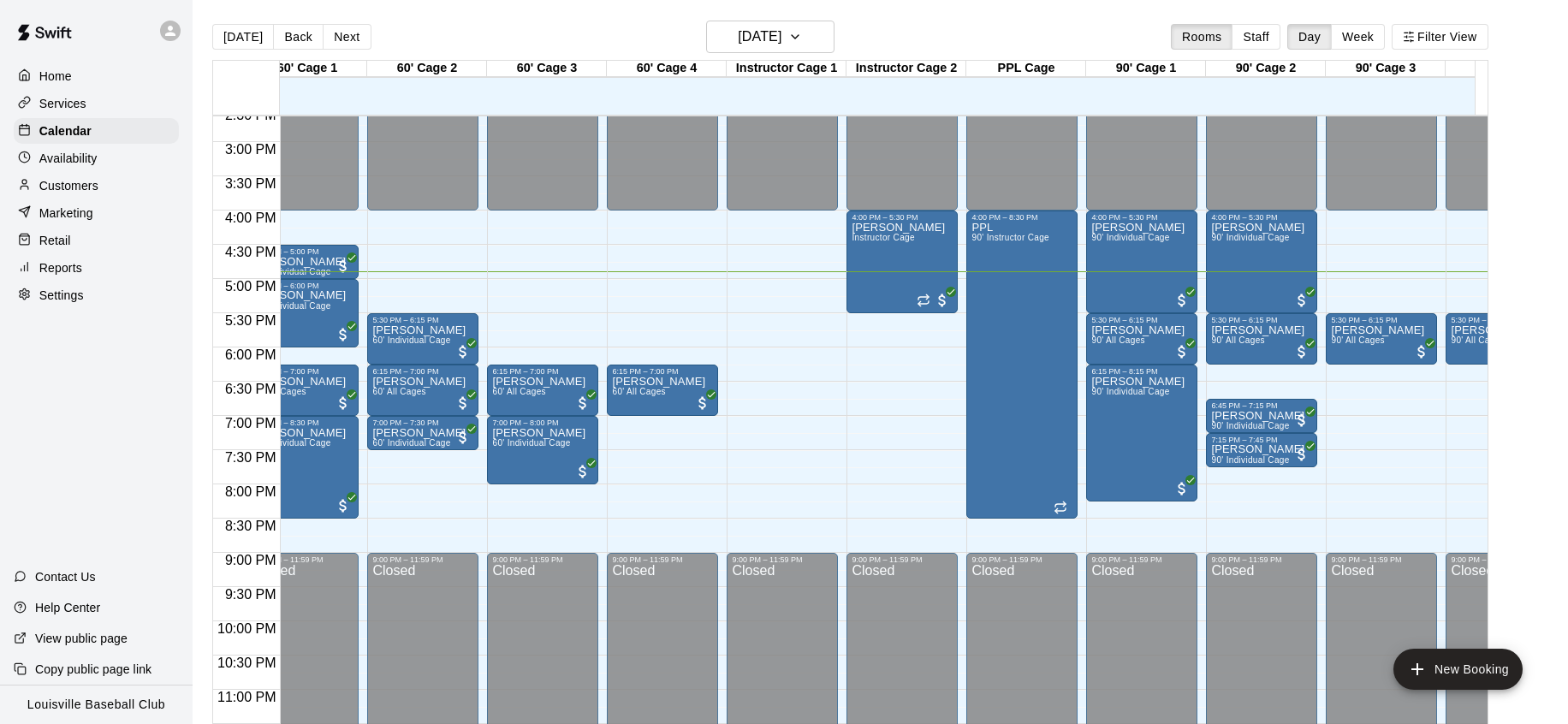
scroll to position [0, 0]
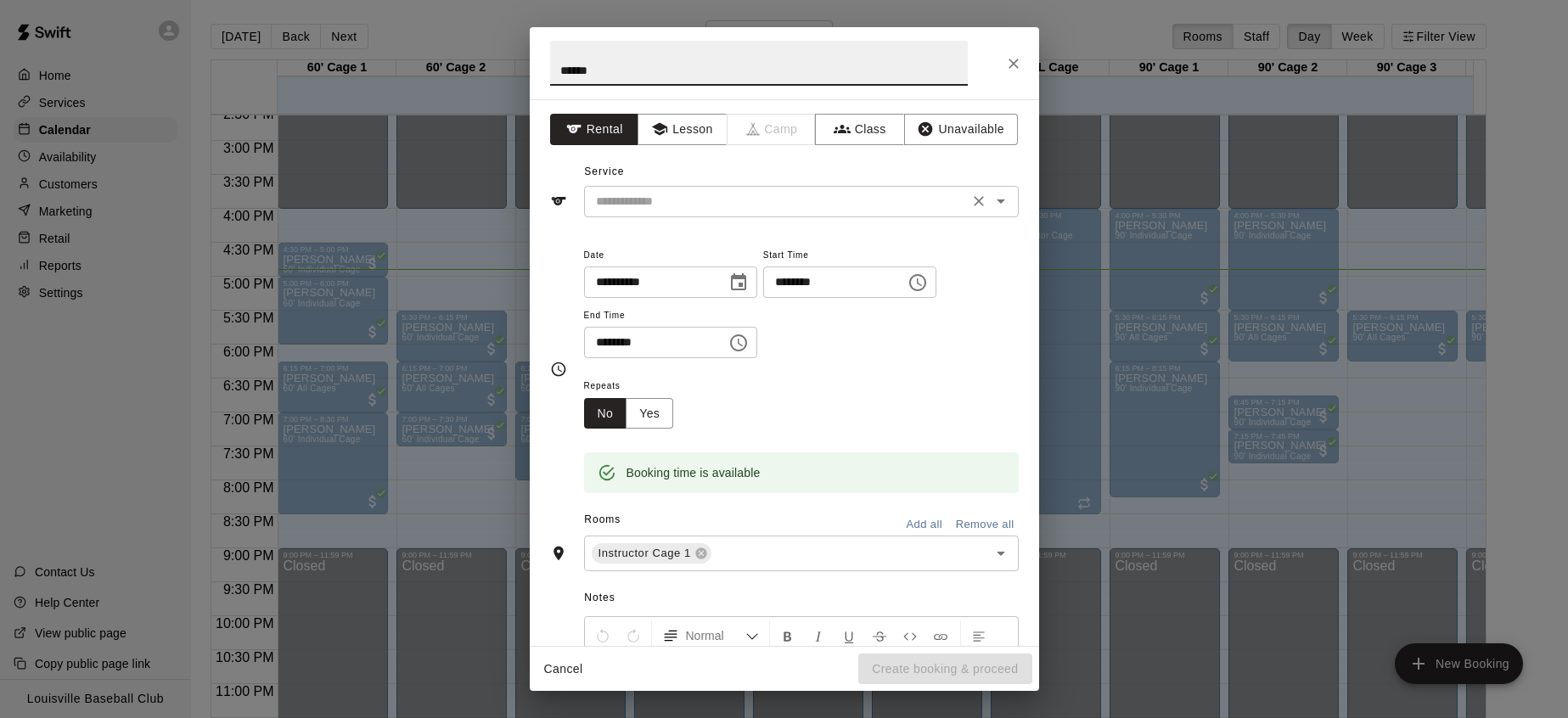
type input "******"
click at [835, 205] on input "text" at bounding box center [776, 202] width 374 height 21
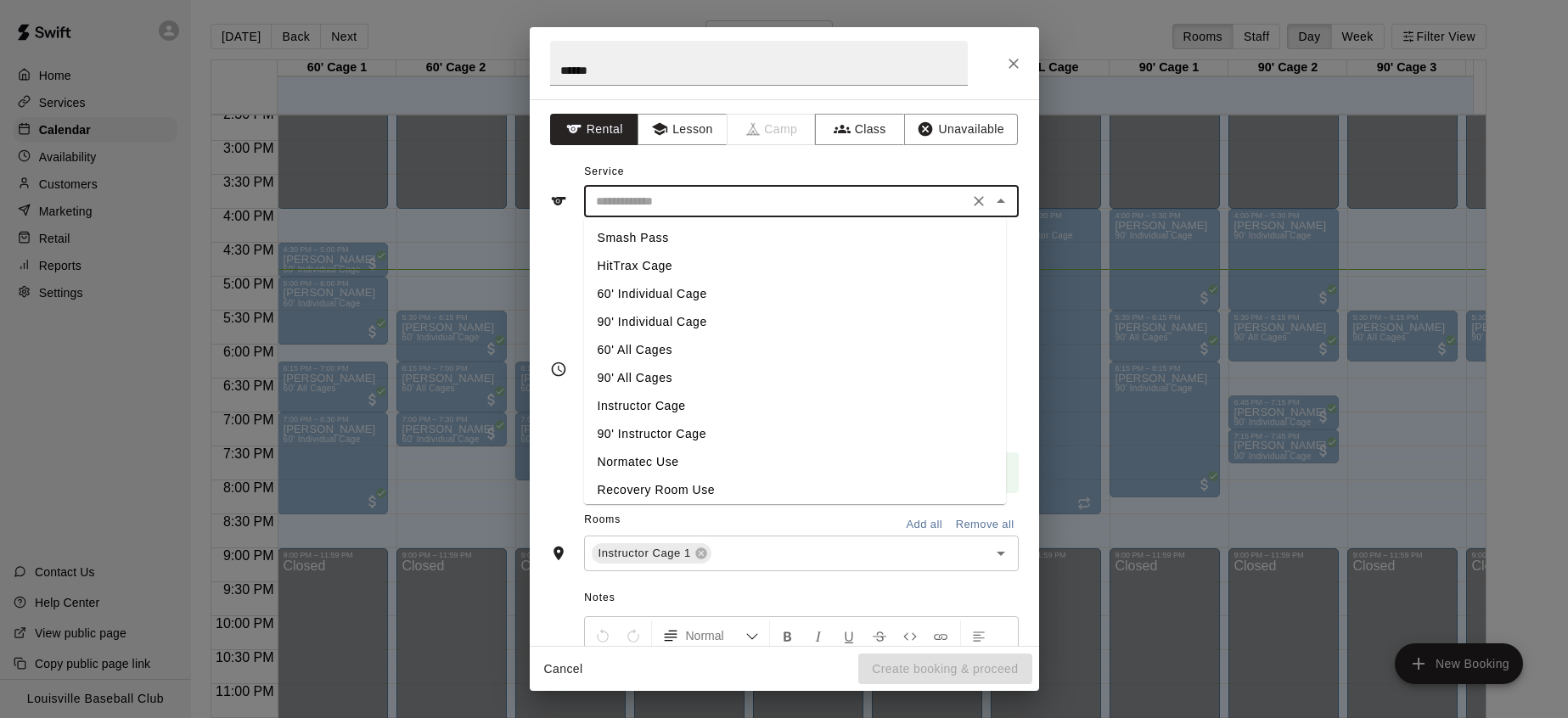
click at [709, 296] on li "60' Individual Cage" at bounding box center [794, 294] width 422 height 28
type input "**********"
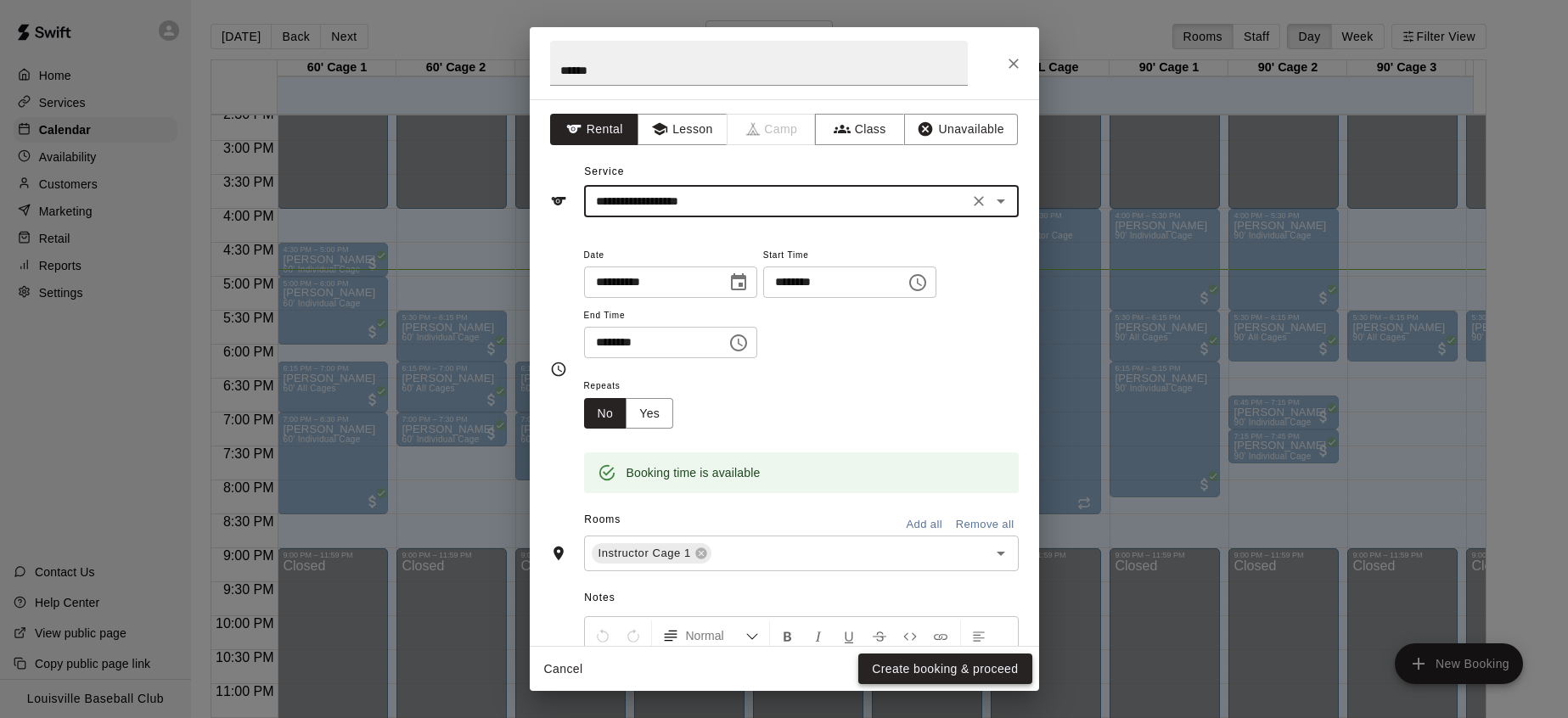
click at [929, 680] on button "Create booking & proceed" at bounding box center [944, 669] width 174 height 31
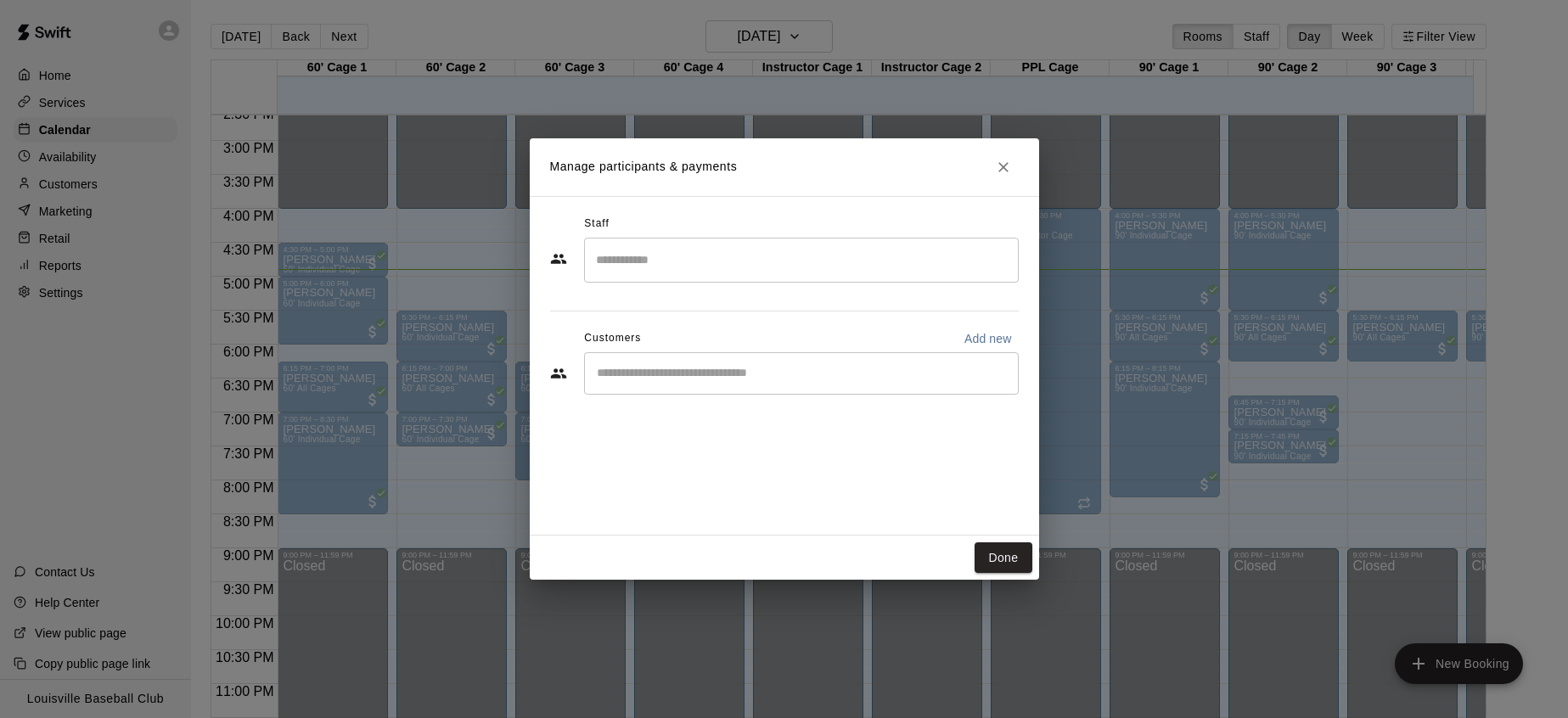
click at [723, 370] on input "Start typing to search customers..." at bounding box center [801, 374] width 419 height 17
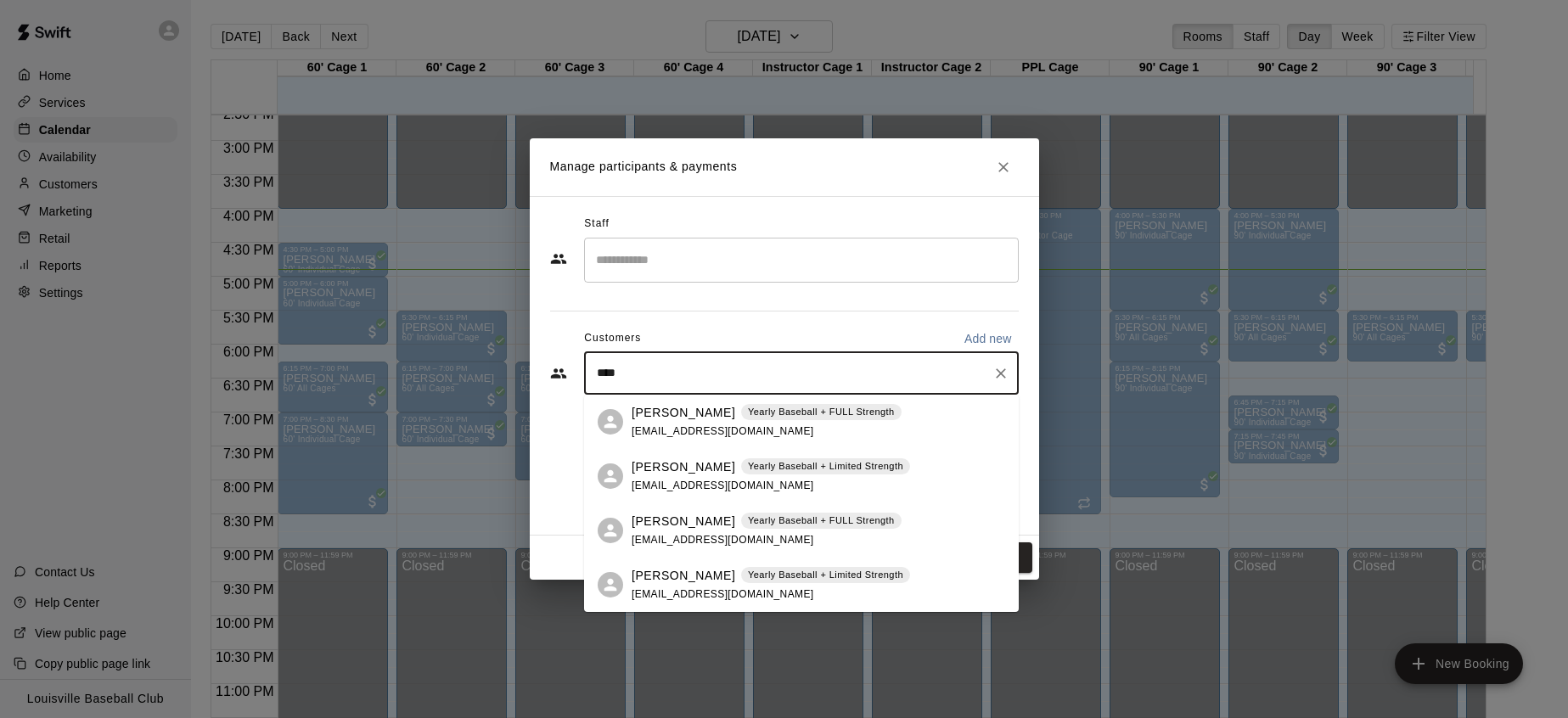
type input "*****"
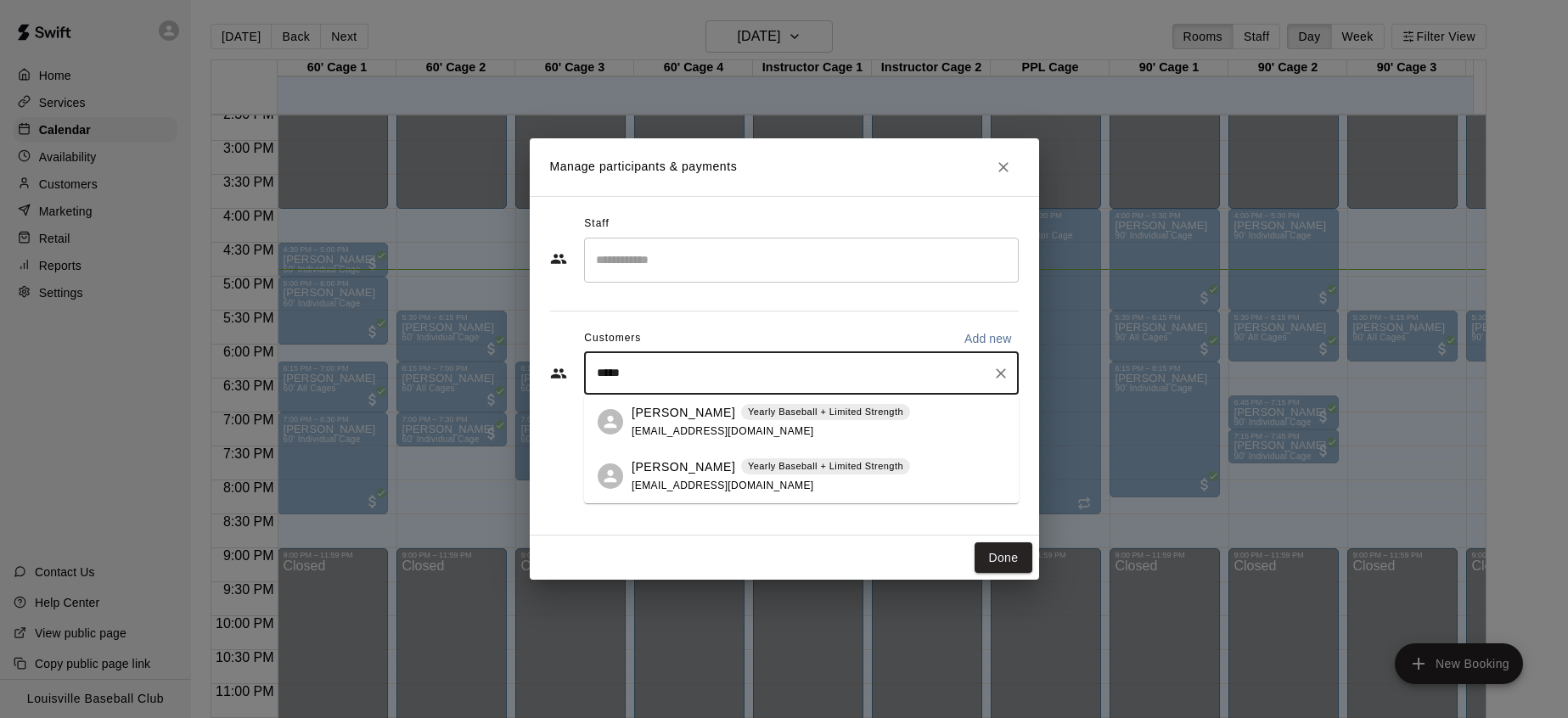
click at [712, 468] on p "[PERSON_NAME]" at bounding box center [683, 468] width 104 height 17
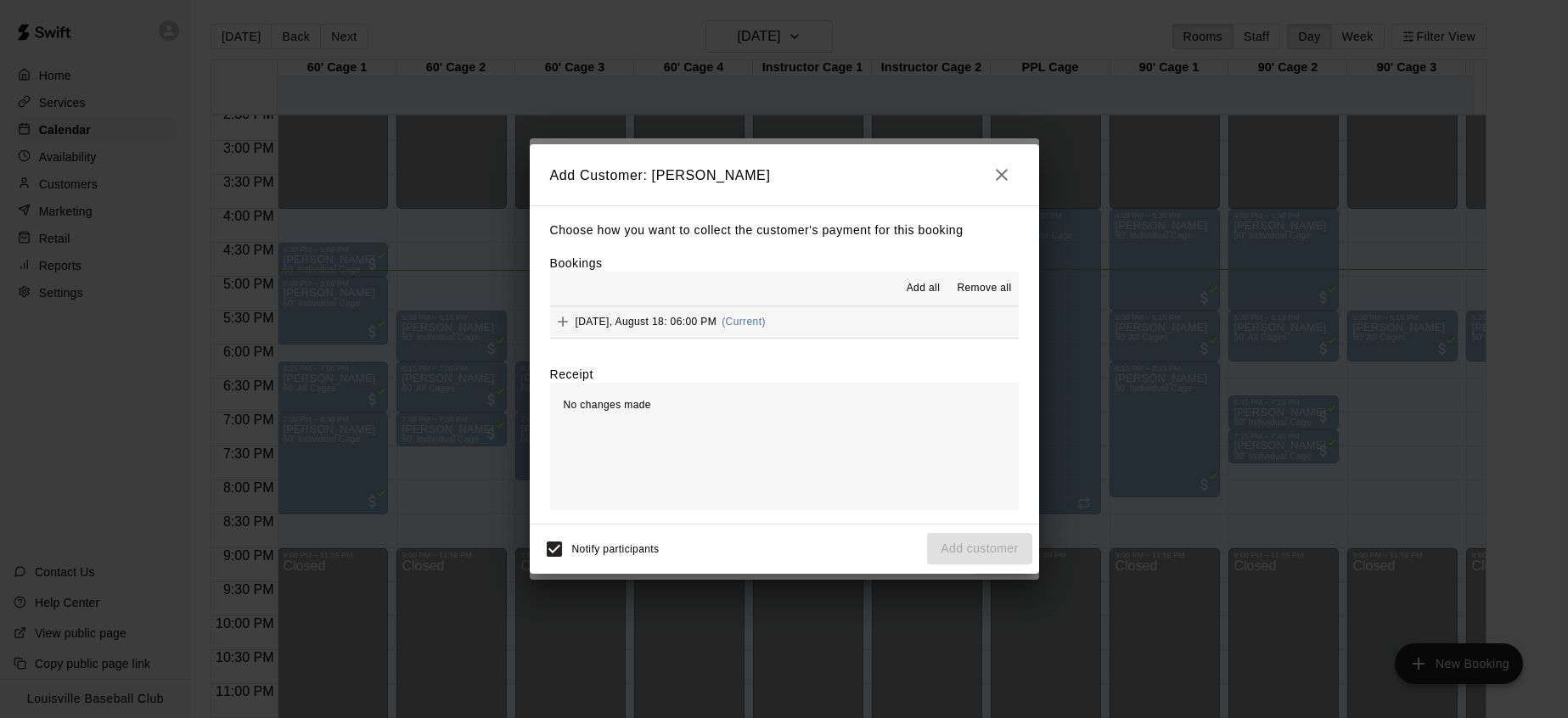
click at [868, 331] on button "[DATE], August 18: 06:00 PM (Current)" at bounding box center [784, 322] width 468 height 31
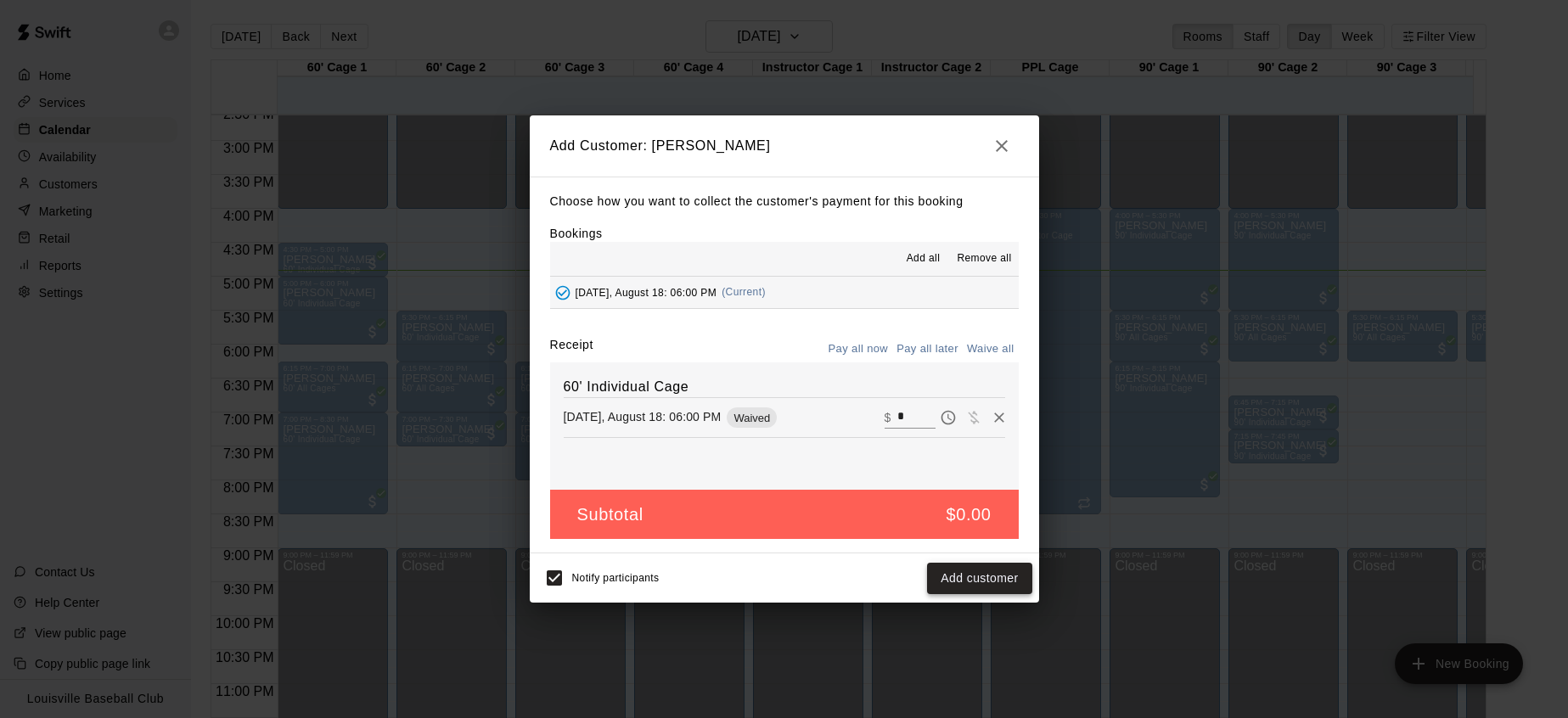
click at [985, 578] on button "Add customer" at bounding box center [979, 578] width 105 height 31
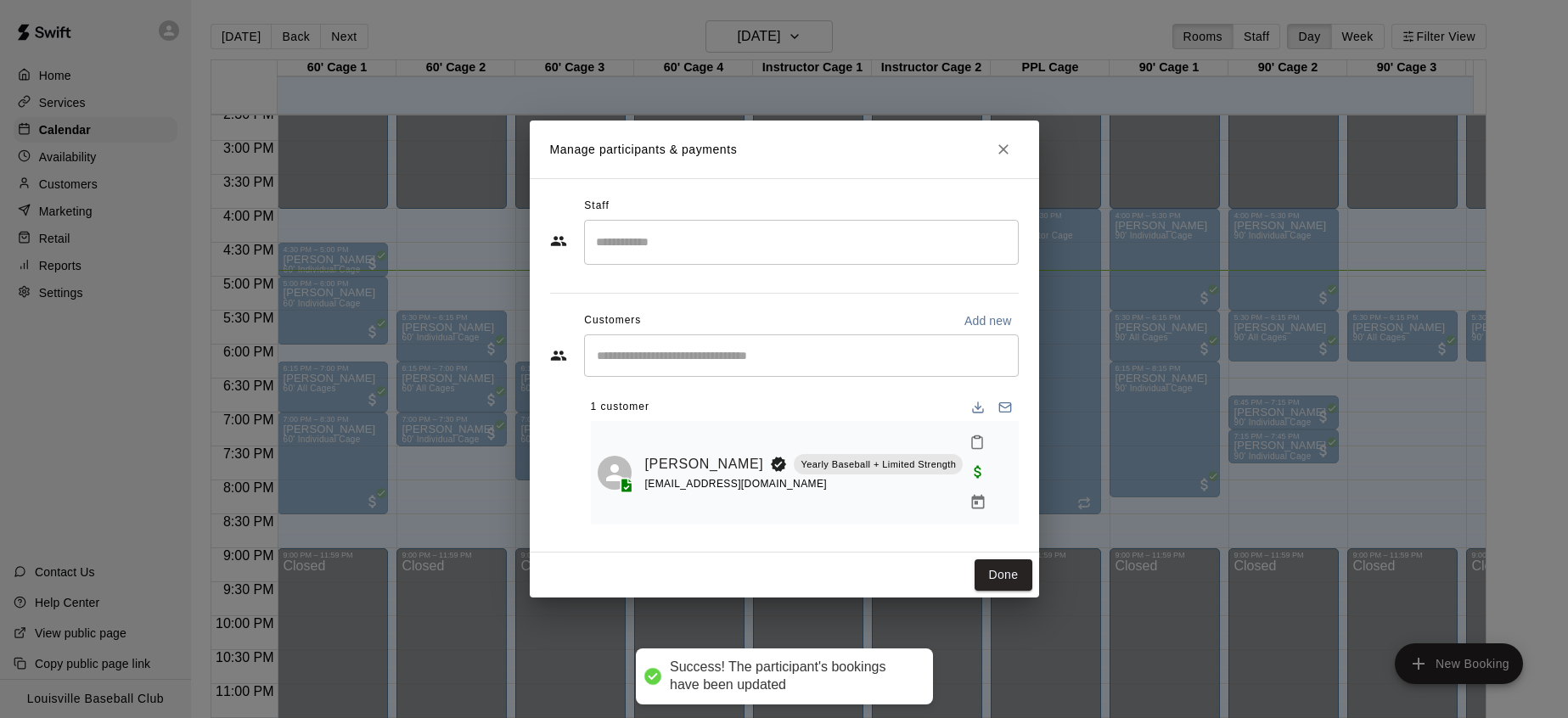
click at [1003, 154] on icon "Close" at bounding box center [1003, 149] width 11 height 11
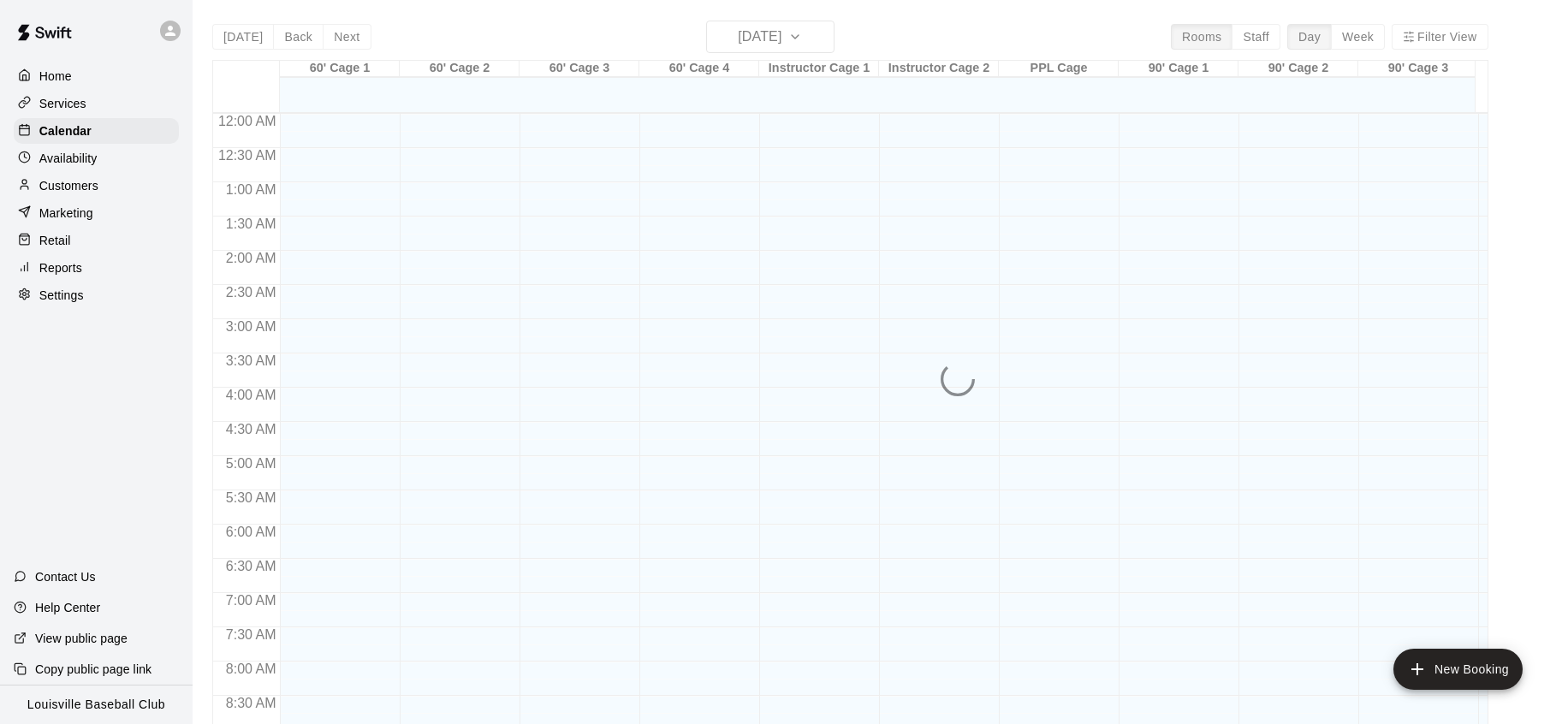
scroll to position [963, 0]
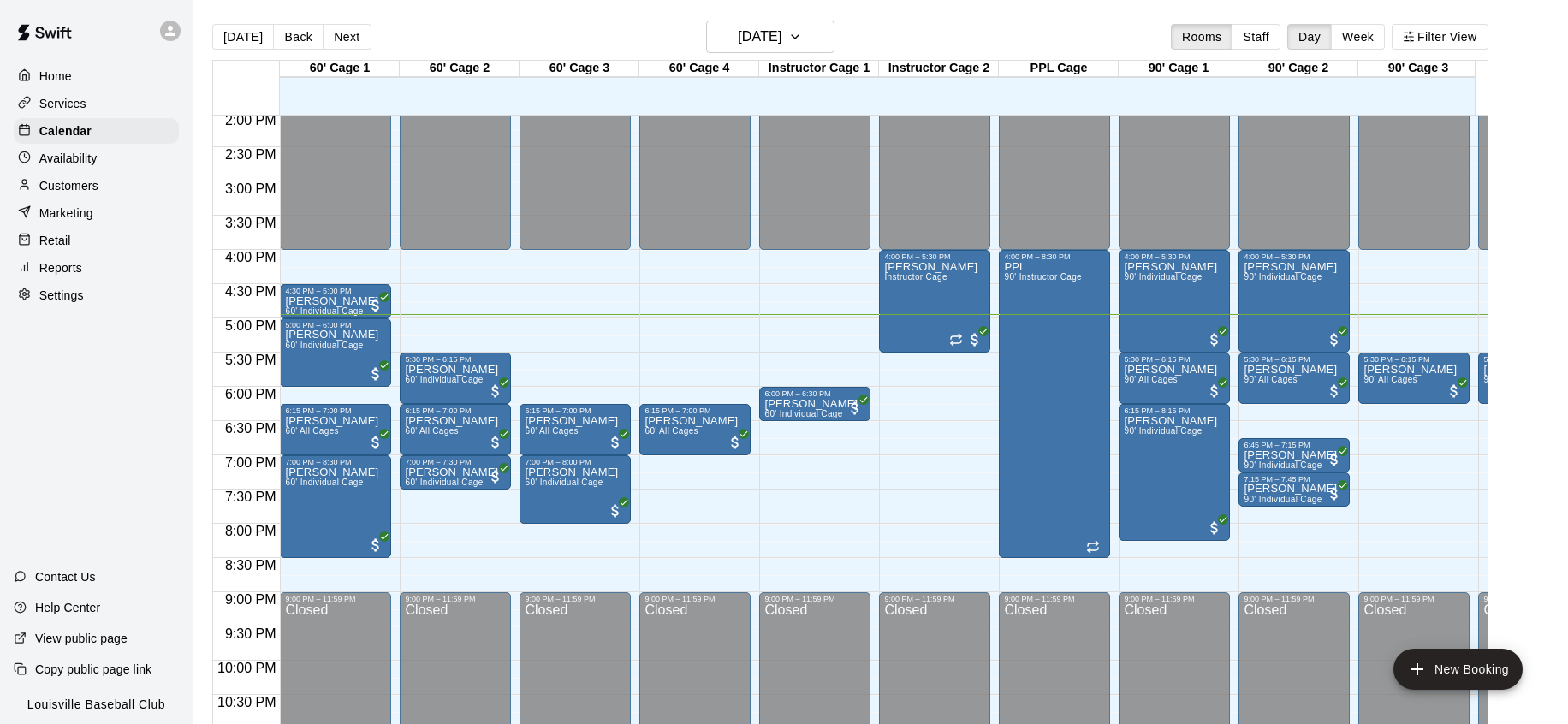
click at [100, 186] on div "Customers" at bounding box center [96, 186] width 165 height 25
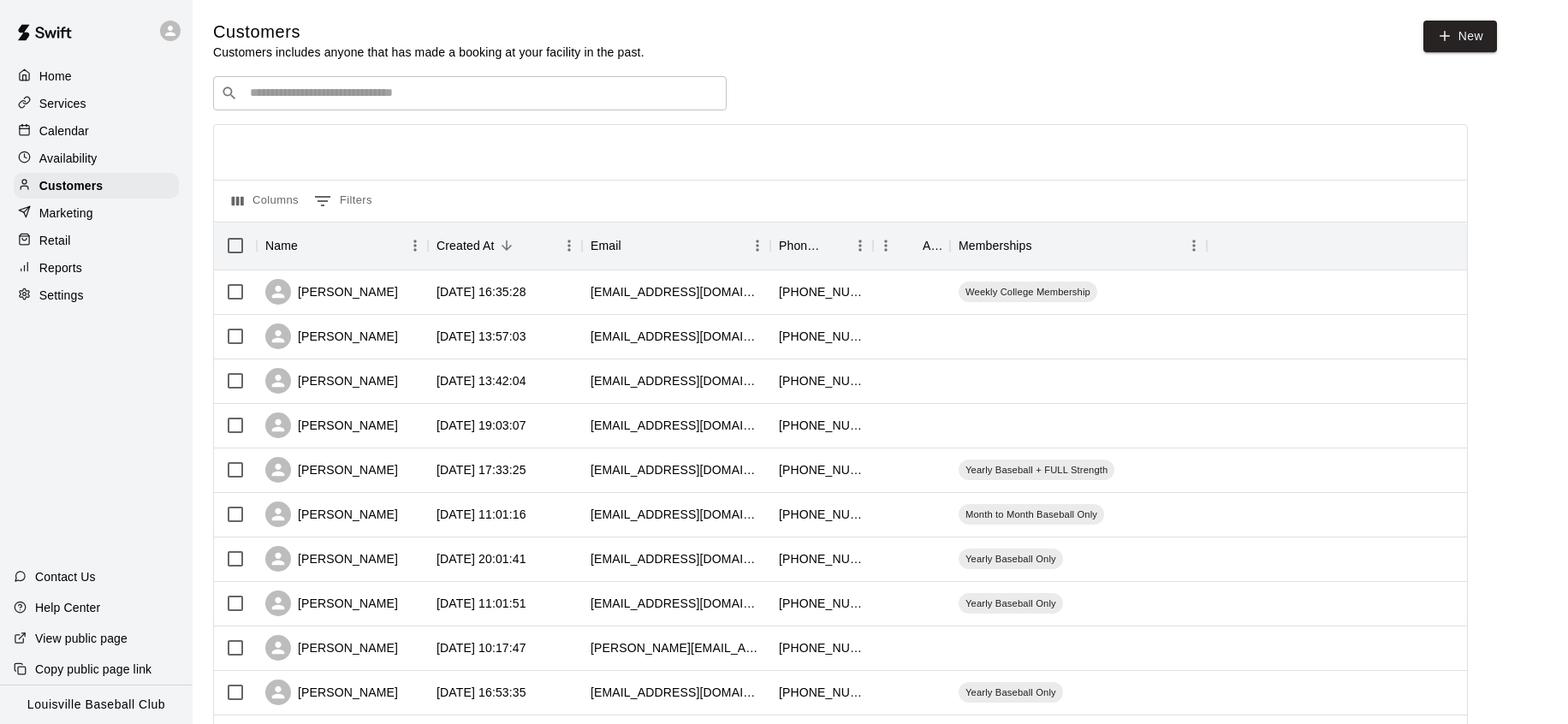
click at [350, 88] on input "Search customers by name or email" at bounding box center [481, 94] width 474 height 18
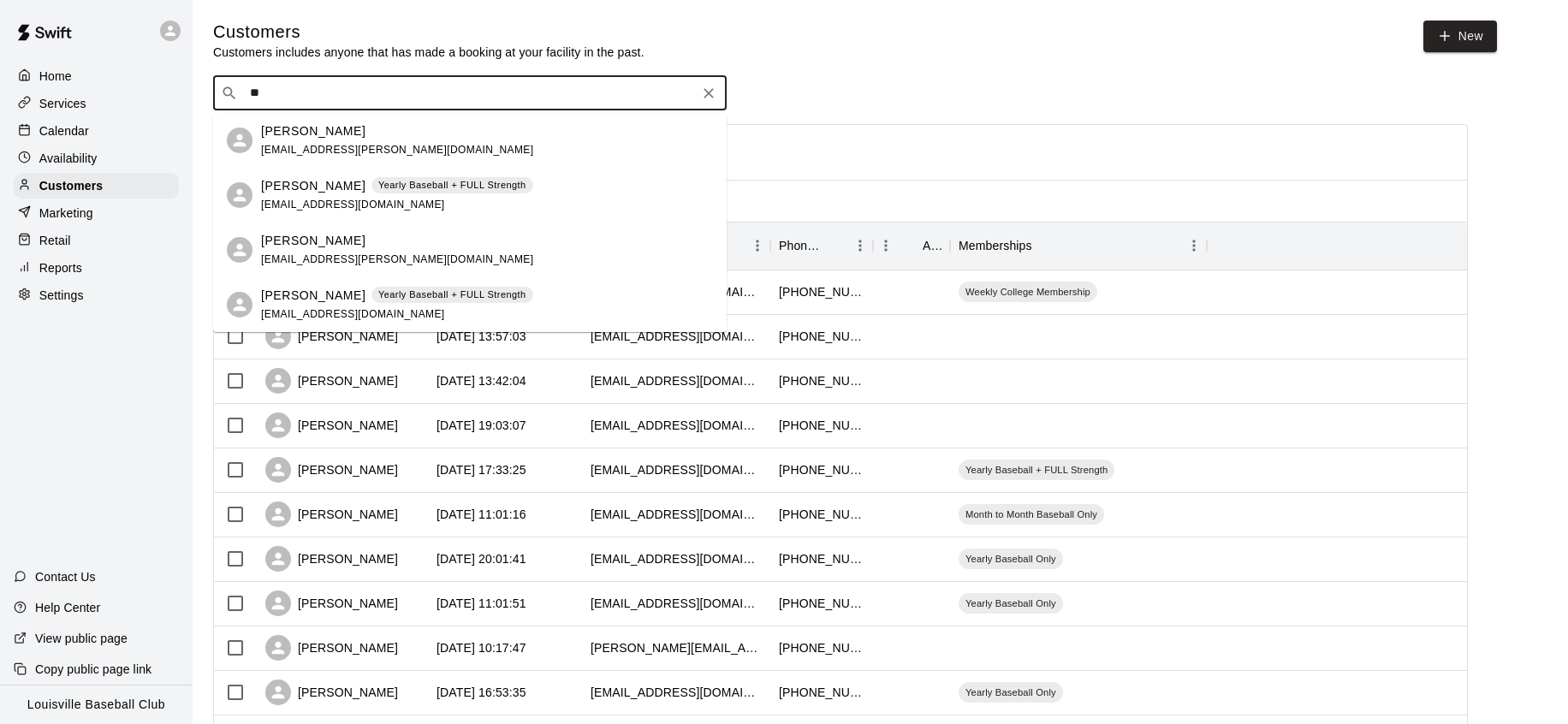
type input "*"
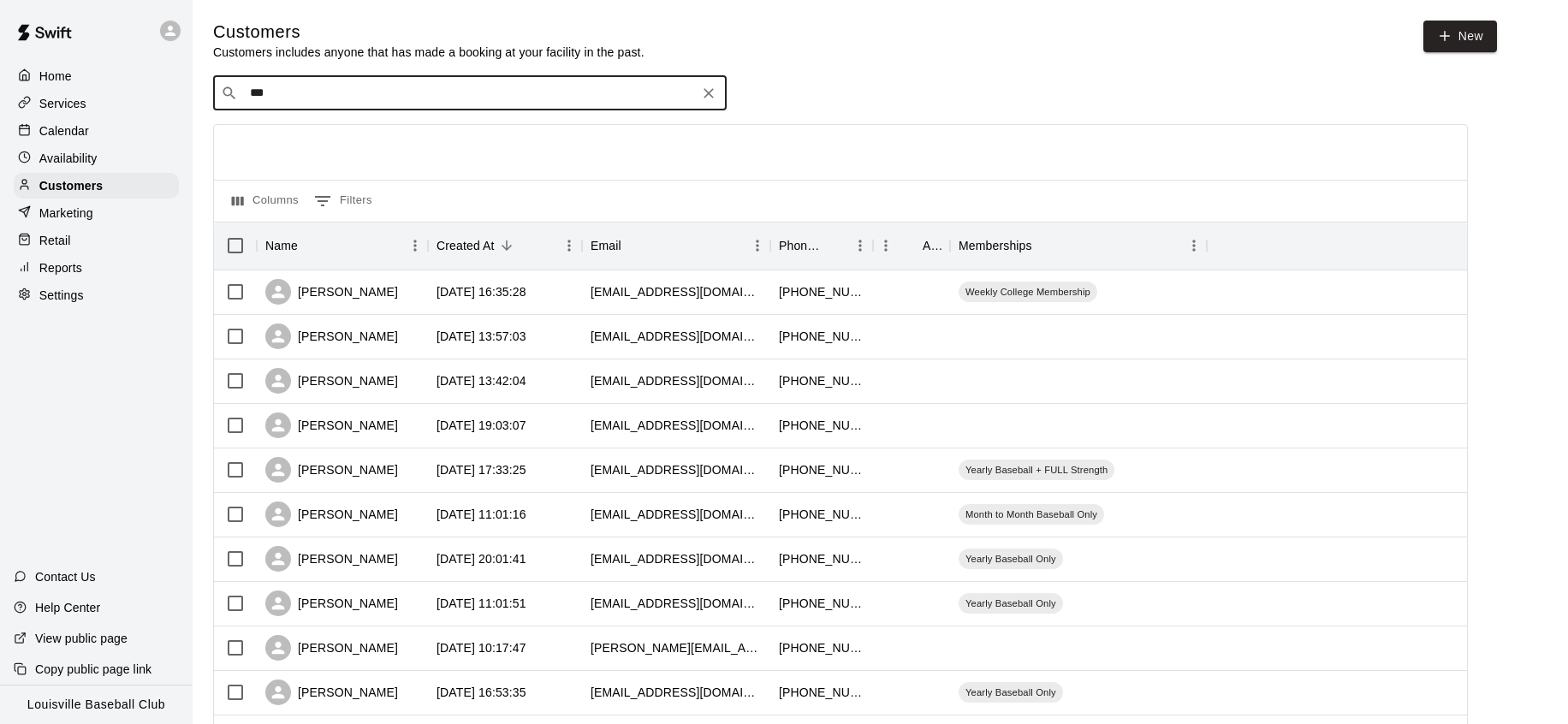
type input "*"
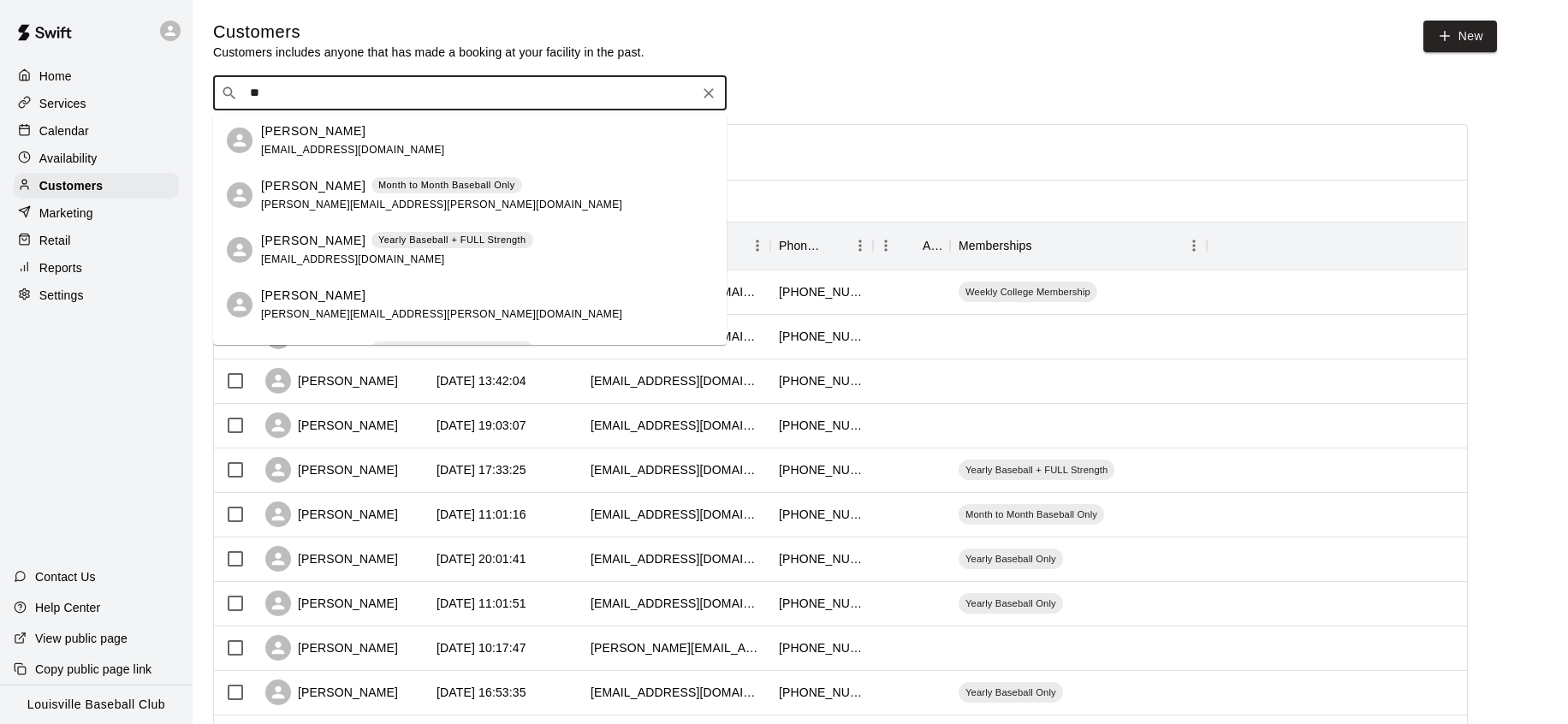
type input "*"
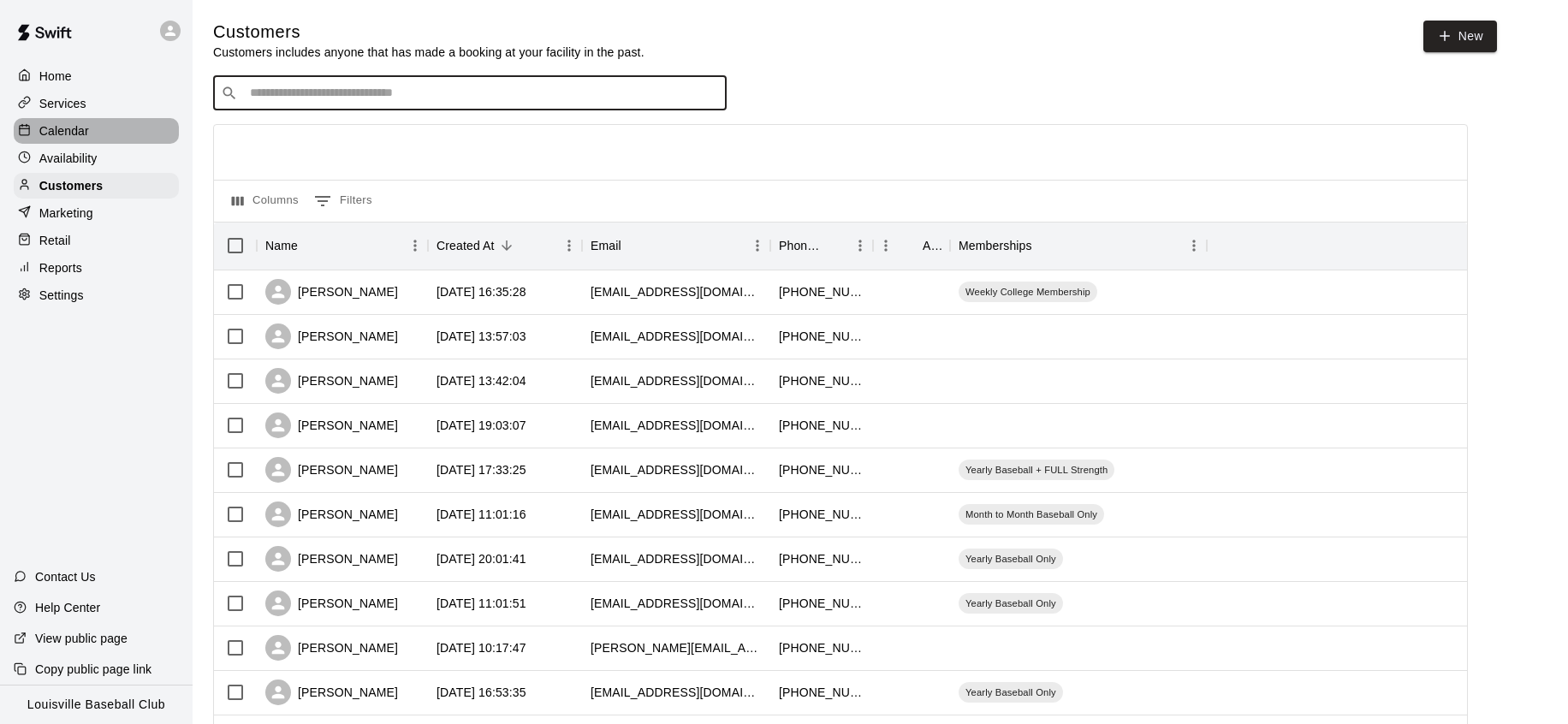
click at [60, 127] on p "Calendar" at bounding box center [64, 131] width 50 height 18
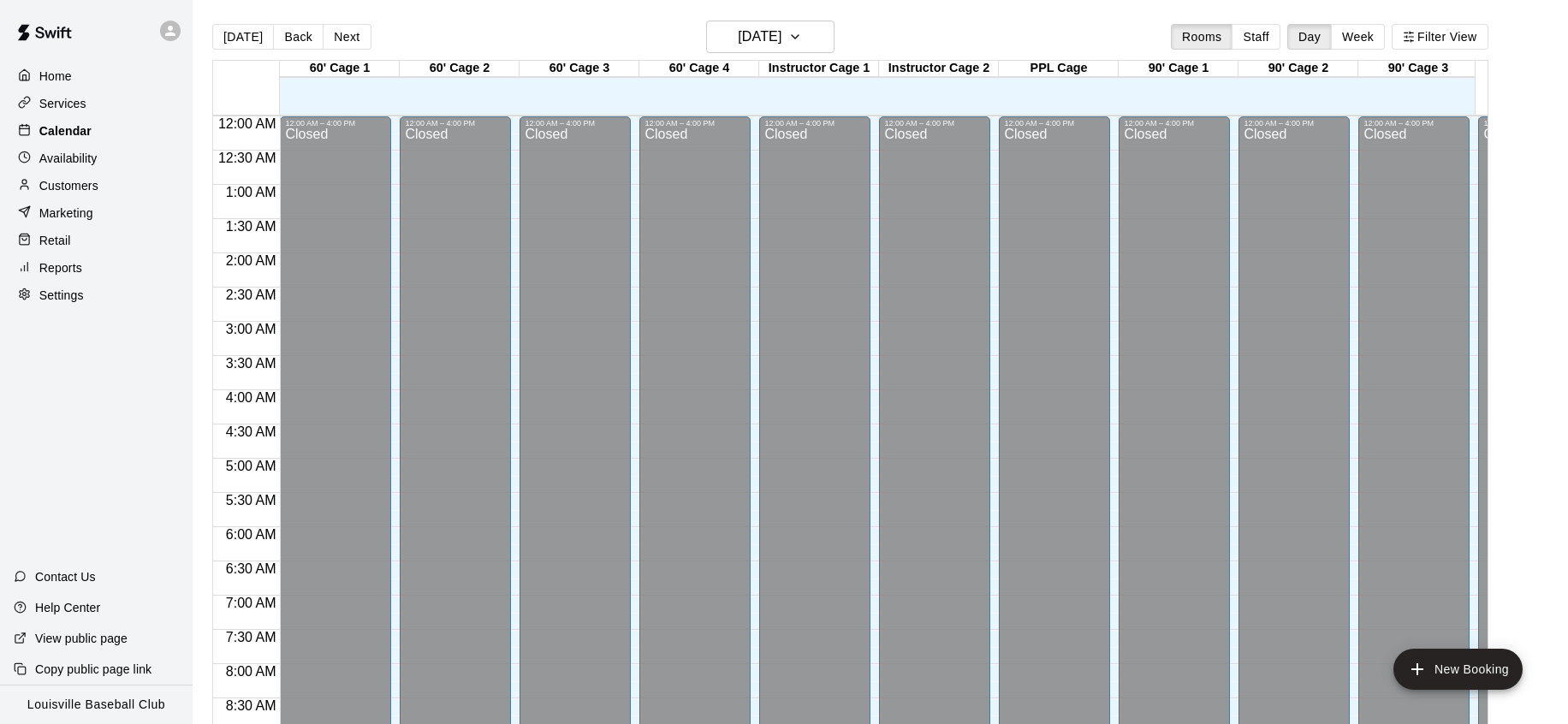
scroll to position [963, 0]
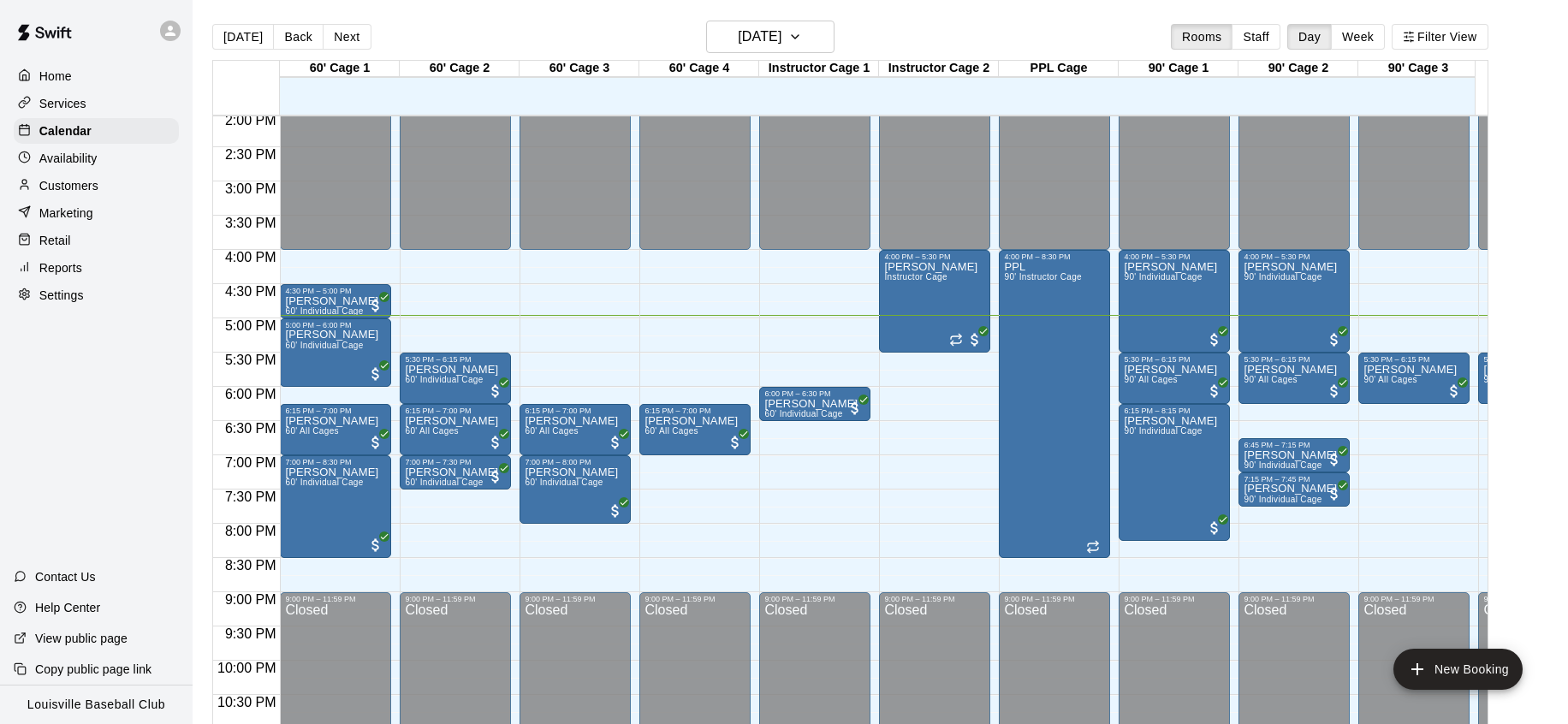
click at [85, 199] on div "Customers" at bounding box center [96, 186] width 165 height 25
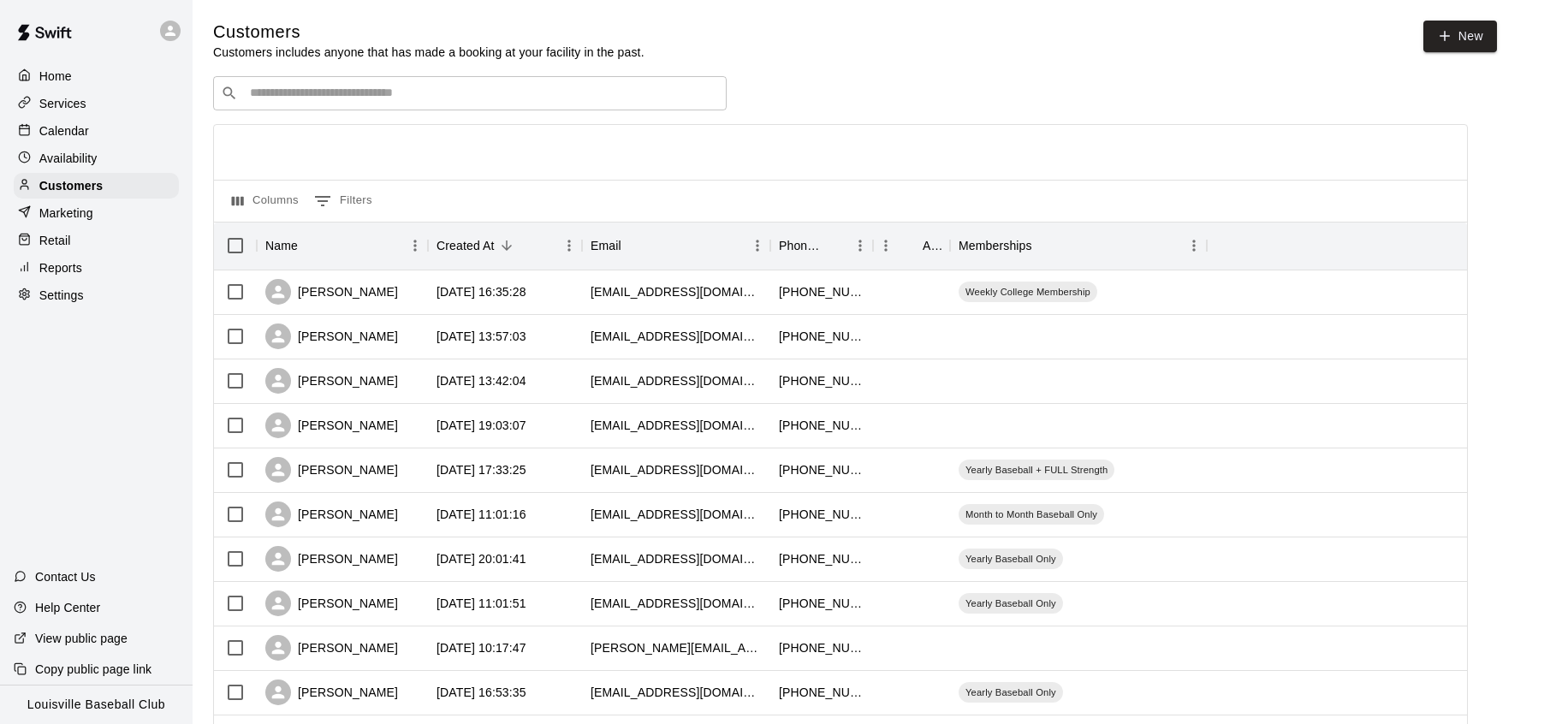
click at [341, 97] on input "Search customers by name or email" at bounding box center [481, 94] width 474 height 18
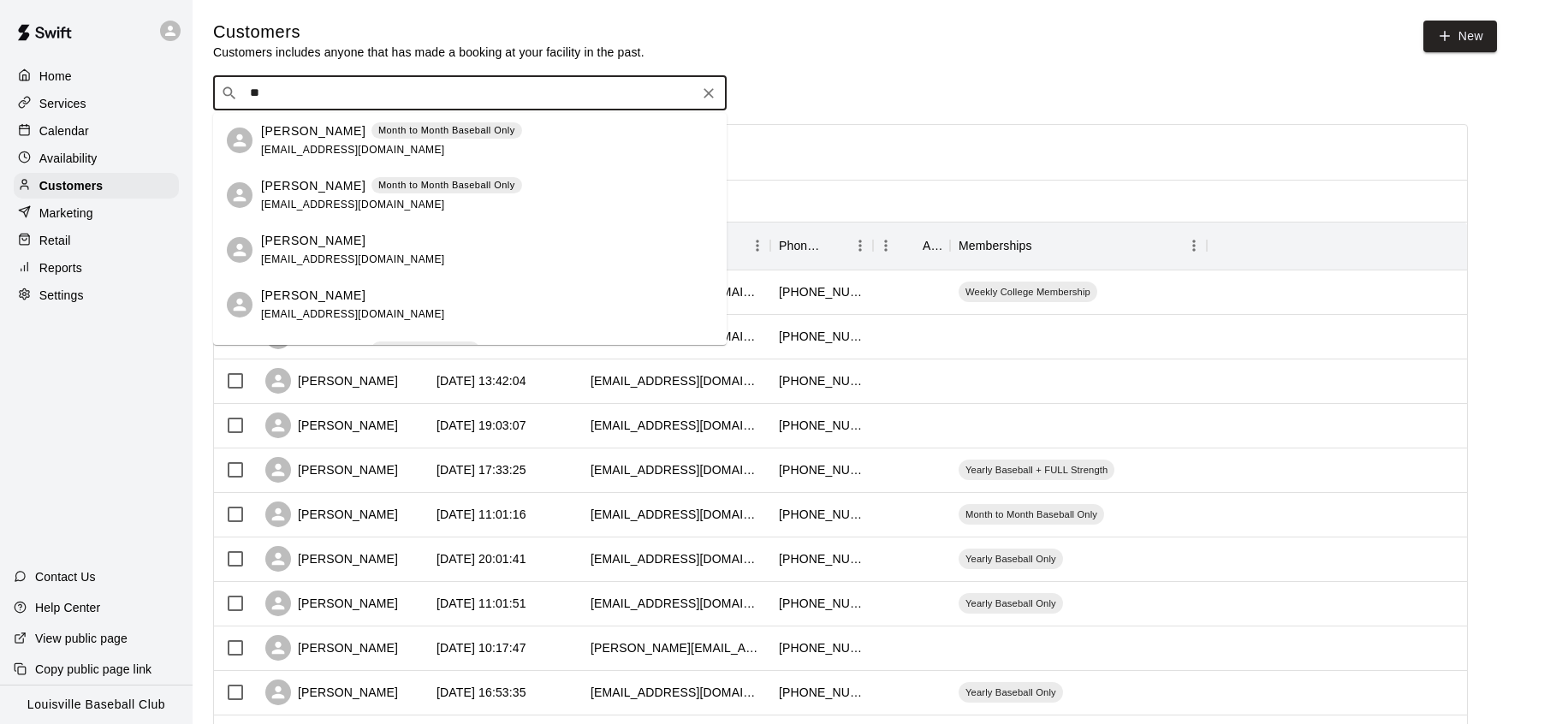
type input "*"
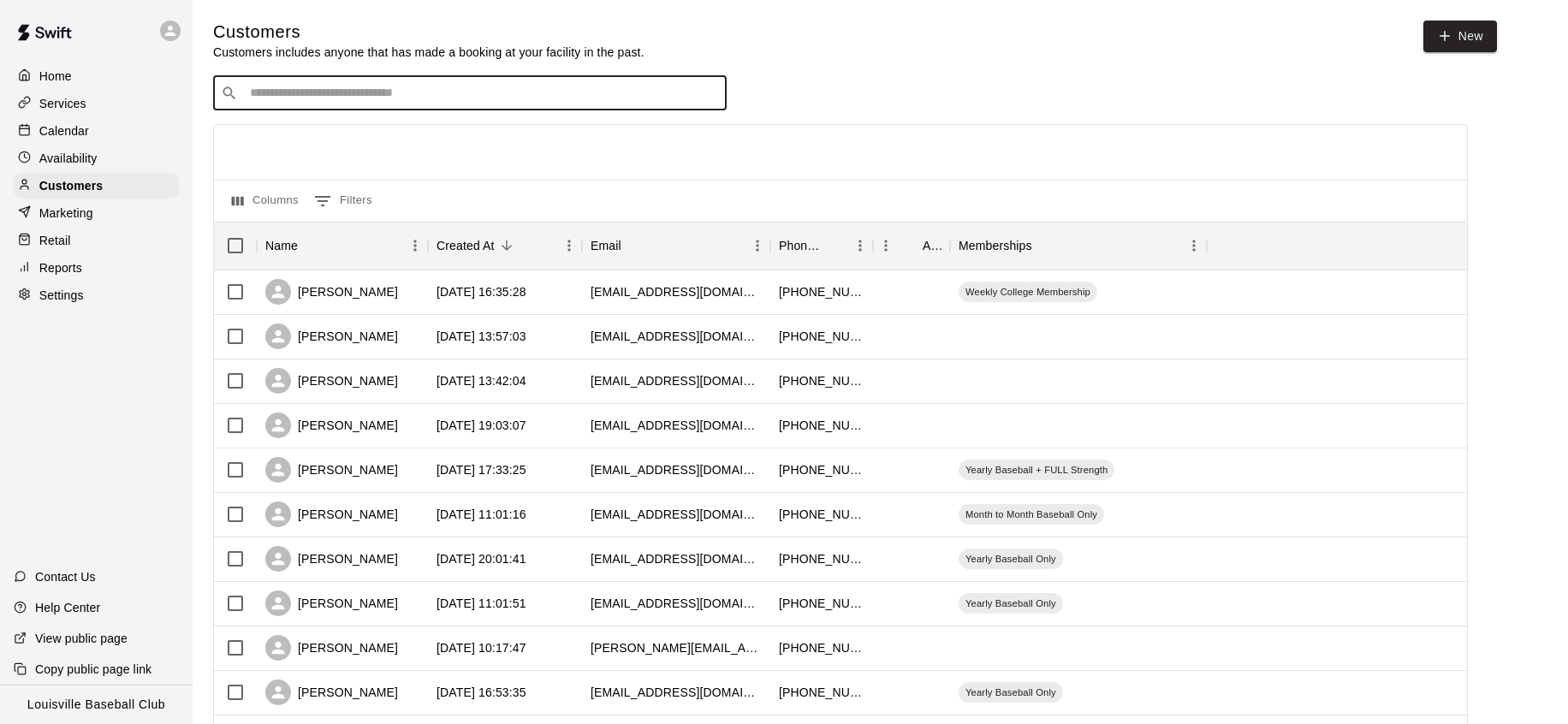
click at [118, 150] on div "Availability" at bounding box center [96, 158] width 165 height 25
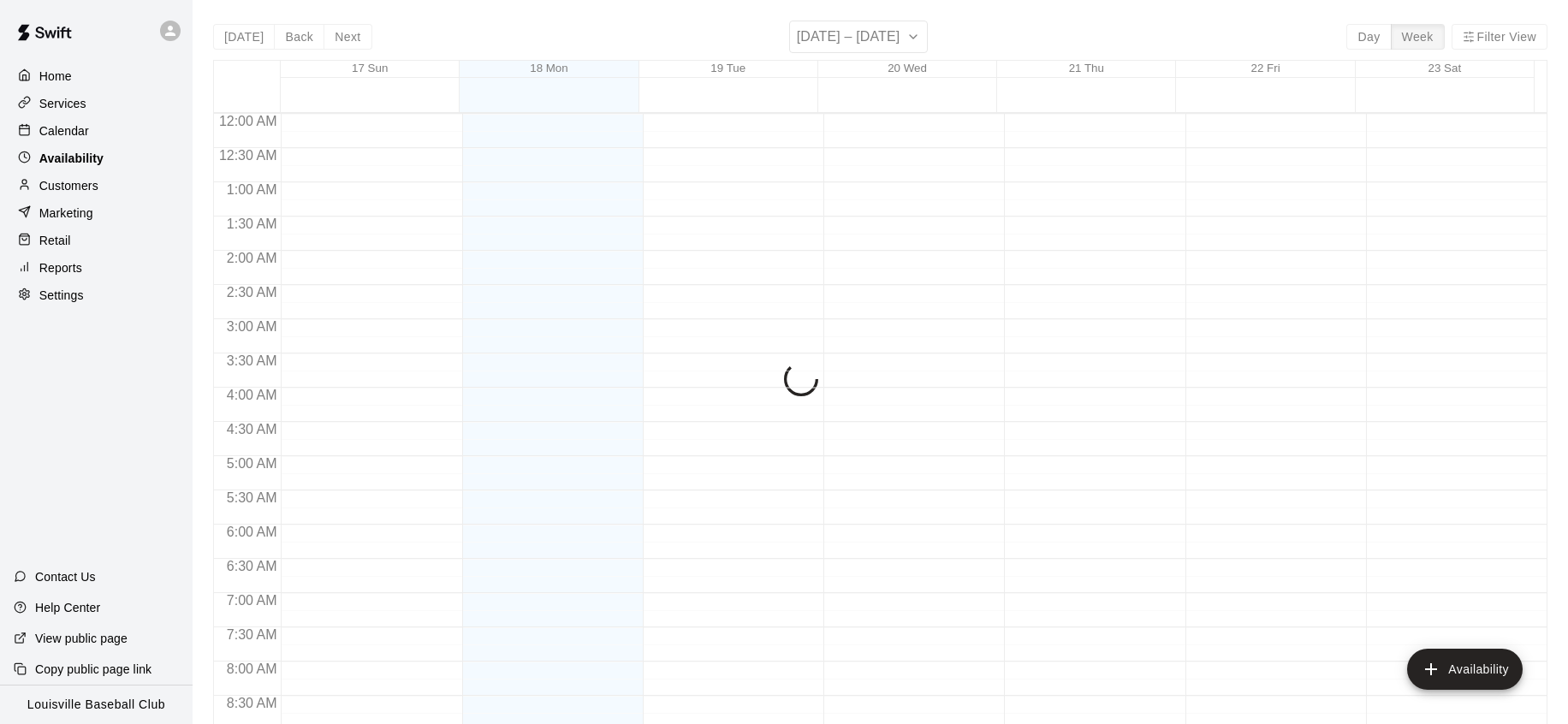
scroll to position [1015, 0]
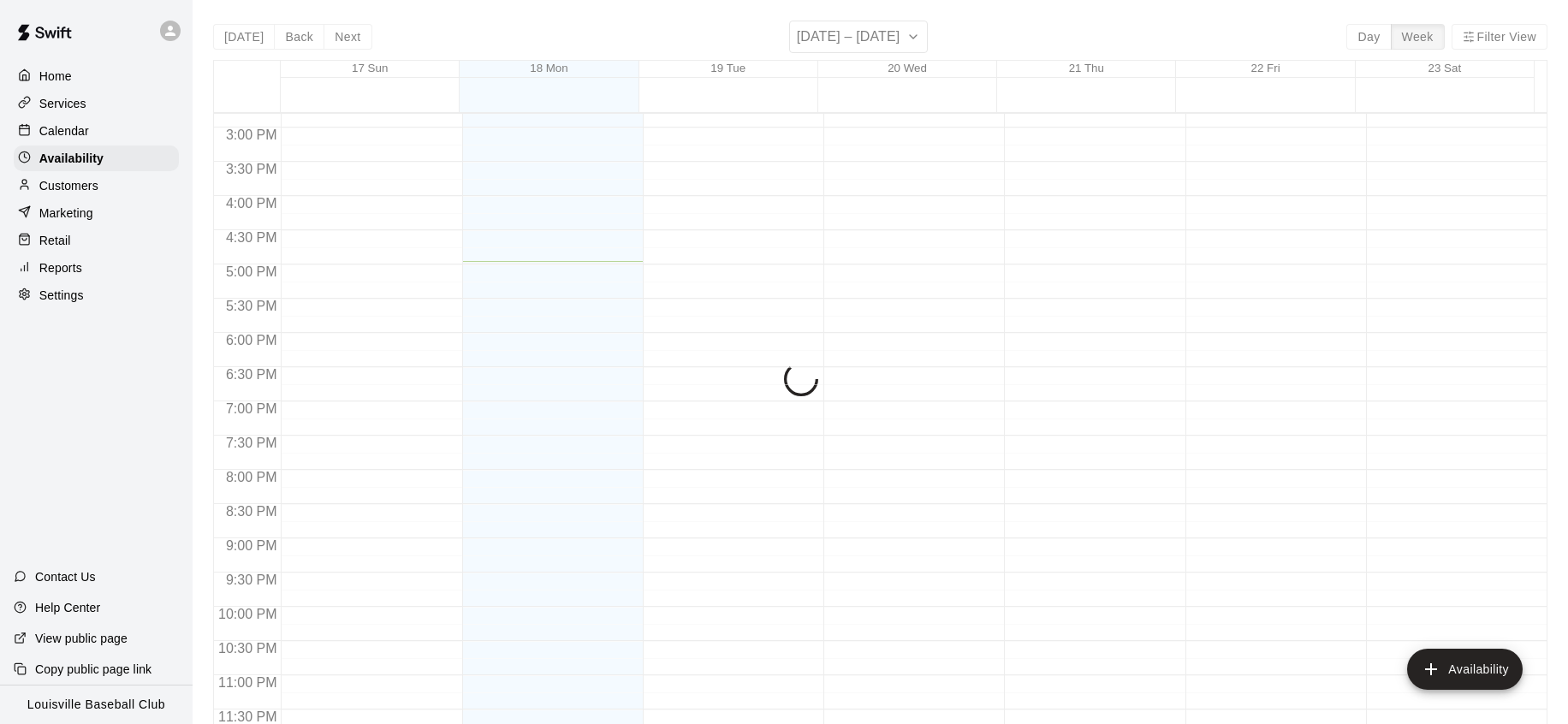
click at [113, 139] on div "Calendar" at bounding box center [96, 131] width 165 height 25
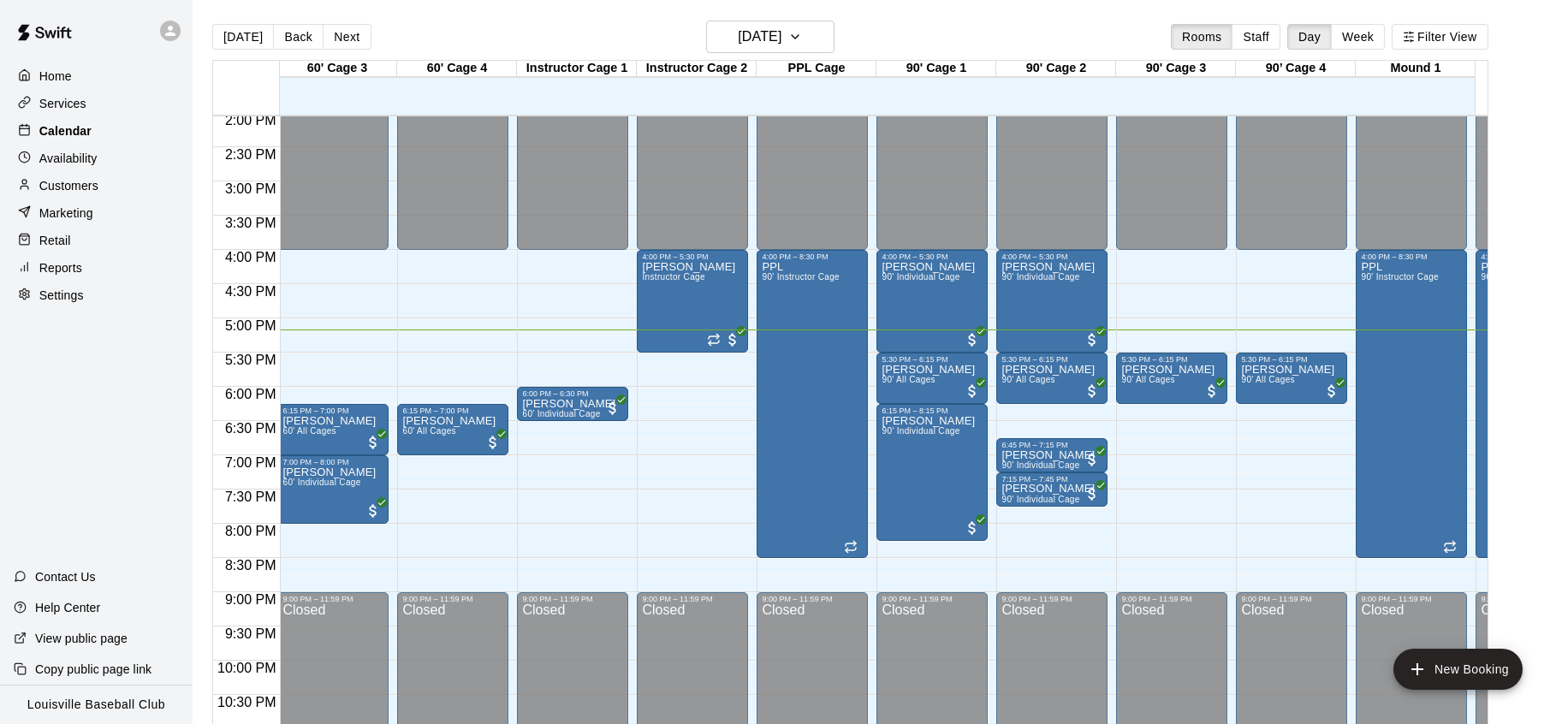
scroll to position [0, 244]
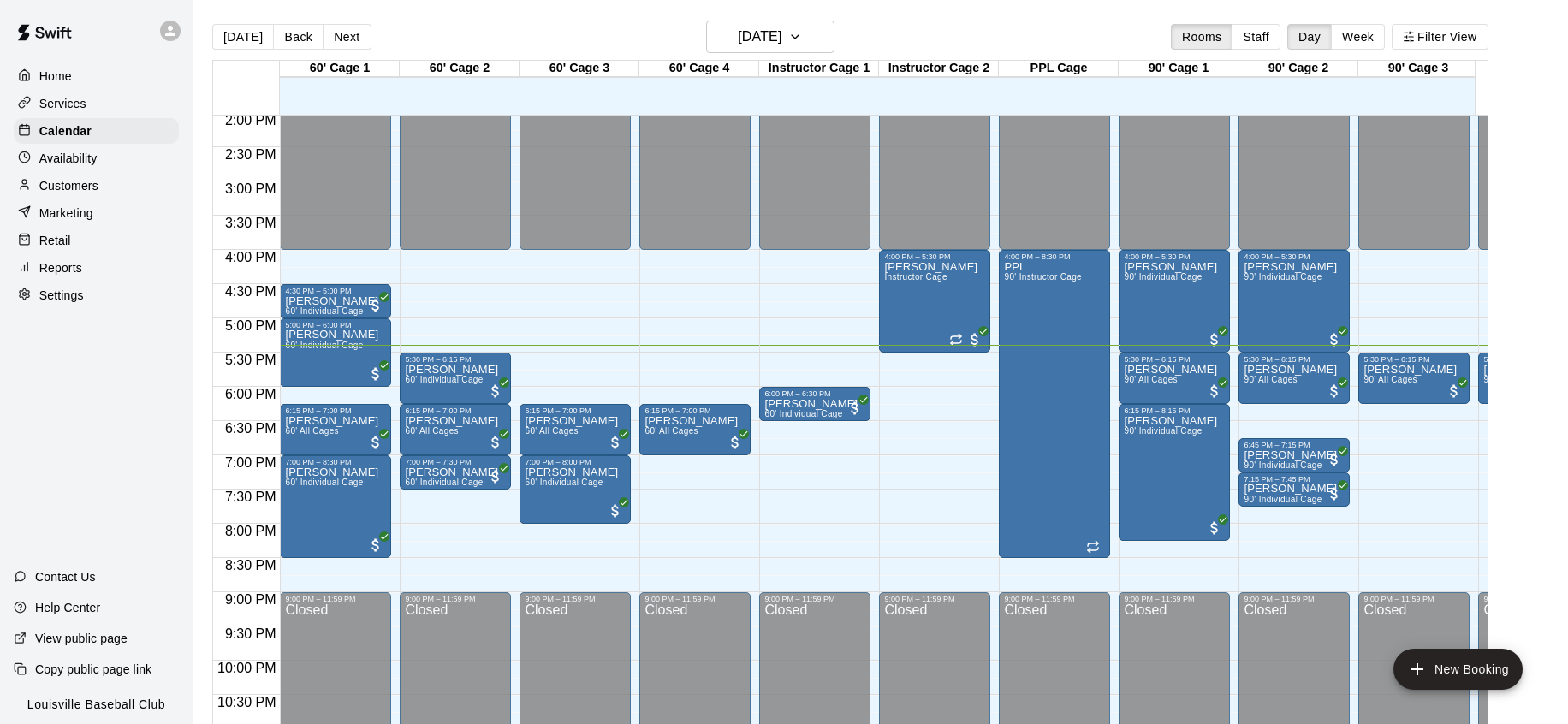
click at [66, 184] on p "Customers" at bounding box center [68, 186] width 59 height 18
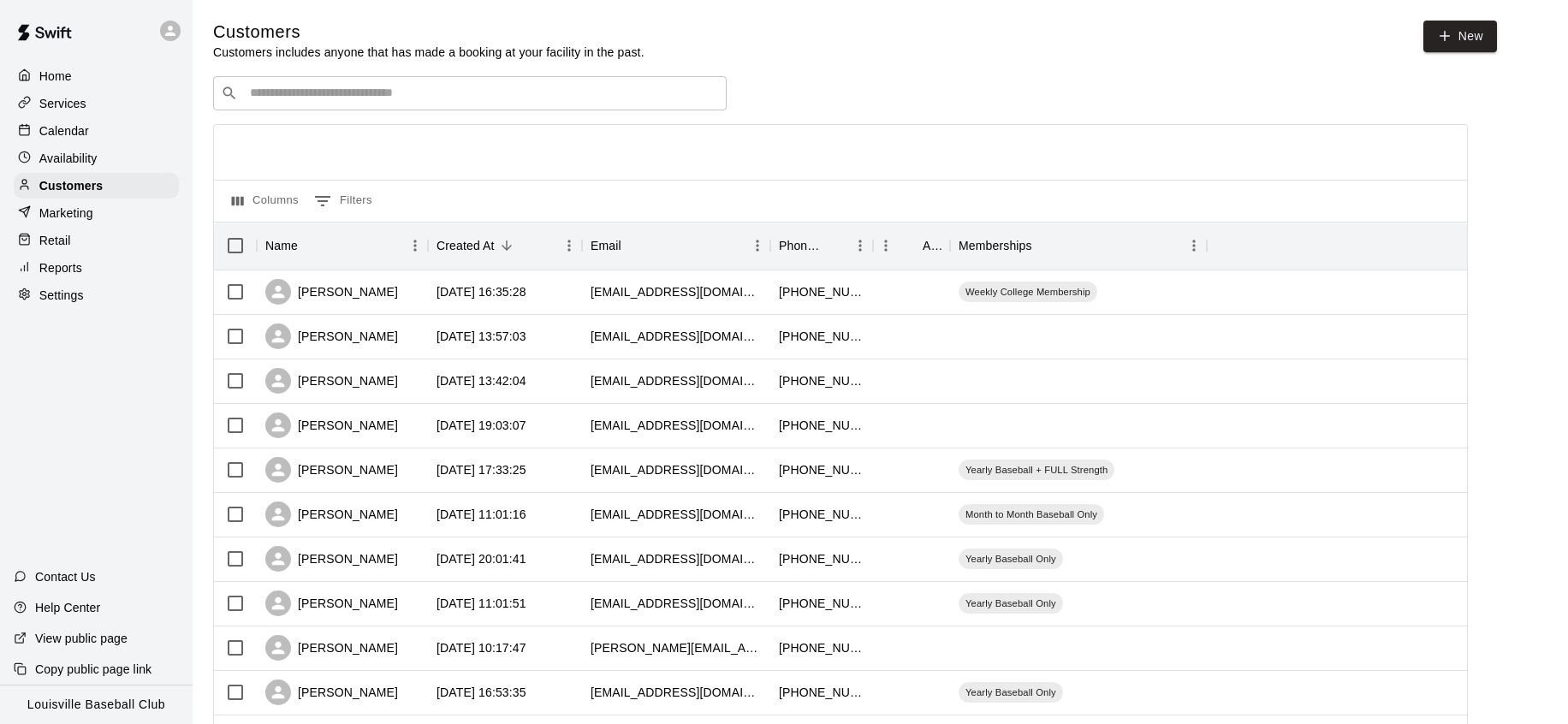
click at [285, 102] on input "Search customers by name or email" at bounding box center [481, 94] width 474 height 18
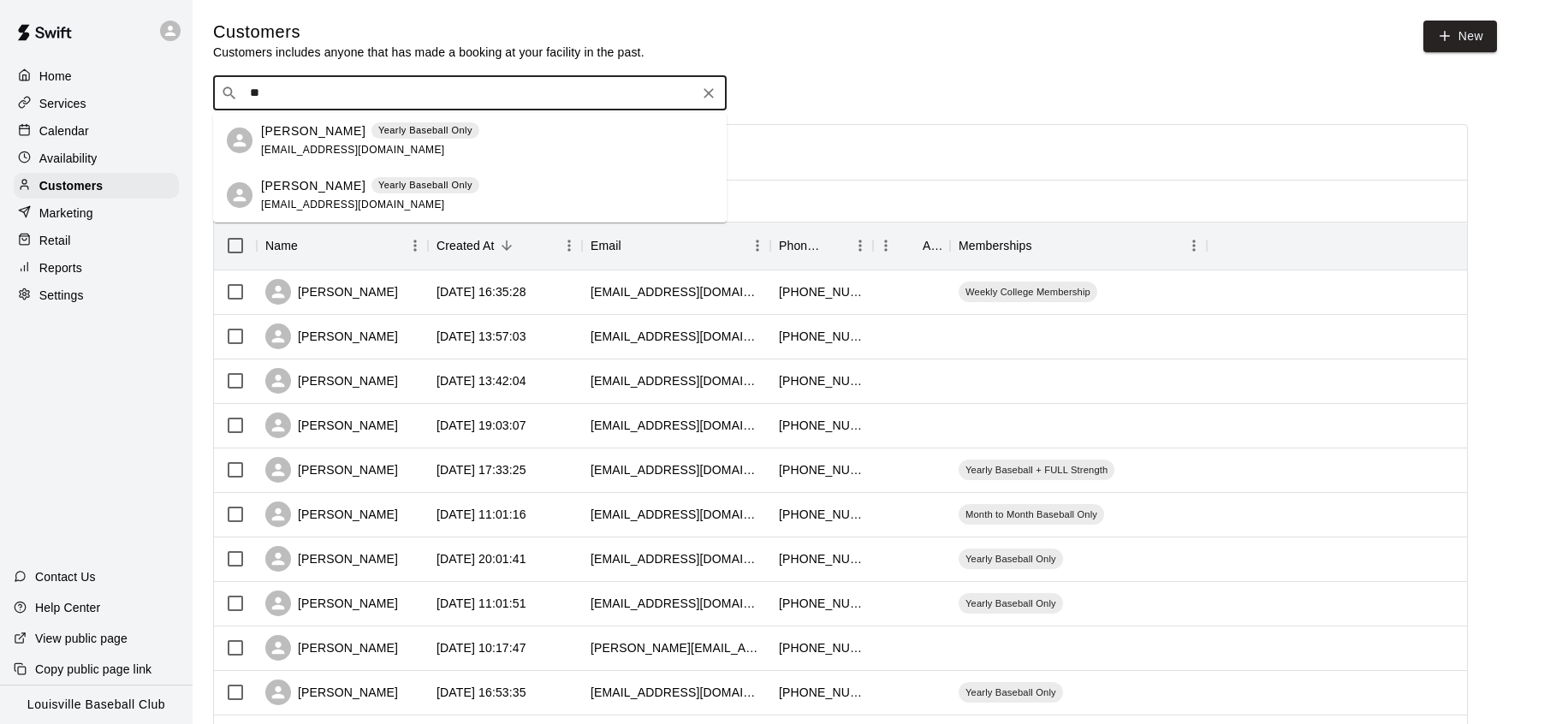
type input "*"
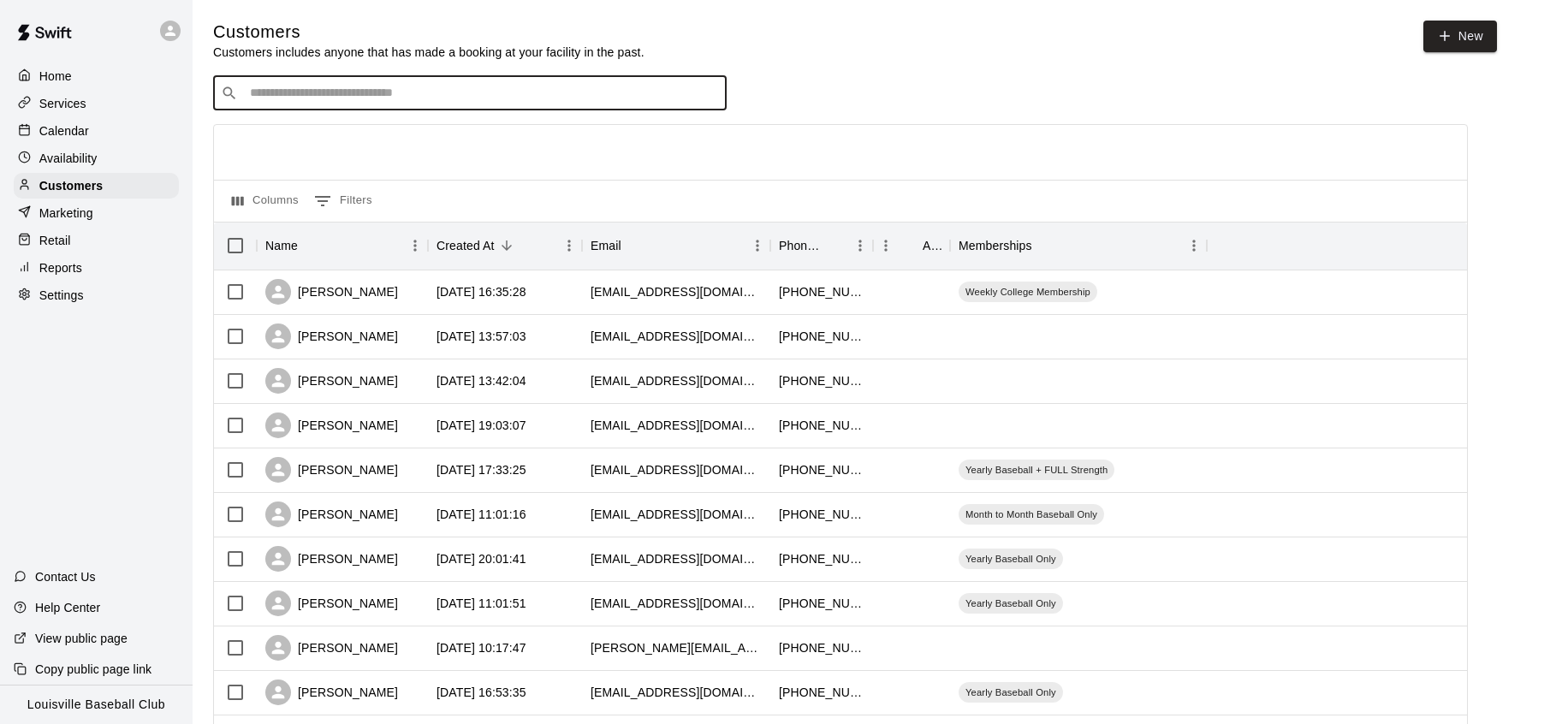
click at [65, 136] on p "Calendar" at bounding box center [64, 131] width 50 height 18
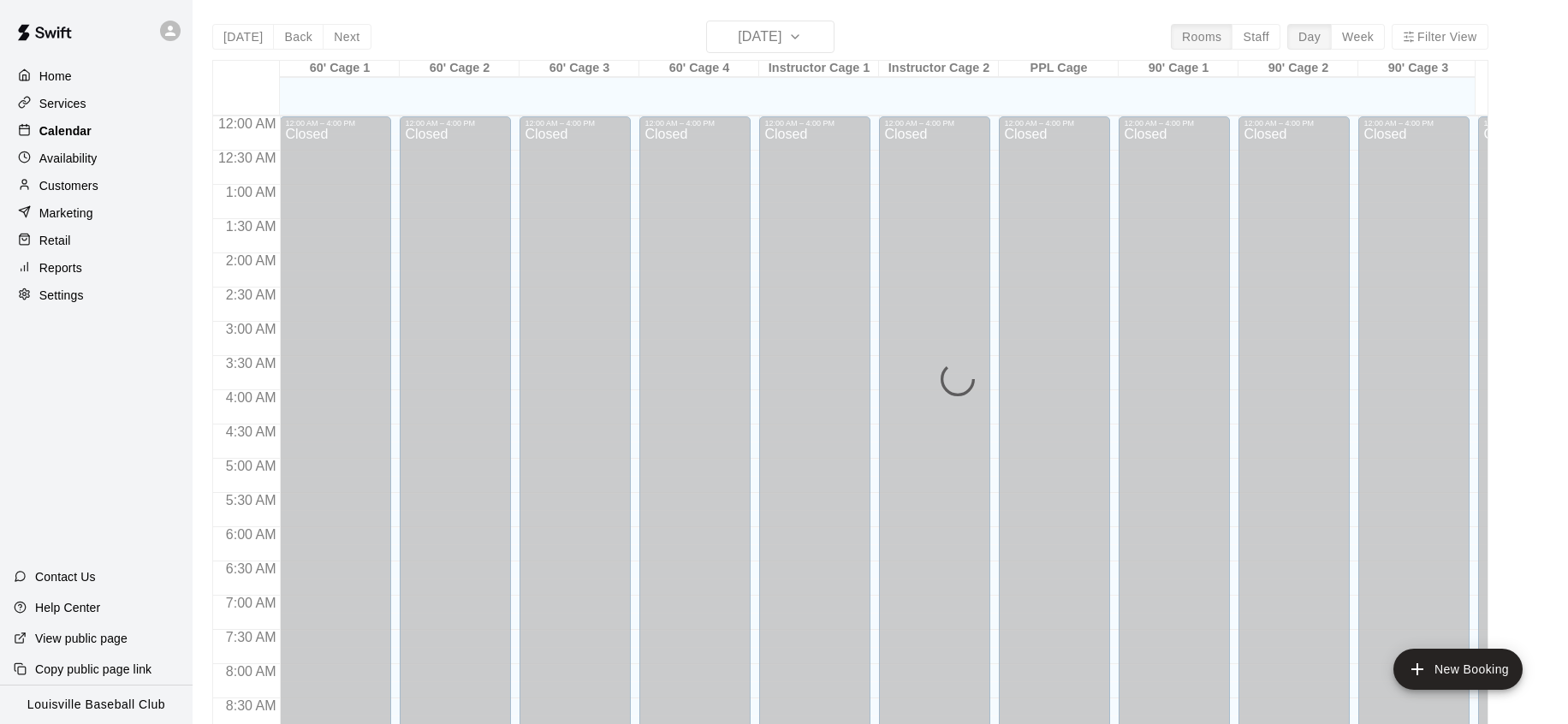
scroll to position [963, 0]
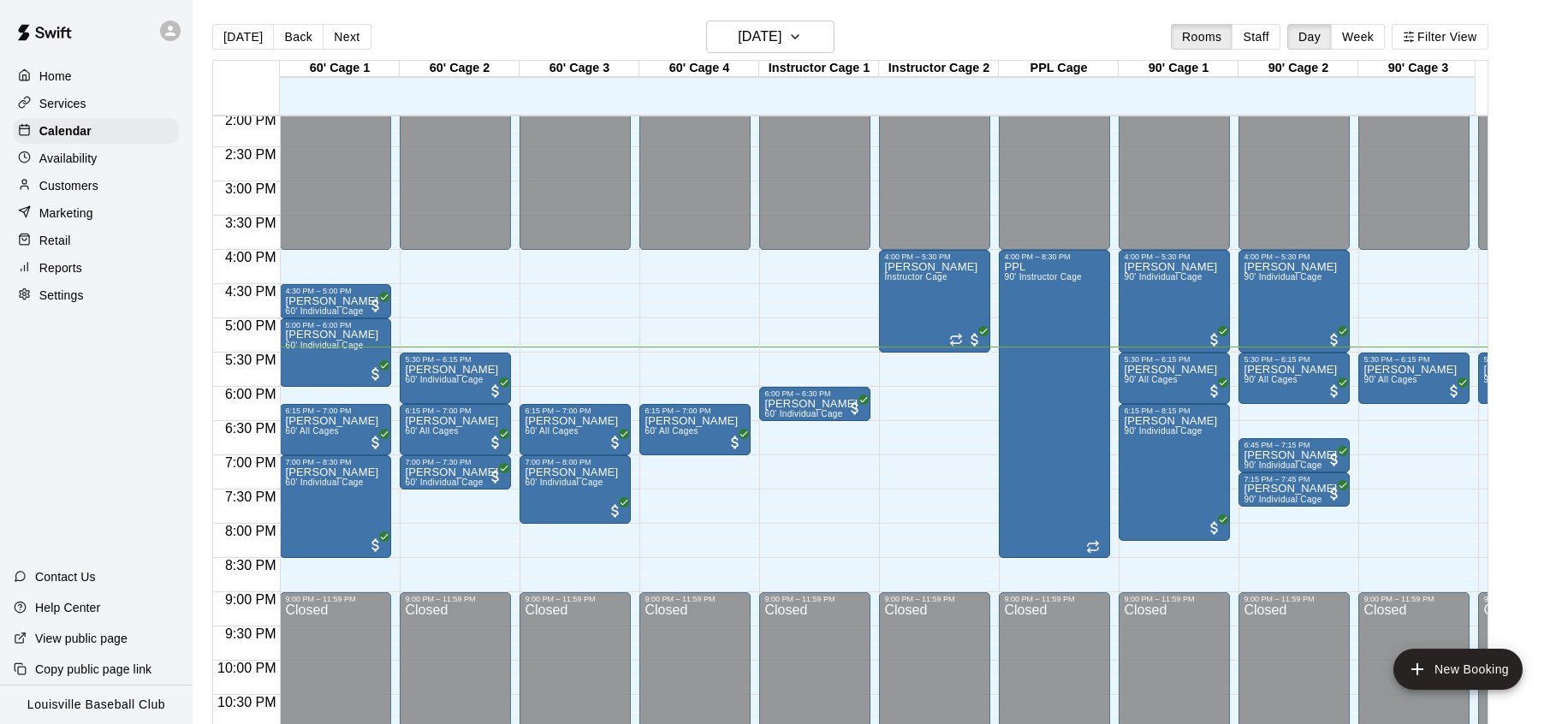
click at [96, 193] on p "Customers" at bounding box center [68, 186] width 59 height 18
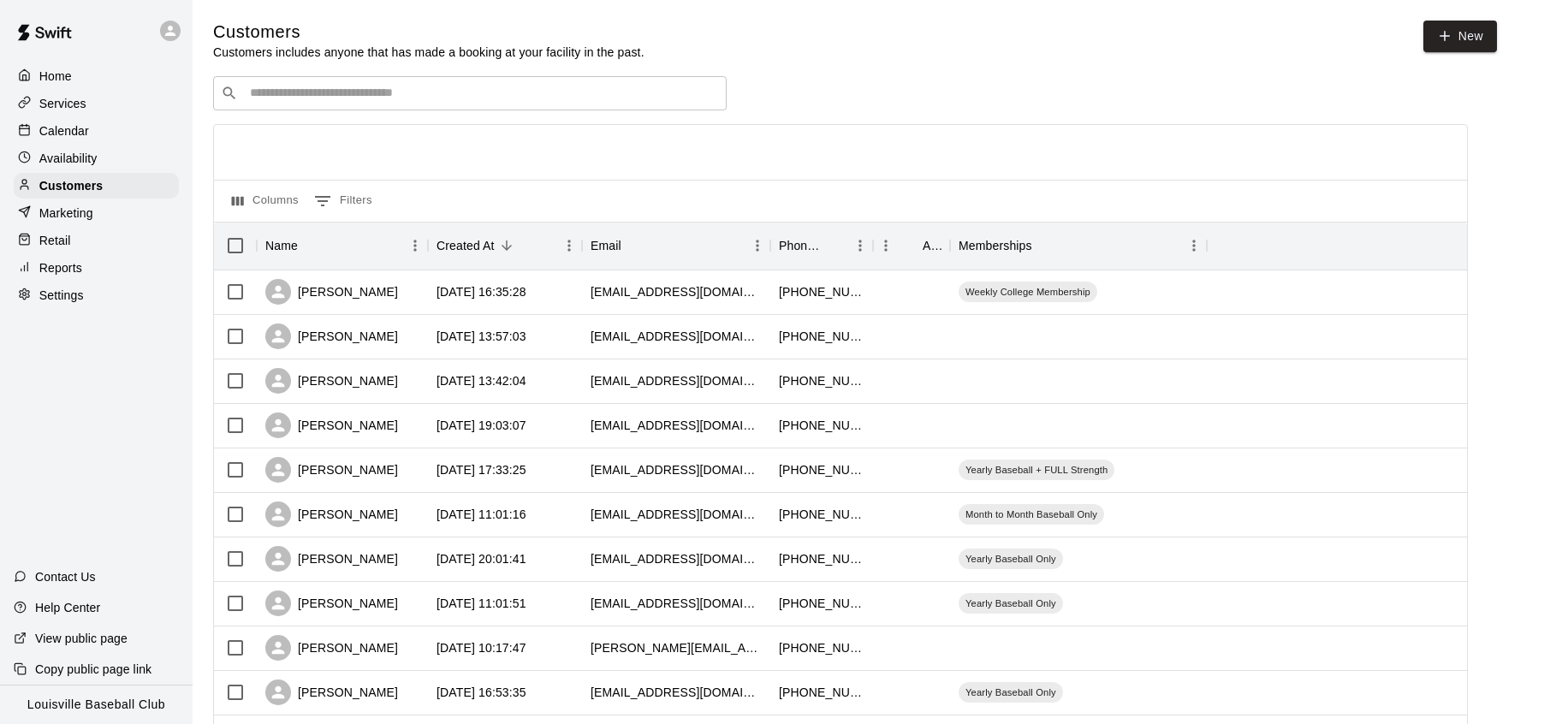
click at [452, 90] on input "Search customers by name or email" at bounding box center [481, 94] width 474 height 18
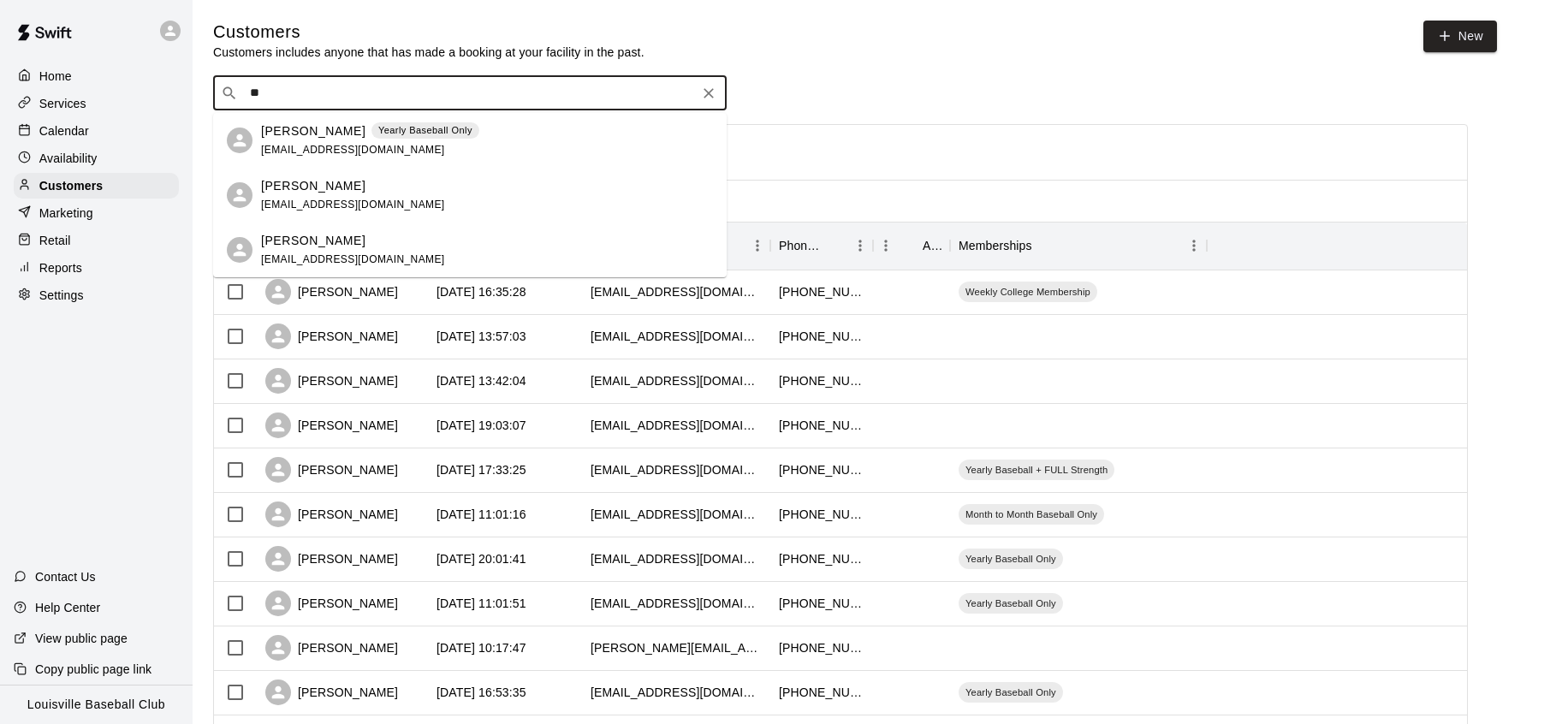
type input "*"
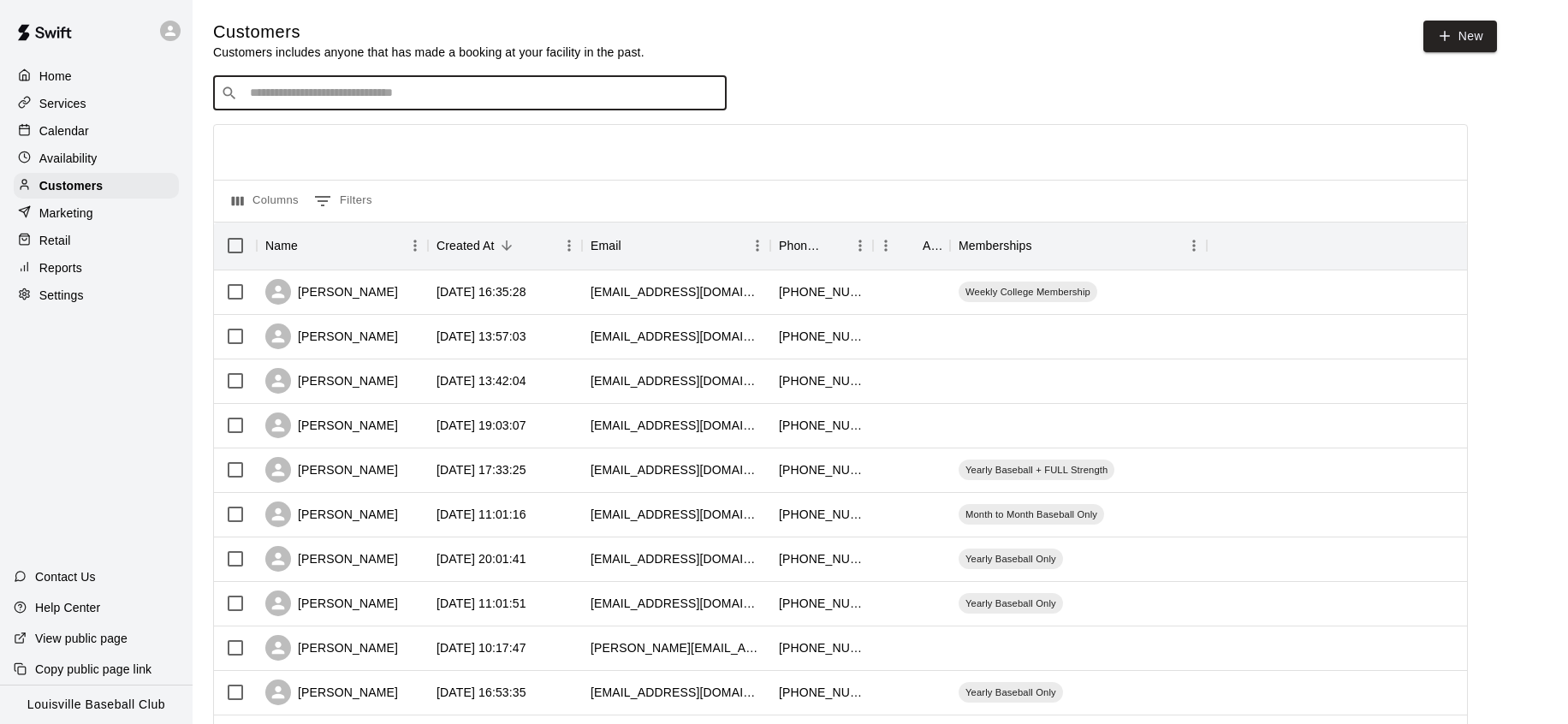
click at [93, 155] on p "Availability" at bounding box center [68, 158] width 59 height 18
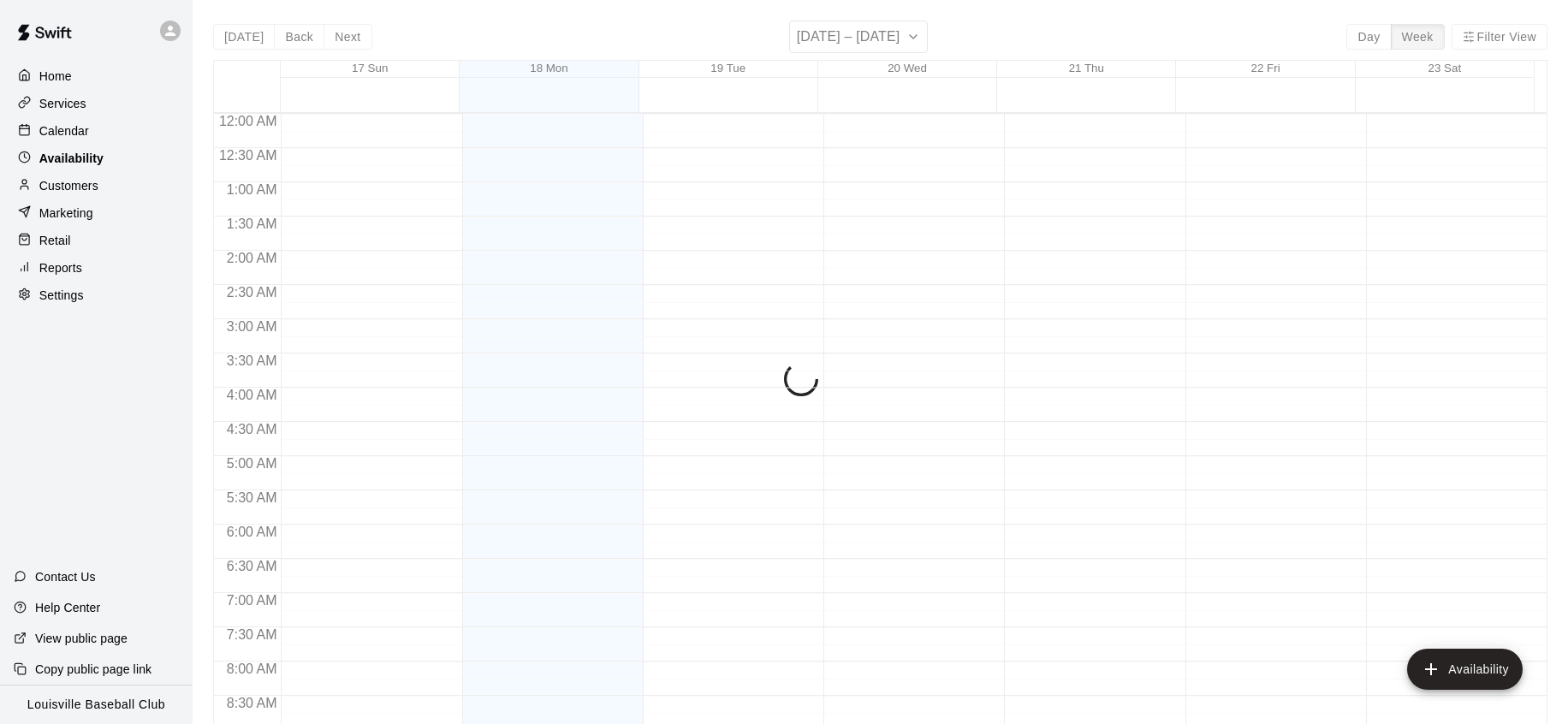
scroll to position [1015, 0]
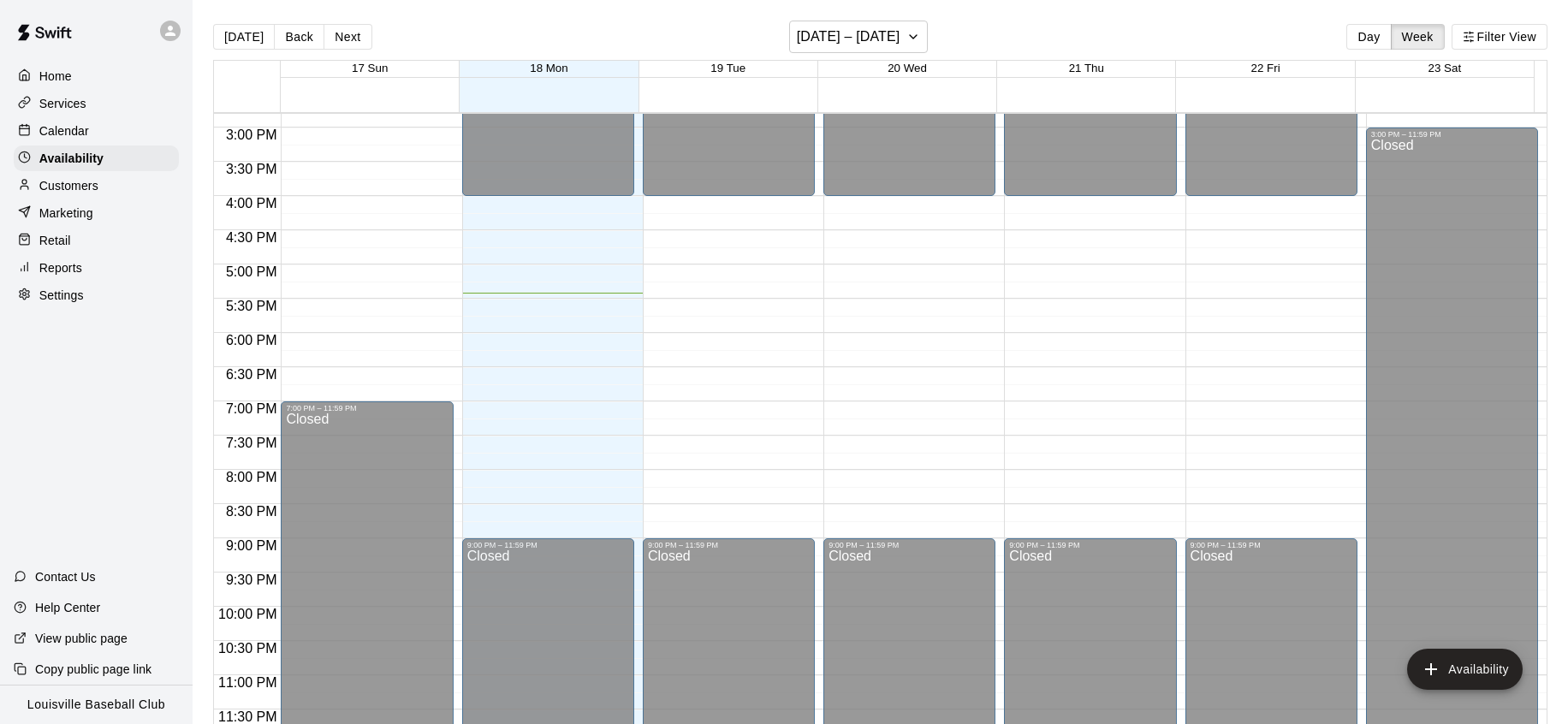
click at [107, 112] on div "Services" at bounding box center [96, 104] width 165 height 25
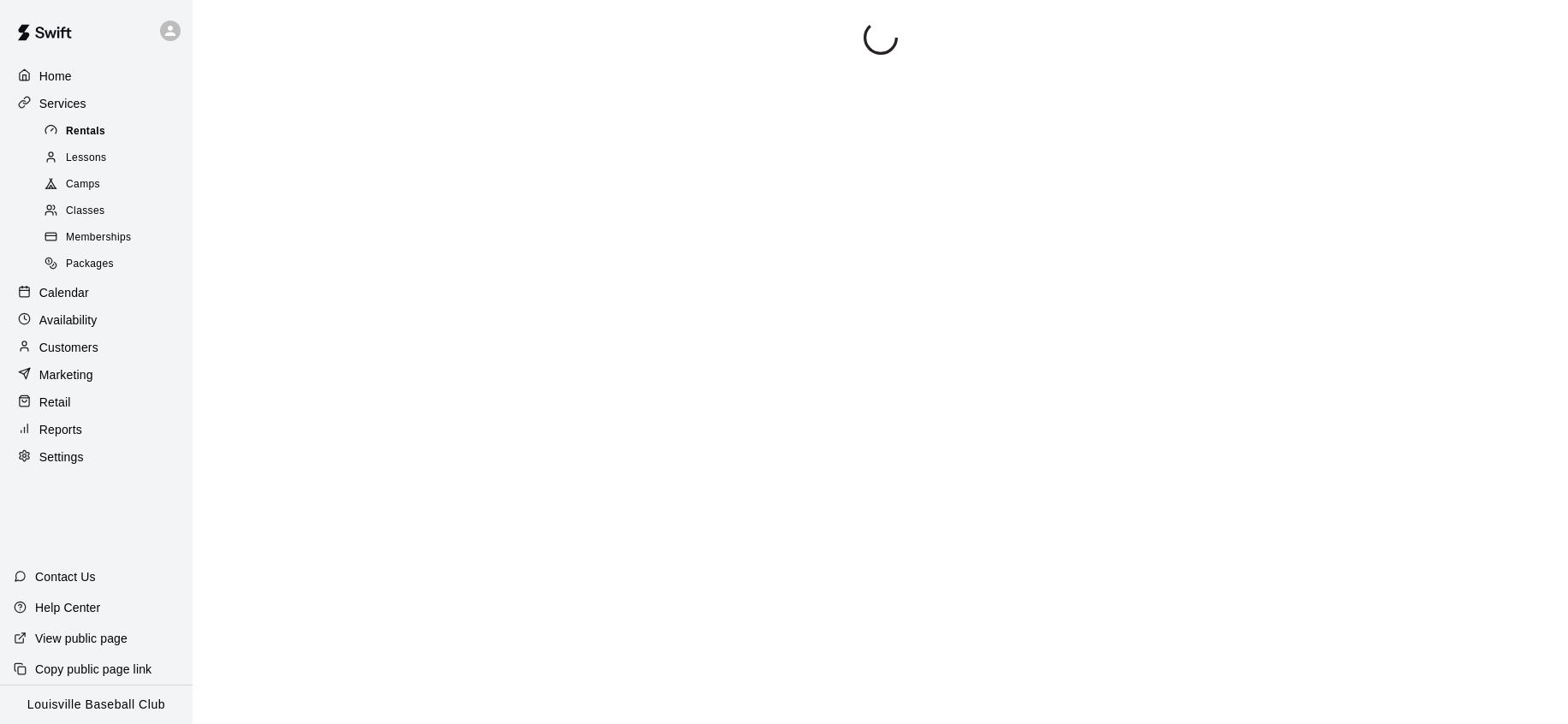
click at [112, 127] on div "Rentals" at bounding box center [113, 132] width 145 height 24
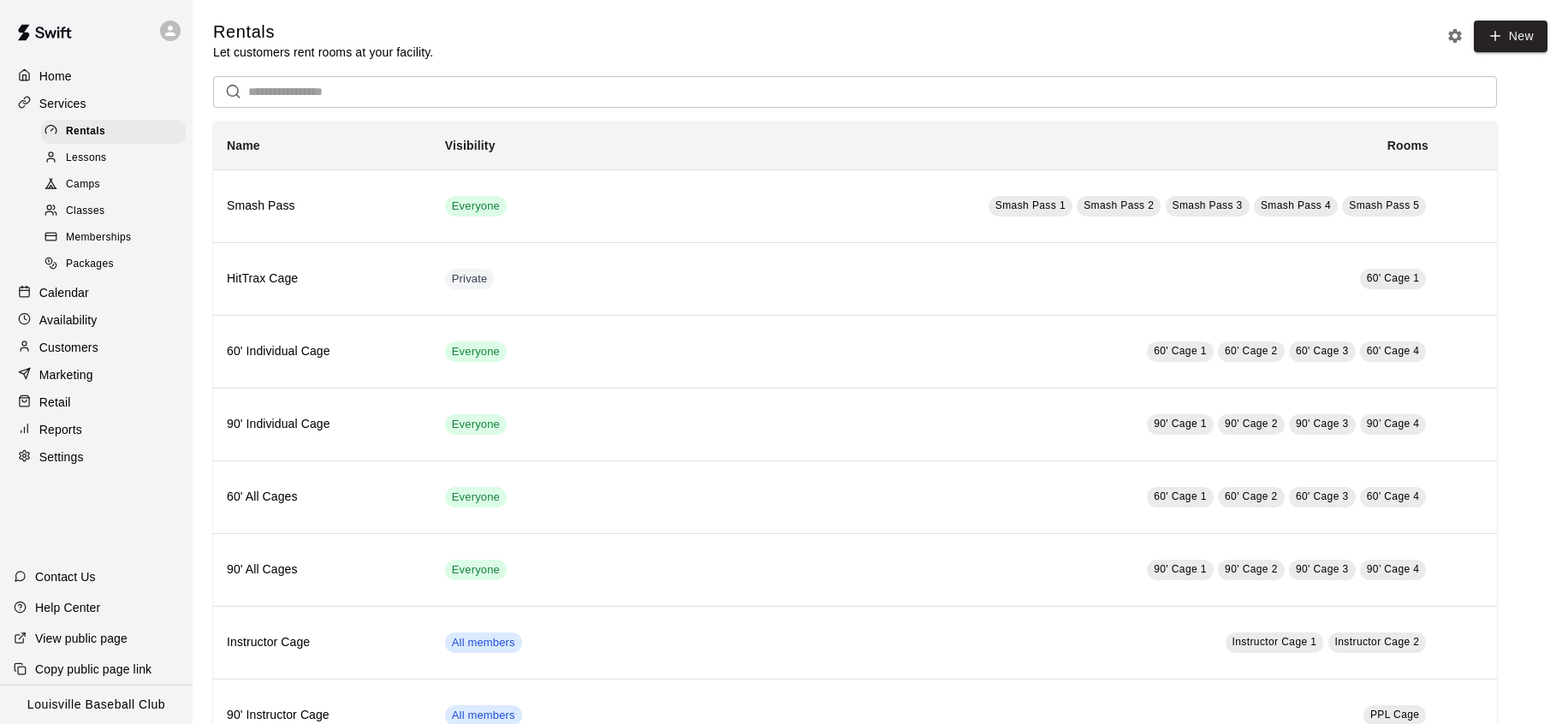
click at [99, 300] on div "Calendar" at bounding box center [96, 293] width 165 height 25
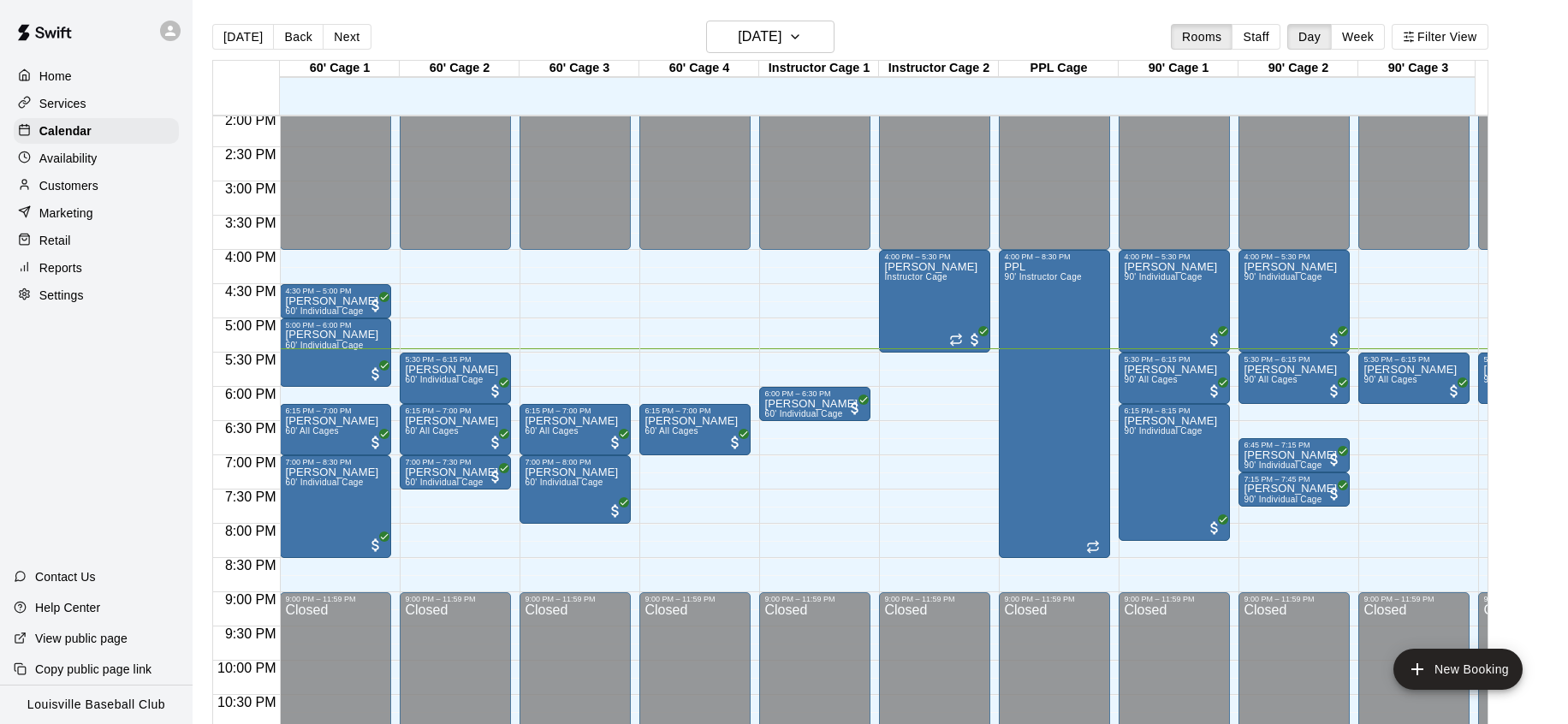
click at [108, 205] on div "Marketing" at bounding box center [96, 213] width 165 height 25
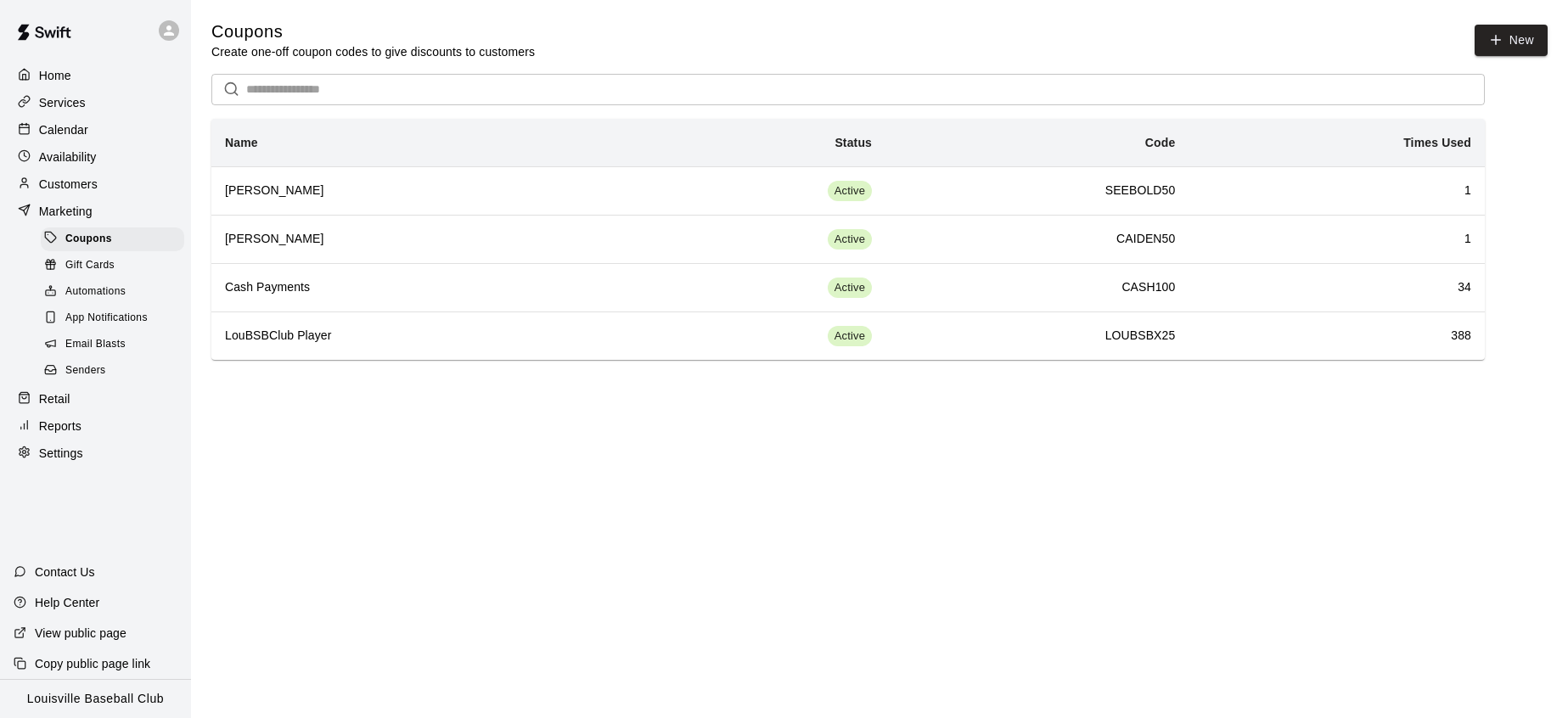
click at [116, 182] on div "Customers" at bounding box center [95, 184] width 164 height 25
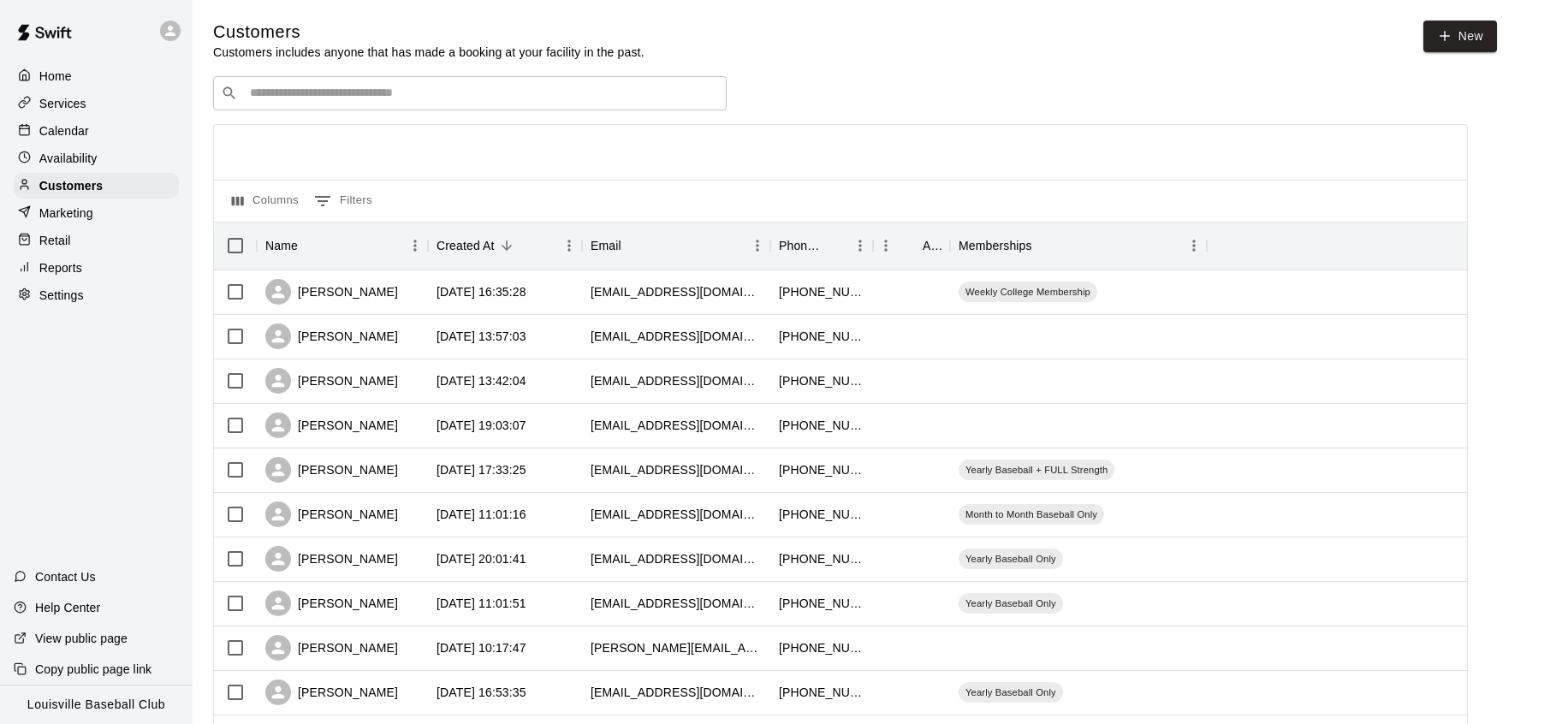
click at [350, 97] on input "Search customers by name or email" at bounding box center [481, 94] width 474 height 18
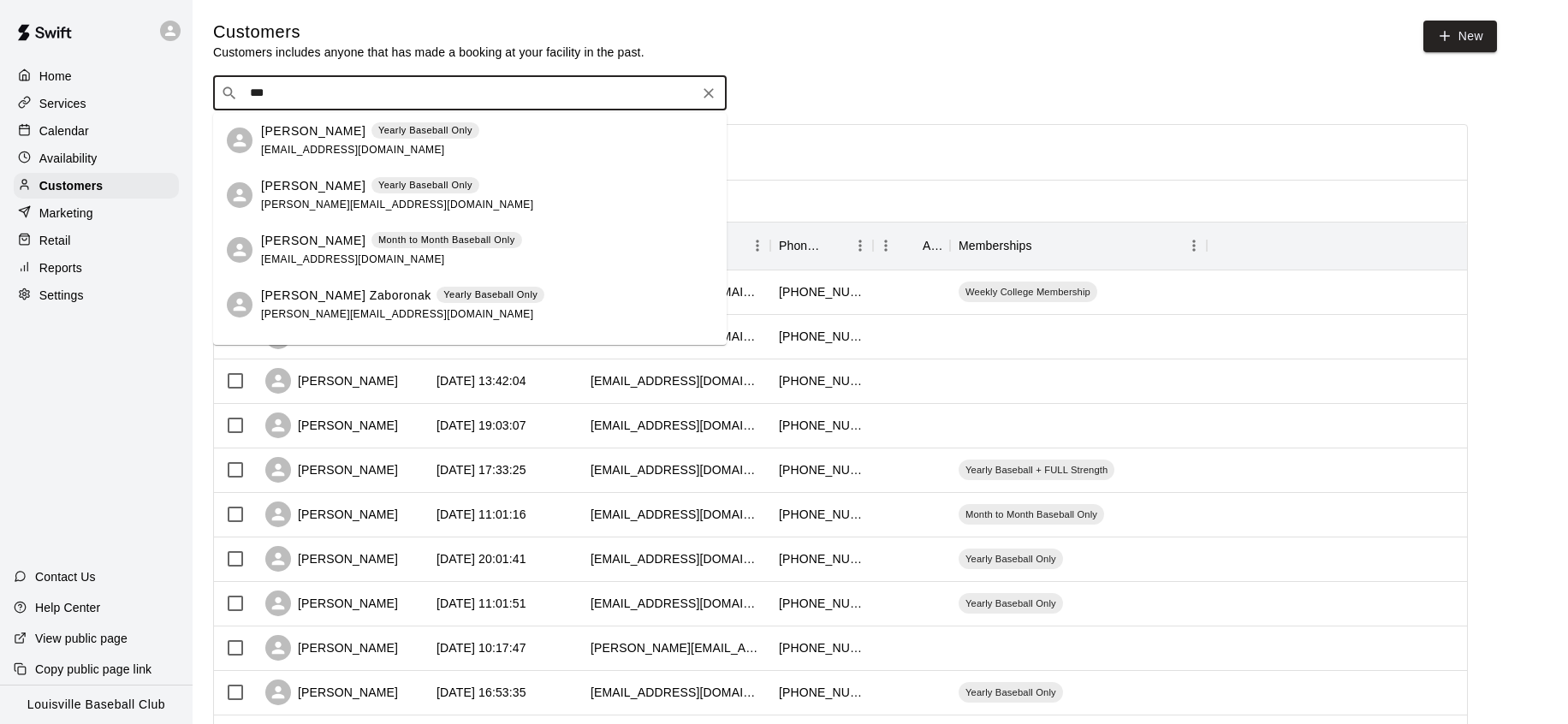
type input "***"
click at [89, 131] on div "Calendar" at bounding box center [96, 131] width 165 height 25
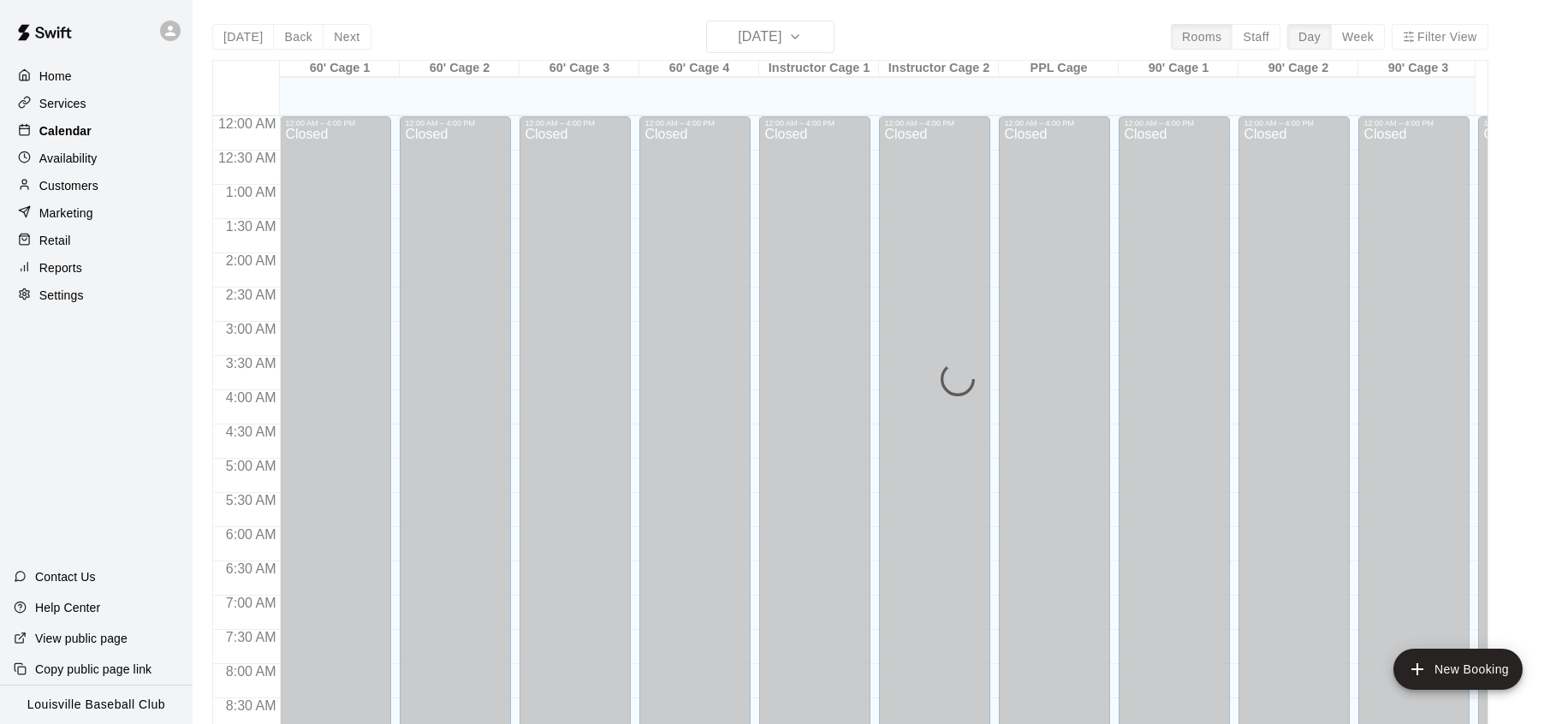
scroll to position [963, 0]
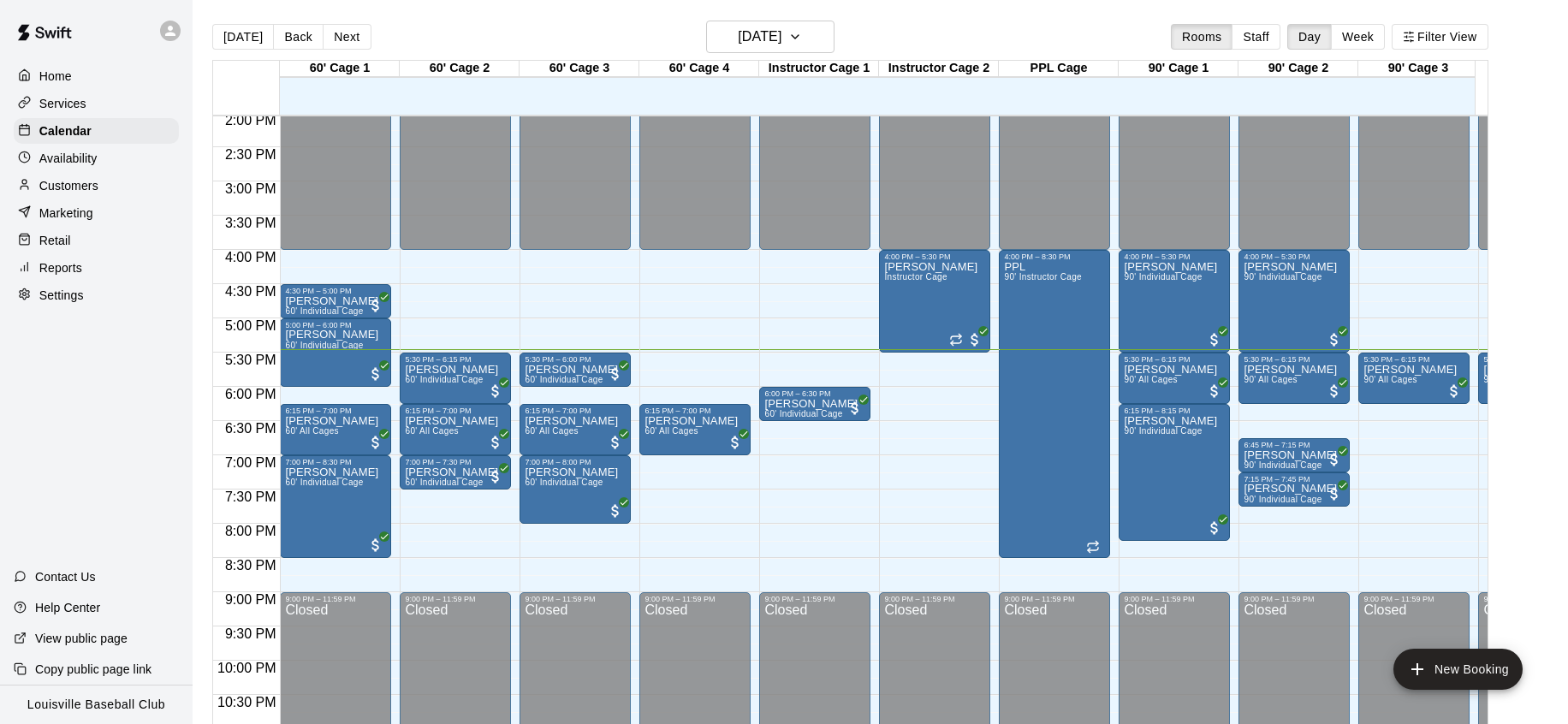
click at [102, 179] on div "Customers" at bounding box center [96, 186] width 165 height 25
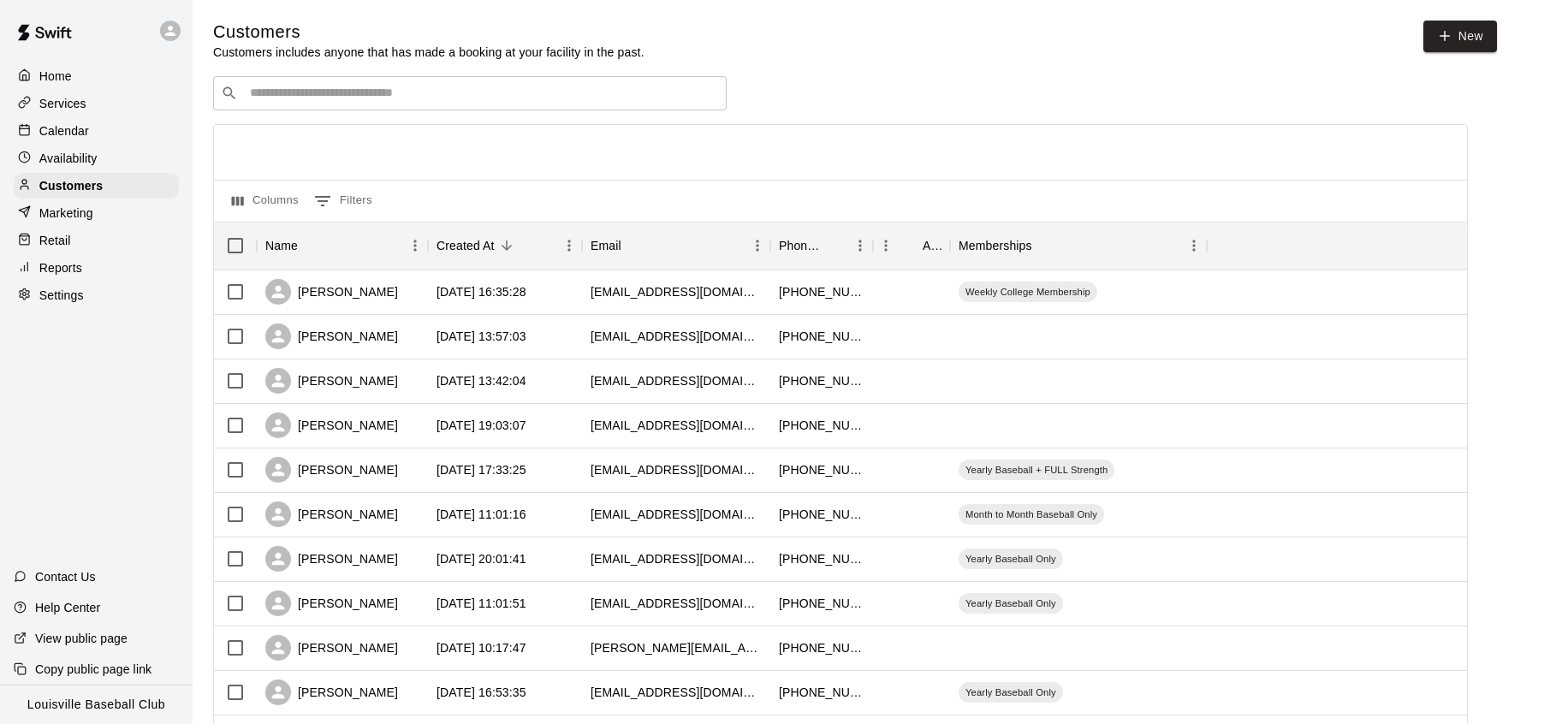
click at [381, 97] on input "Search customers by name or email" at bounding box center [481, 94] width 474 height 18
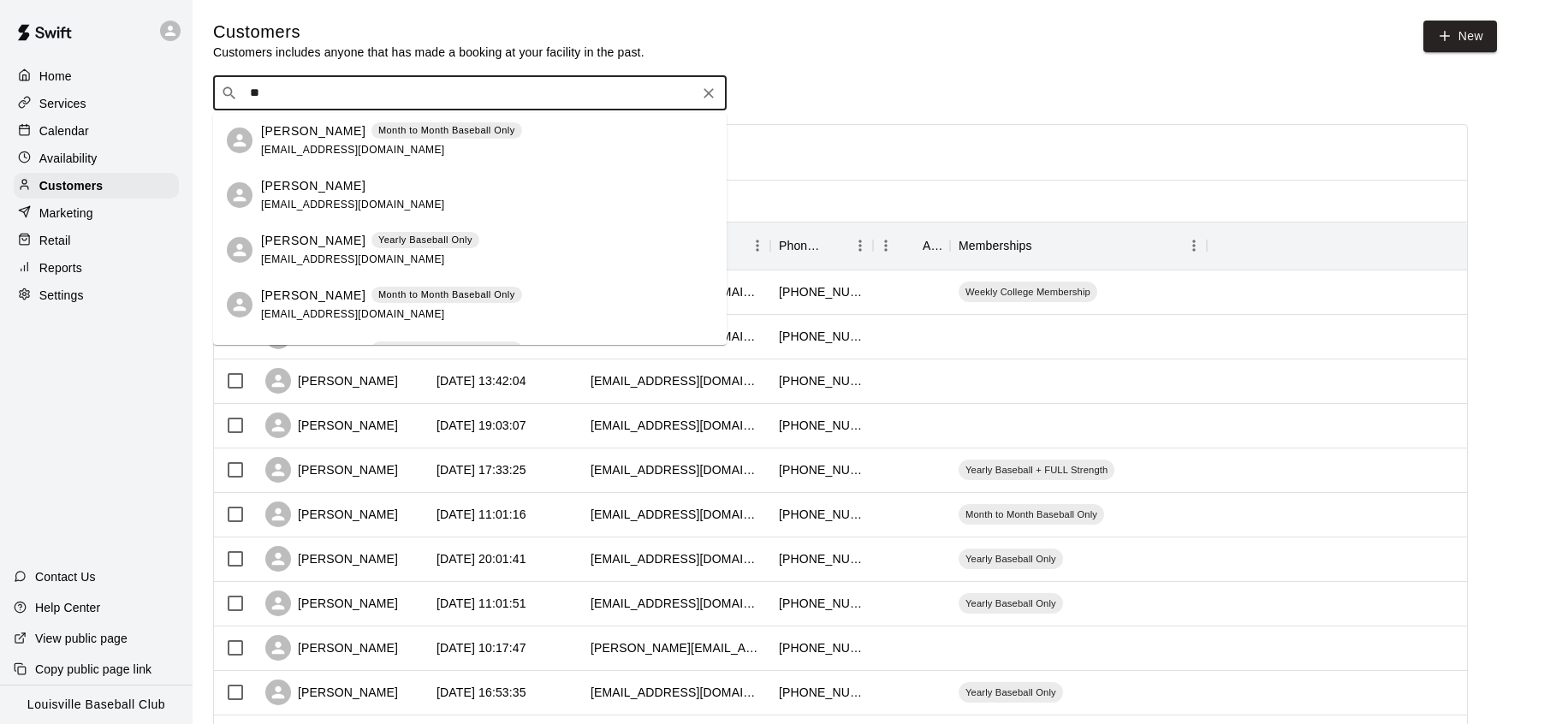
type input "*"
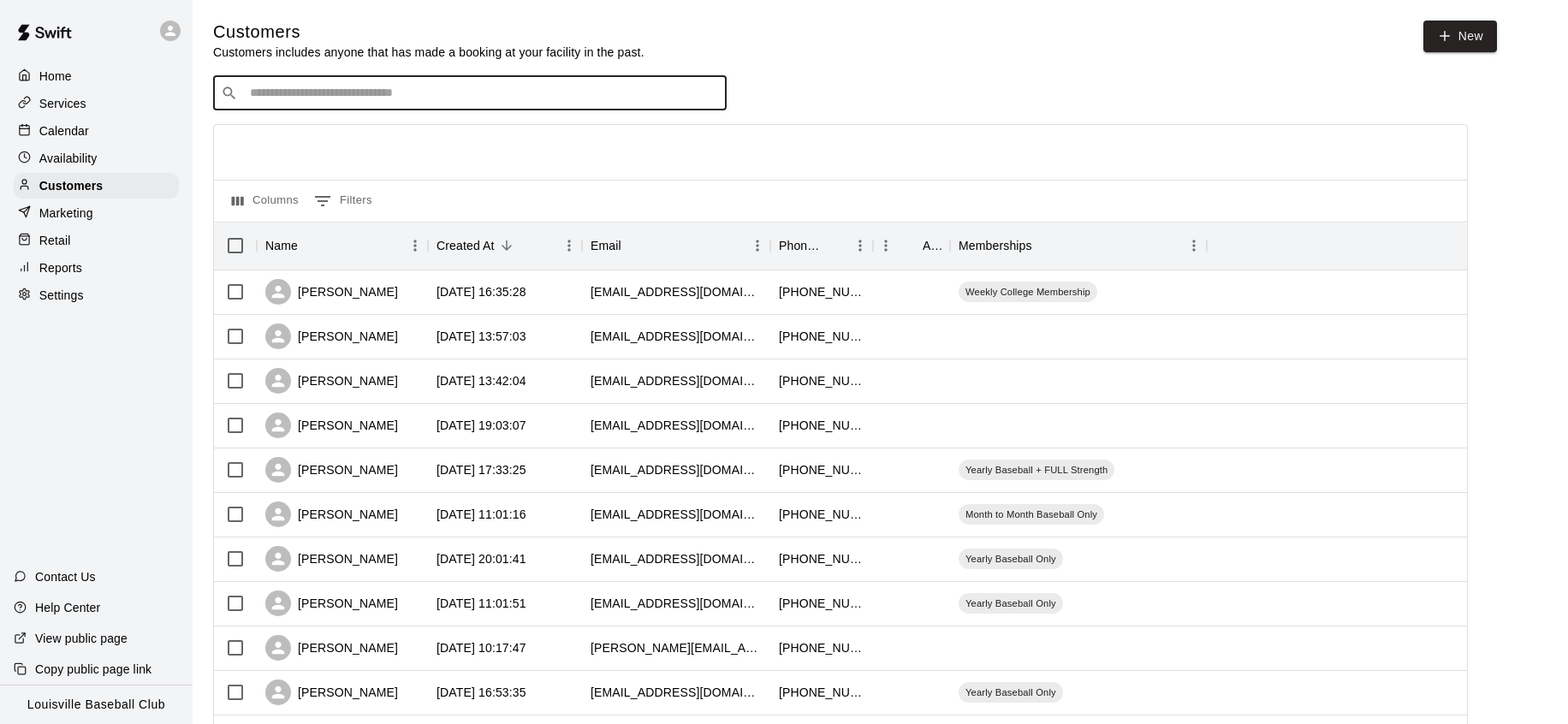
click at [117, 155] on div "Availability" at bounding box center [96, 158] width 165 height 25
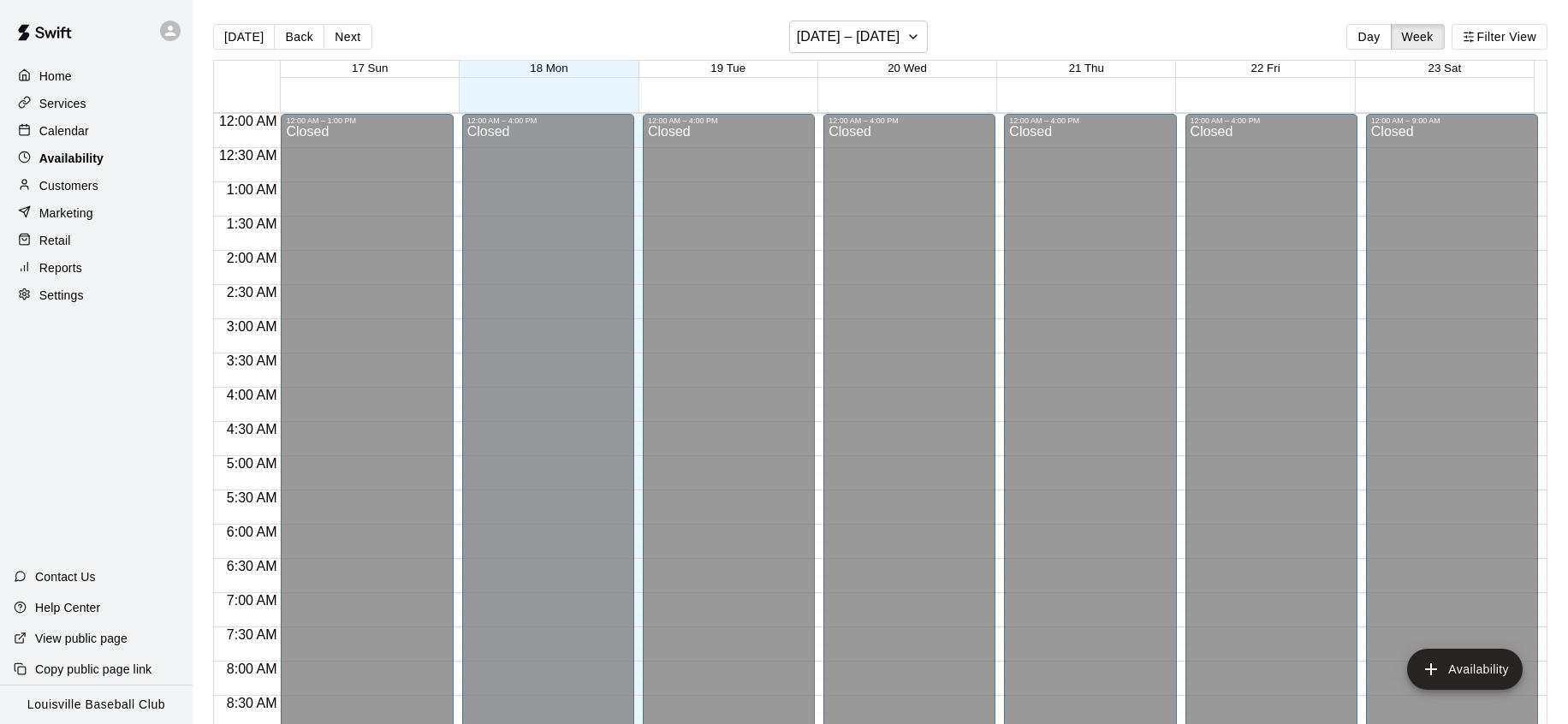
scroll to position [1015, 0]
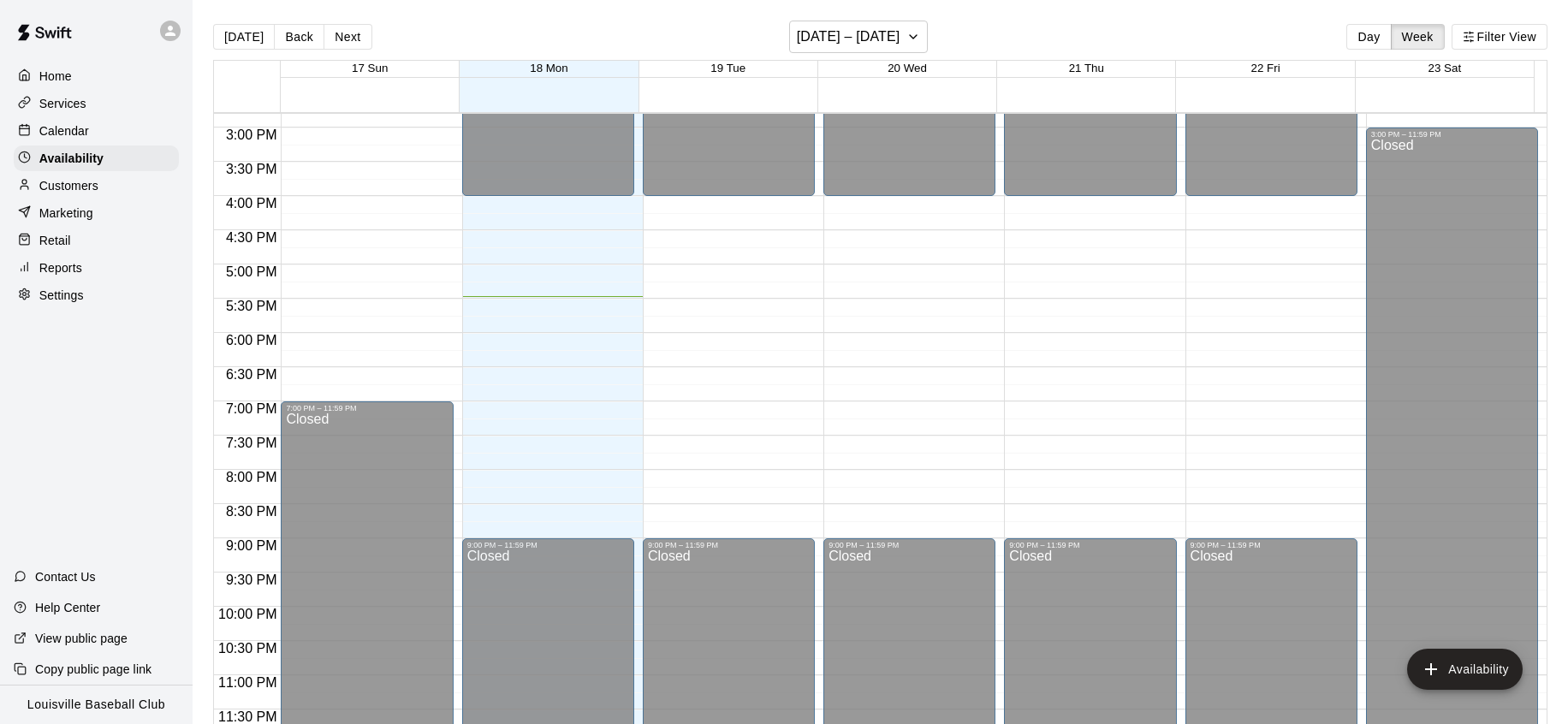
click at [133, 131] on div "Calendar" at bounding box center [96, 131] width 165 height 25
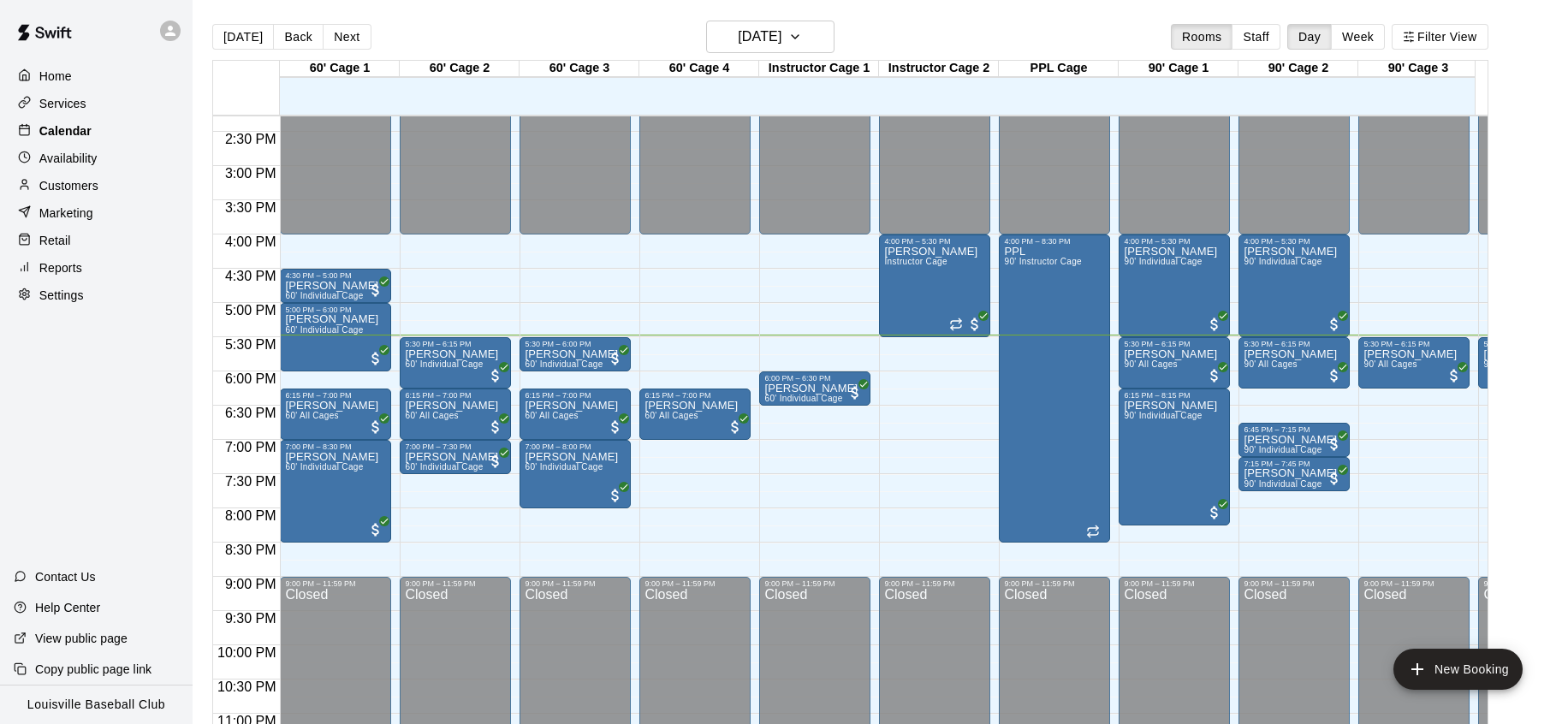
scroll to position [977, 0]
click at [102, 189] on div "Customers" at bounding box center [96, 186] width 165 height 25
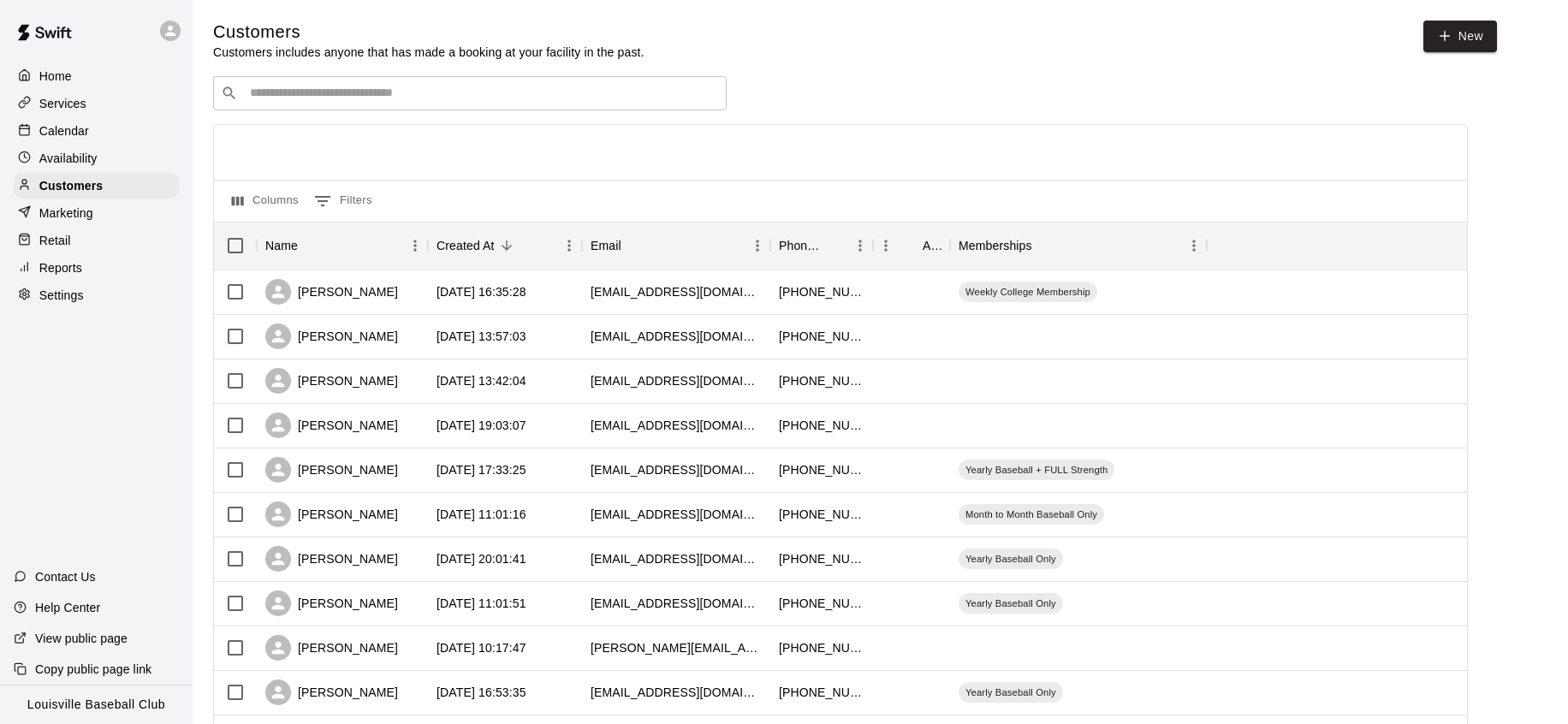
click at [425, 95] on input "Search customers by name or email" at bounding box center [481, 94] width 474 height 18
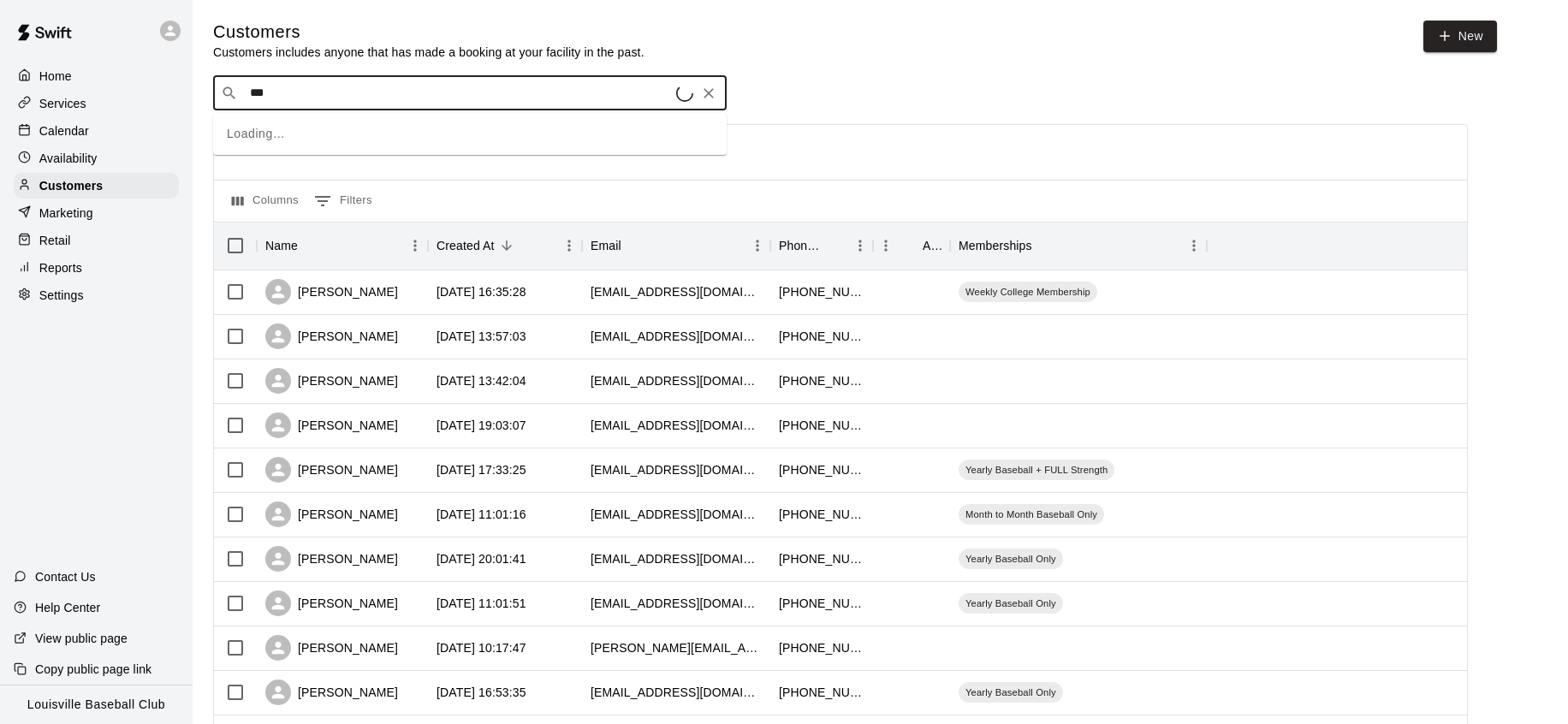
type input "****"
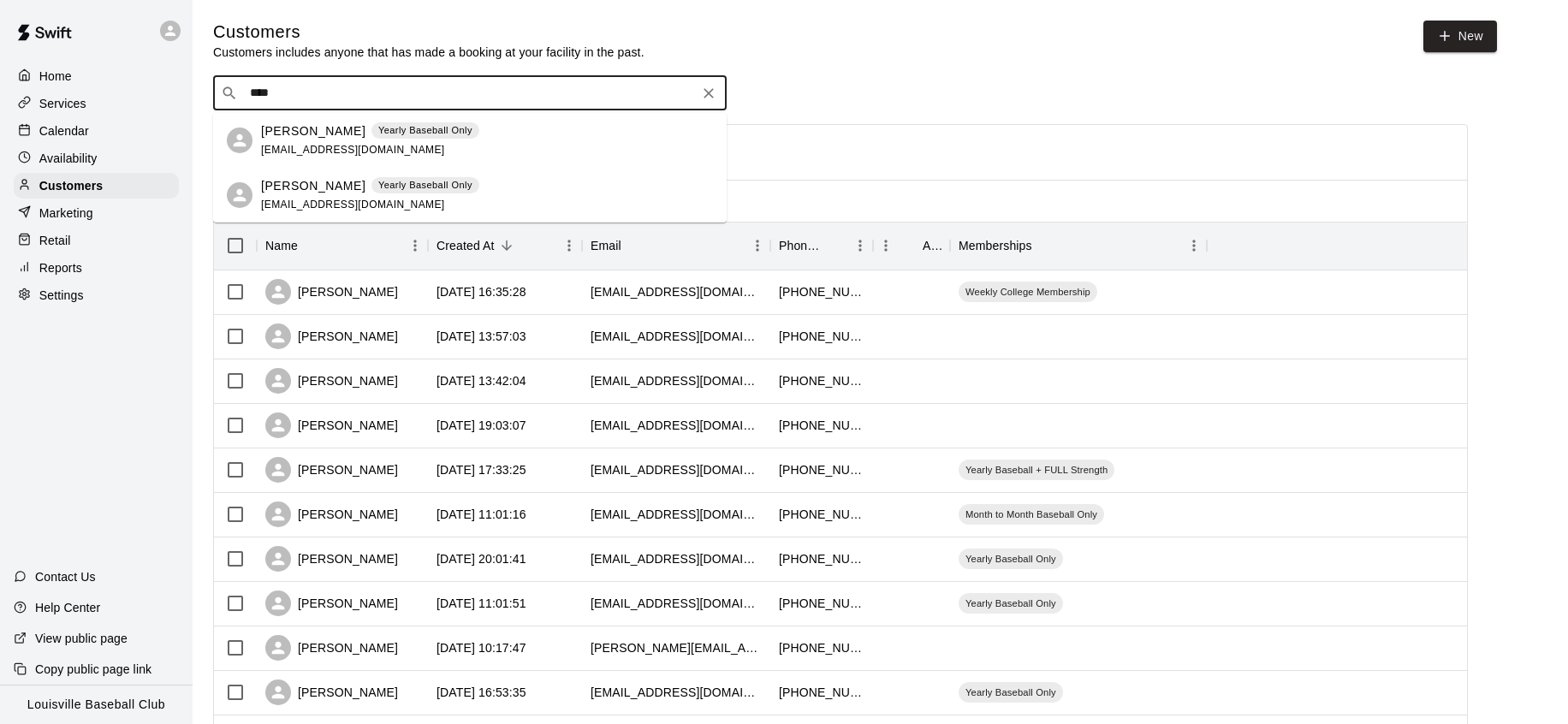
click at [394, 184] on p "Yearly Baseball Only" at bounding box center [426, 185] width 94 height 15
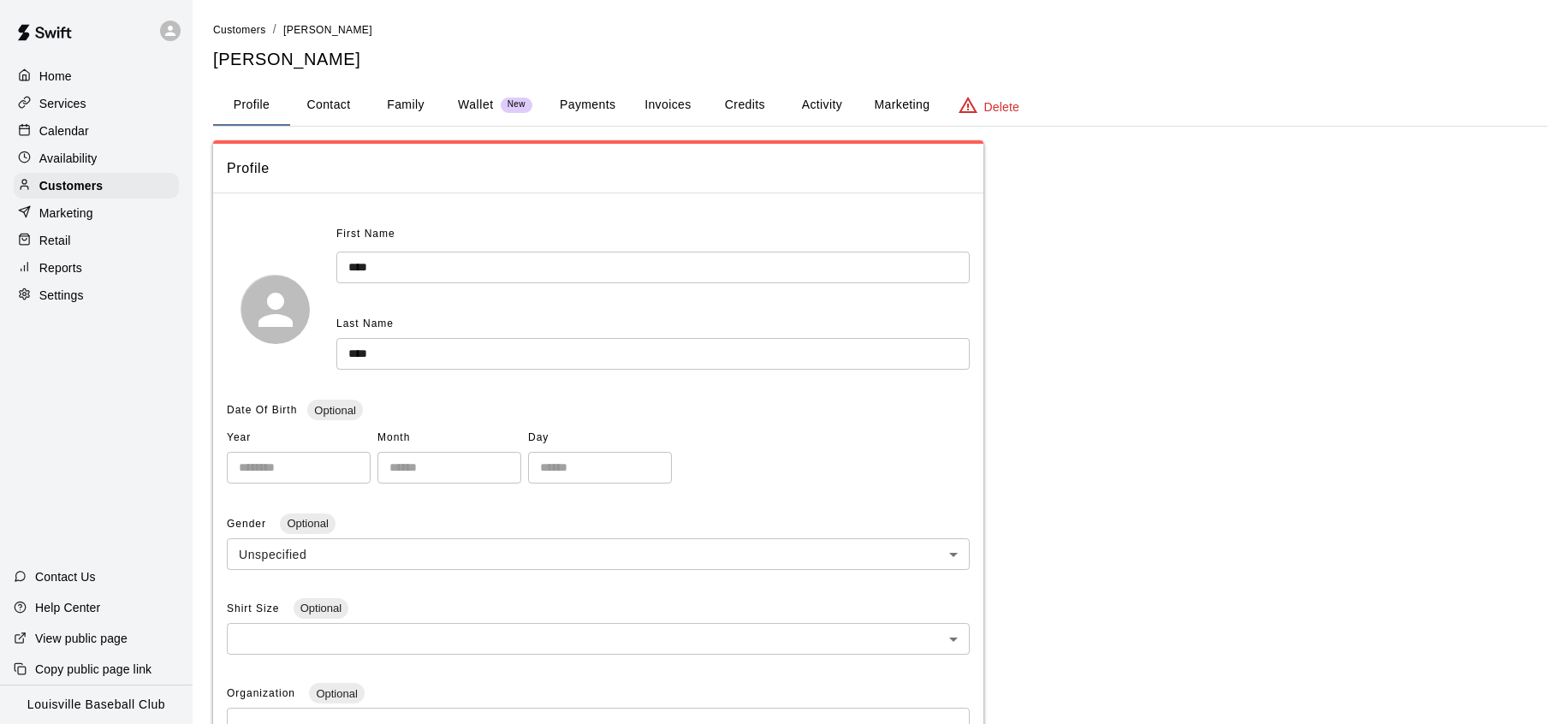
click at [585, 101] on button "Payments" at bounding box center [587, 106] width 83 height 41
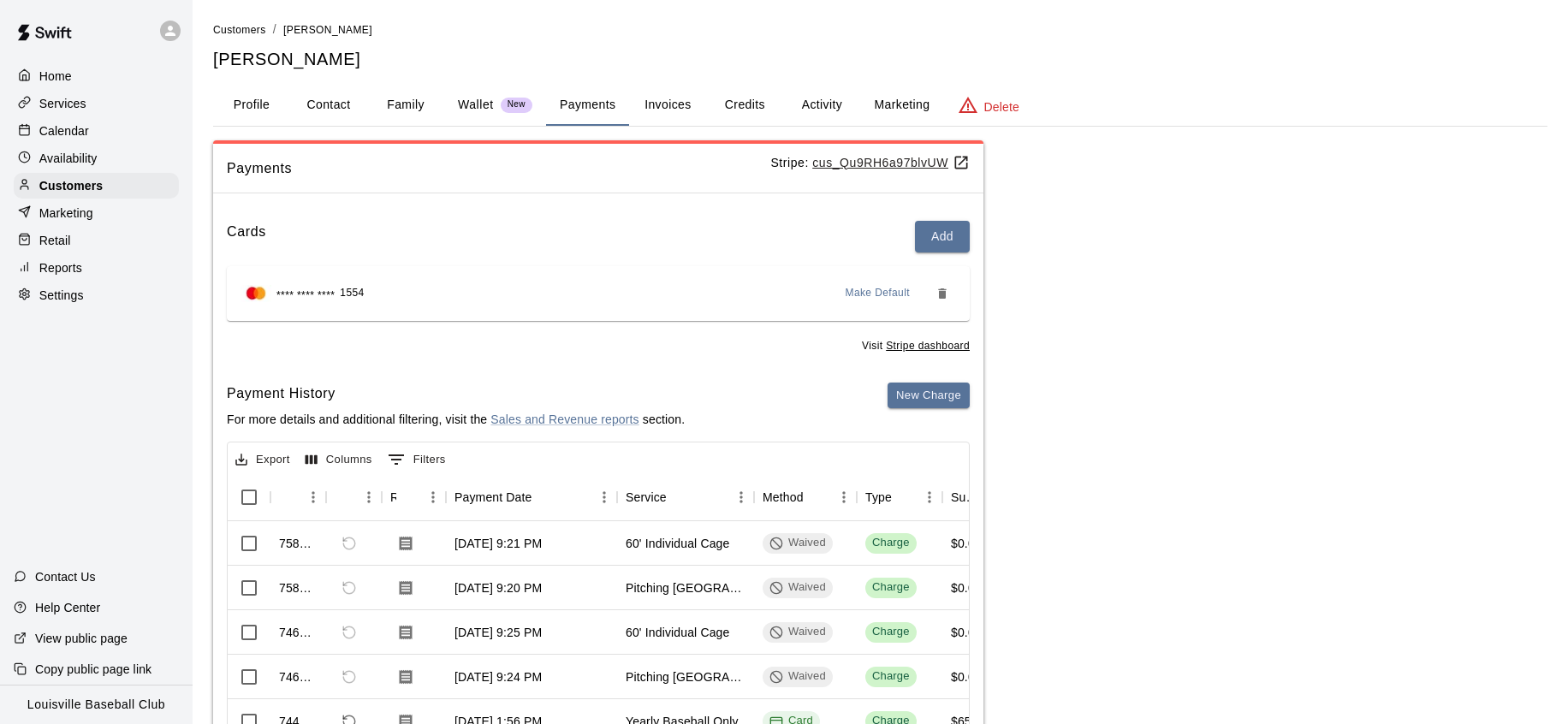
click at [97, 139] on div "Calendar" at bounding box center [96, 131] width 165 height 25
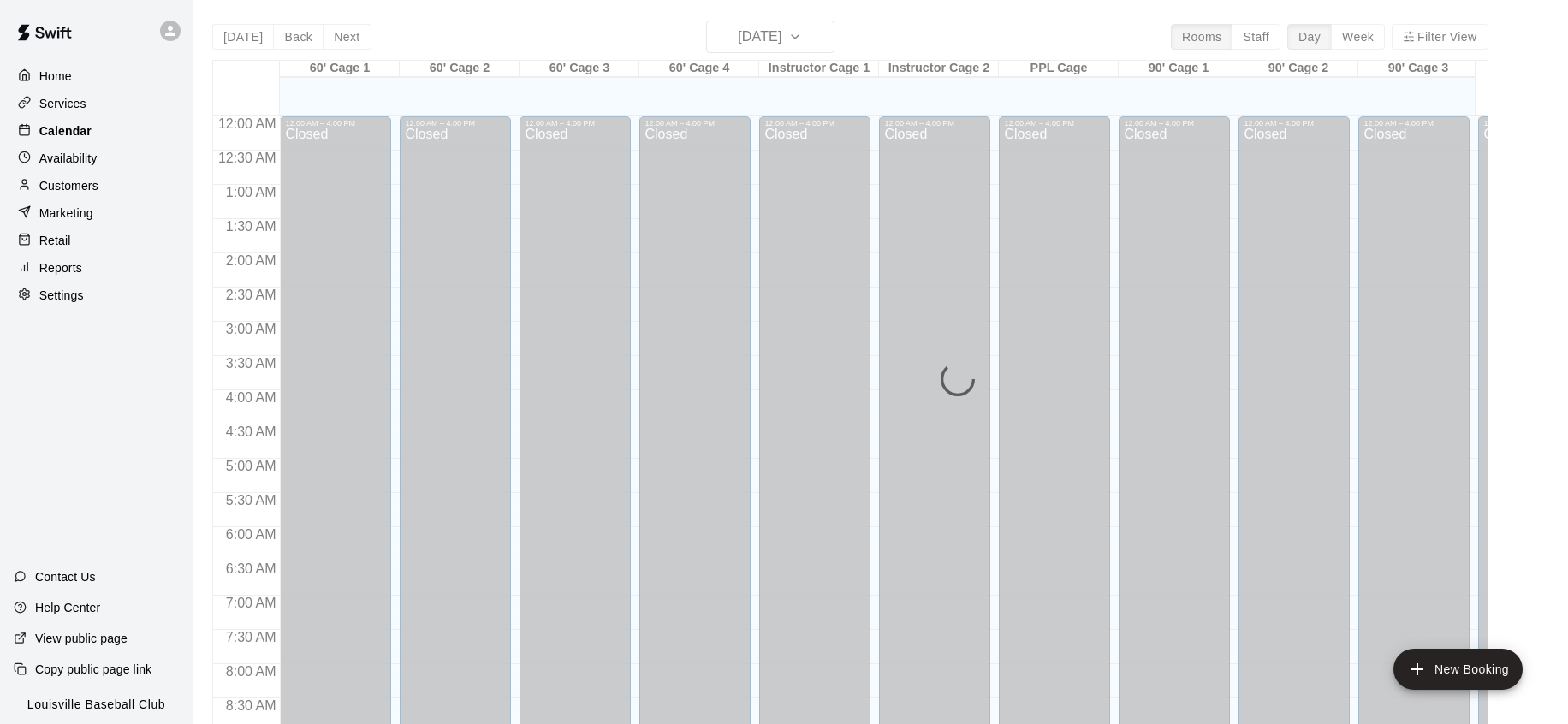
scroll to position [963, 0]
